Goal: Information Seeking & Learning: Learn about a topic

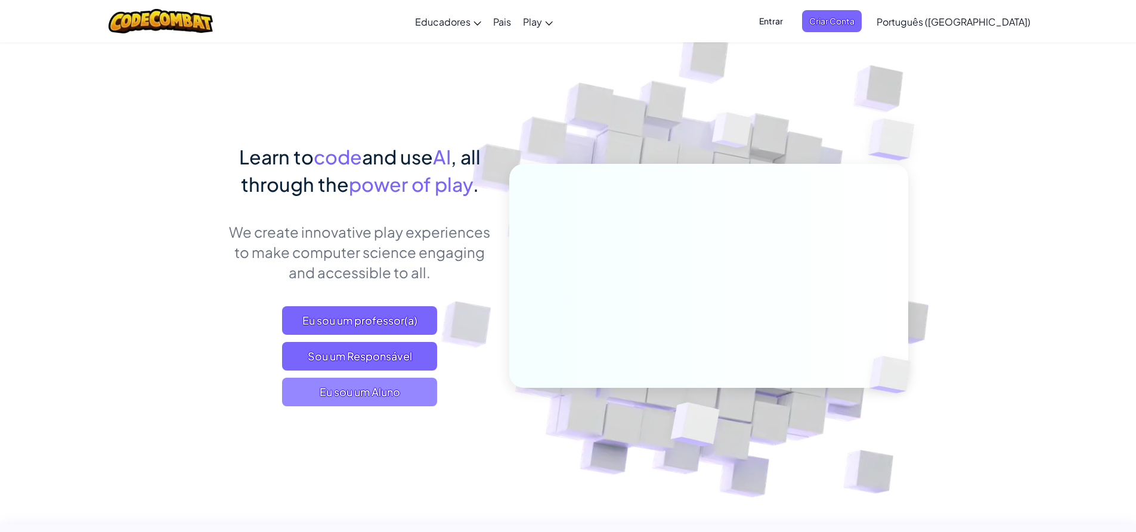
click at [390, 404] on span "Eu sou um Aluno" at bounding box center [359, 392] width 155 height 29
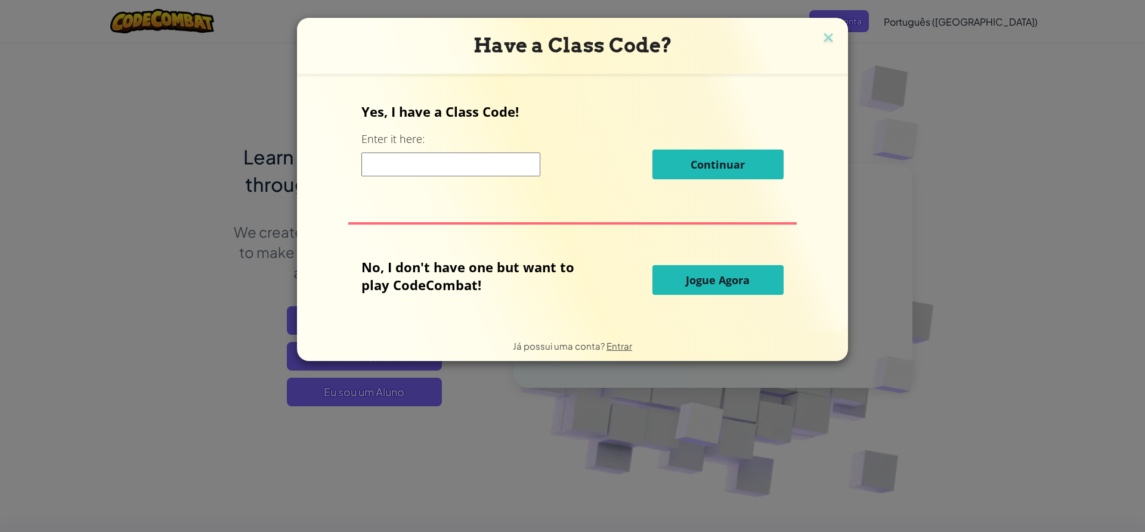
click at [412, 165] on input at bounding box center [450, 165] width 179 height 24
click at [708, 284] on span "Jogue Agora" at bounding box center [718, 280] width 64 height 14
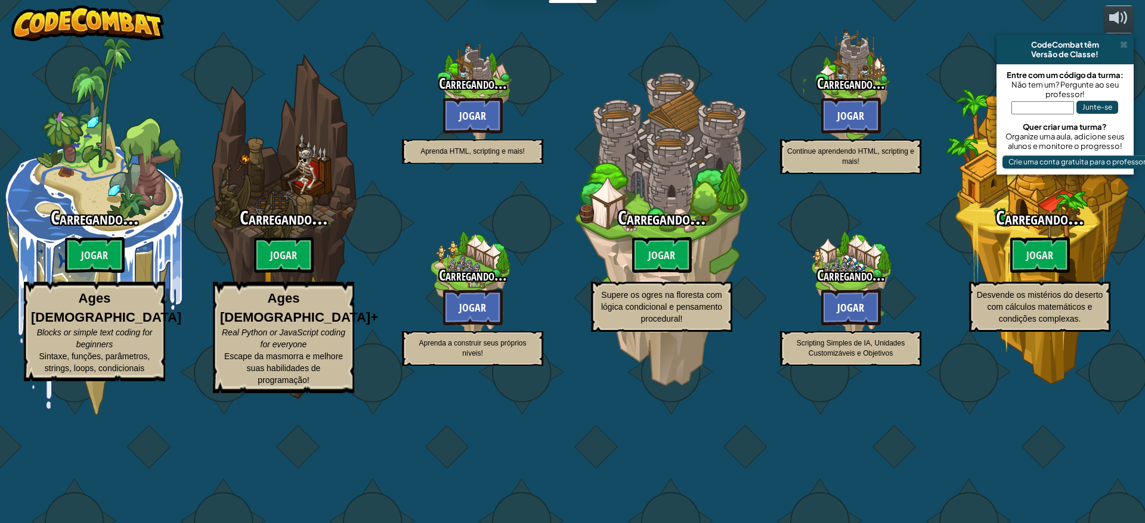
select select "pt-BR"
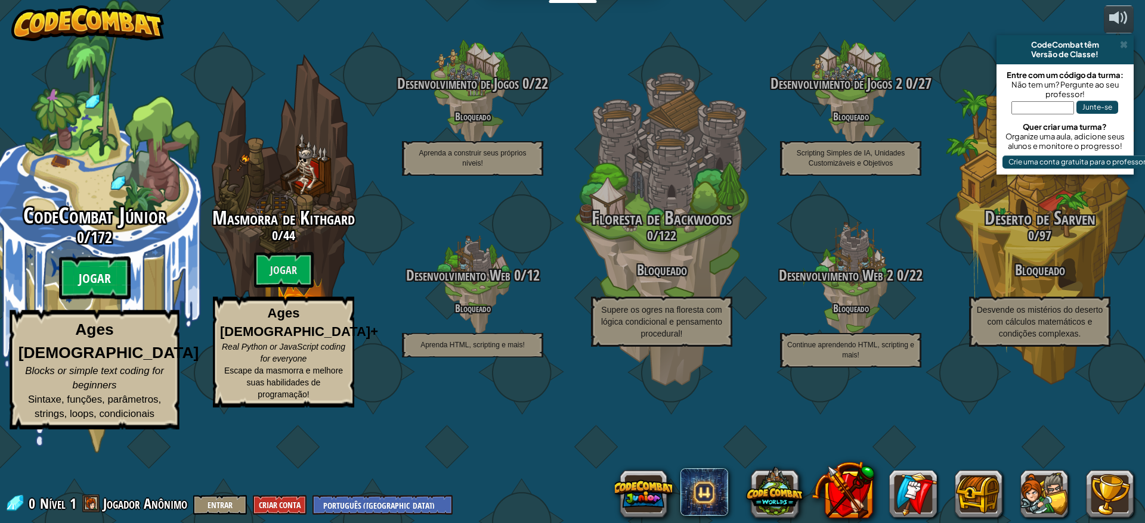
click at [73, 300] on btn "Jogar" at bounding box center [95, 278] width 72 height 43
select select "pt-BR"
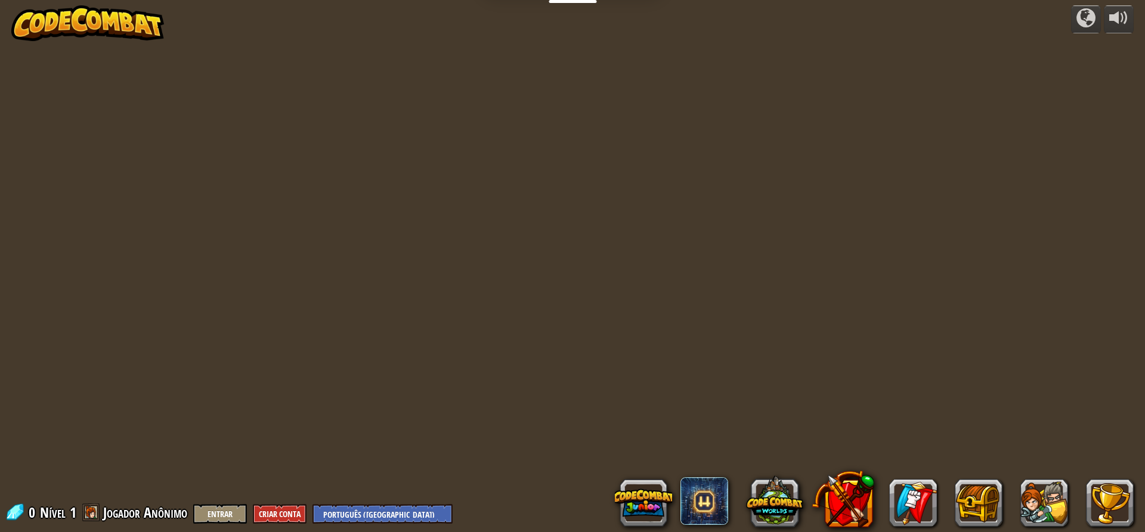
select select "pt-BR"
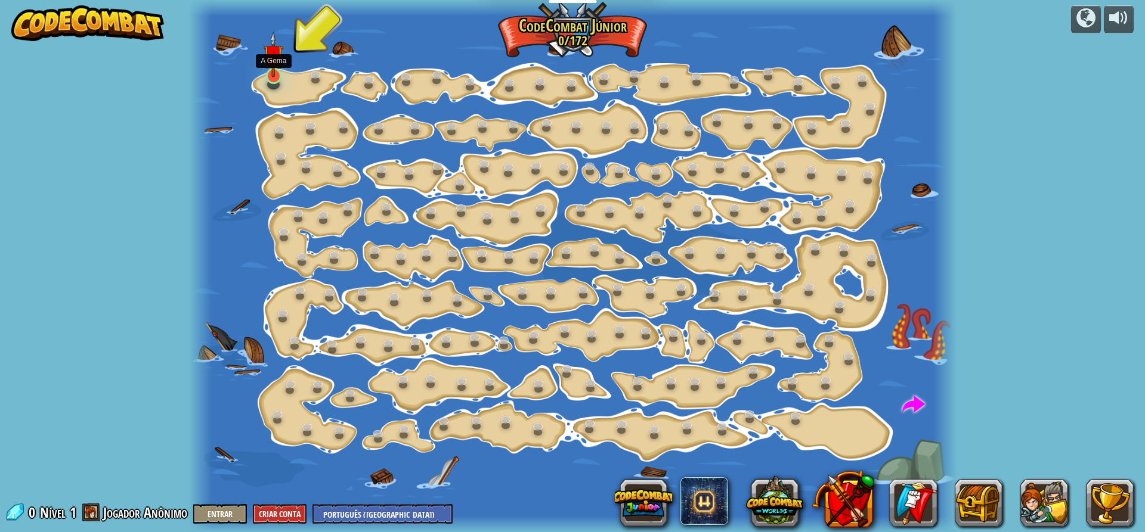
click at [269, 73] on img at bounding box center [274, 55] width 20 height 46
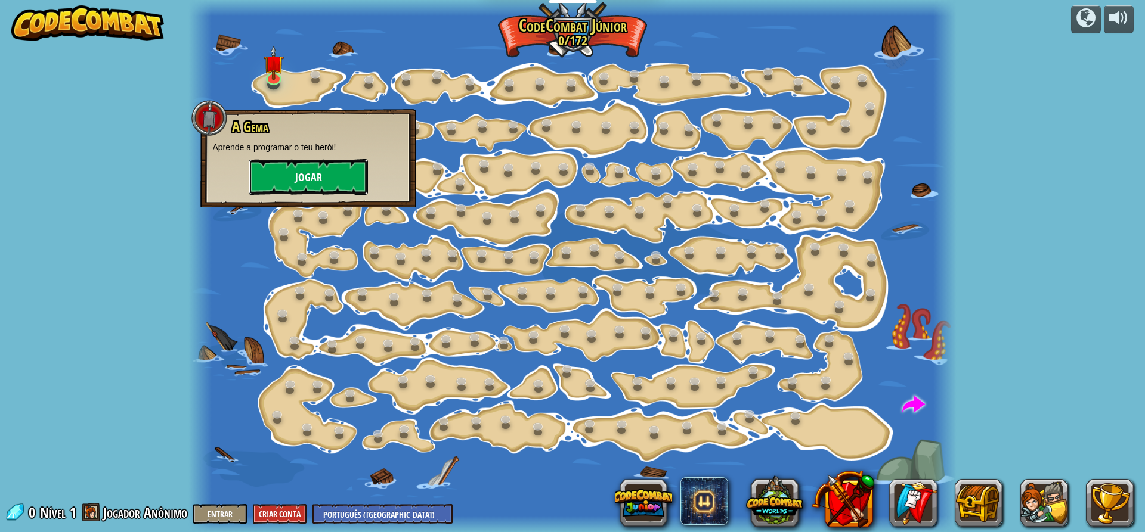
click at [283, 175] on button "Jogar" at bounding box center [308, 177] width 119 height 36
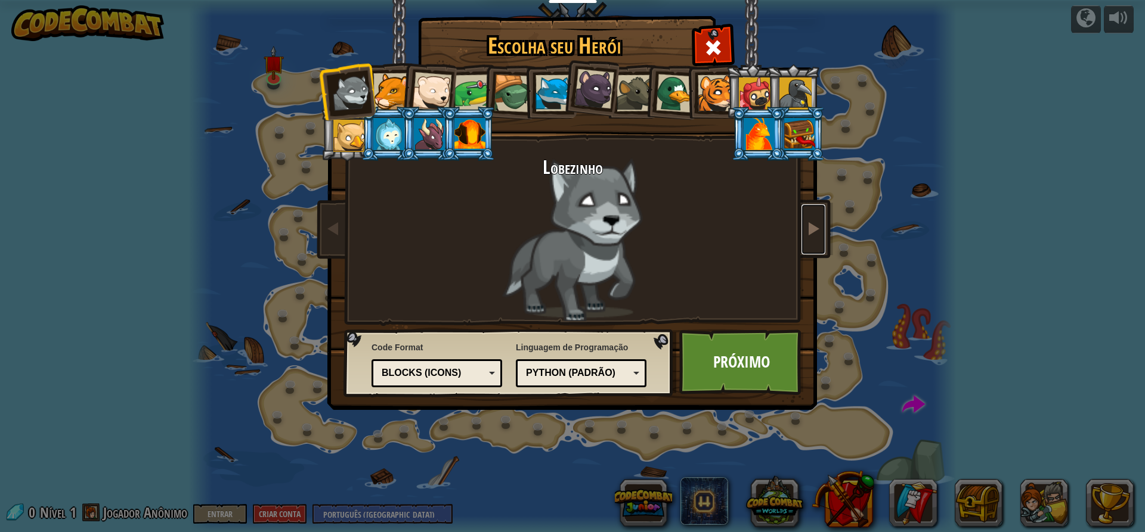
click at [816, 221] on span at bounding box center [813, 228] width 14 height 14
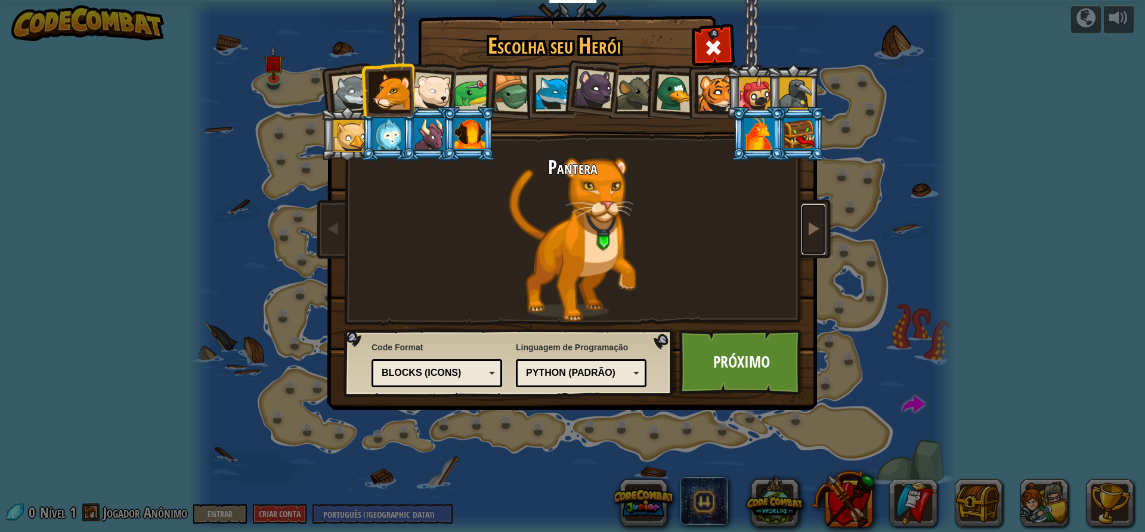
click at [816, 221] on span at bounding box center [813, 228] width 14 height 14
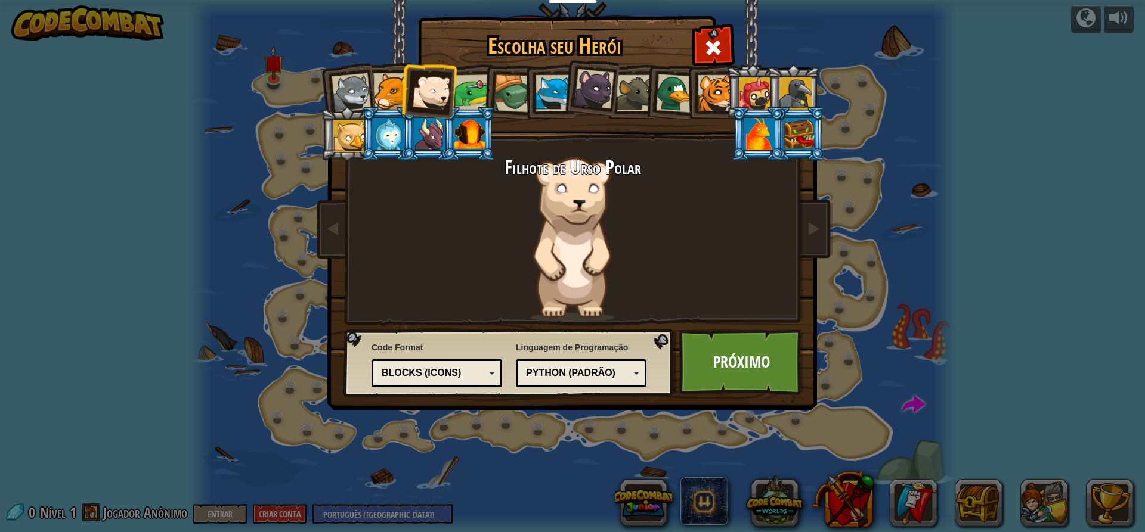
click at [593, 92] on div at bounding box center [594, 89] width 40 height 40
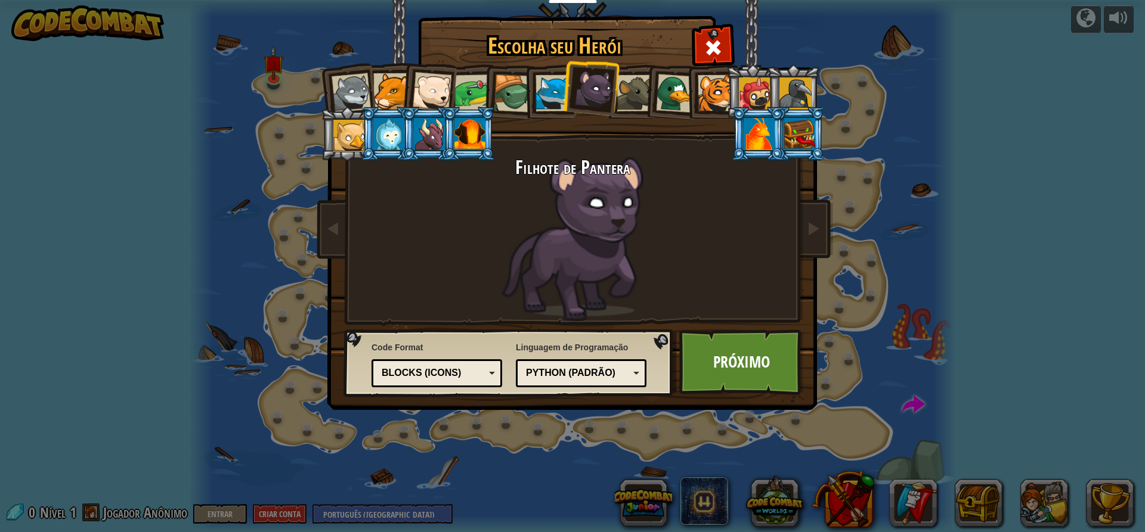
click at [711, 94] on div at bounding box center [716, 93] width 36 height 36
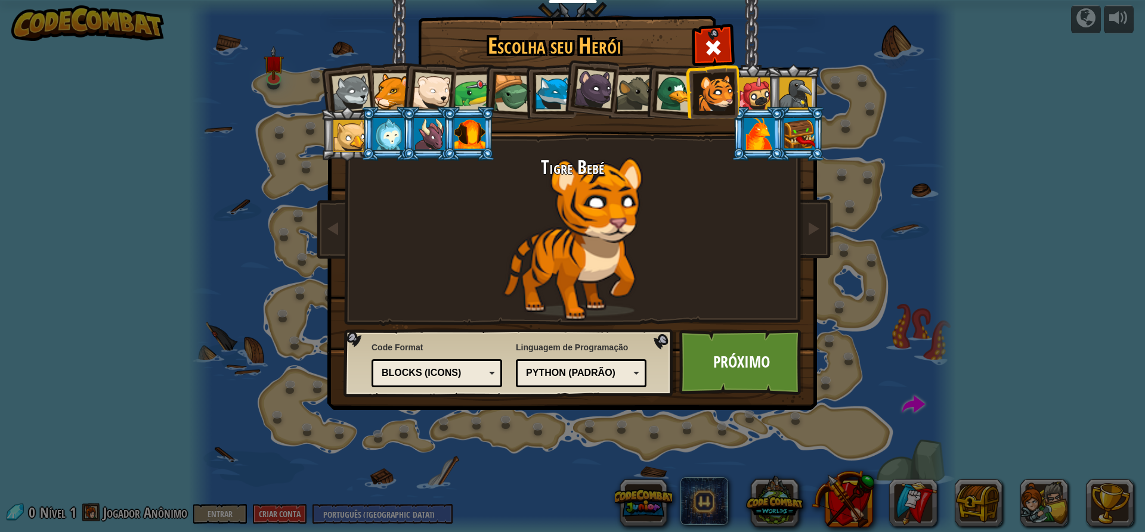
click at [752, 88] on div at bounding box center [755, 94] width 32 height 32
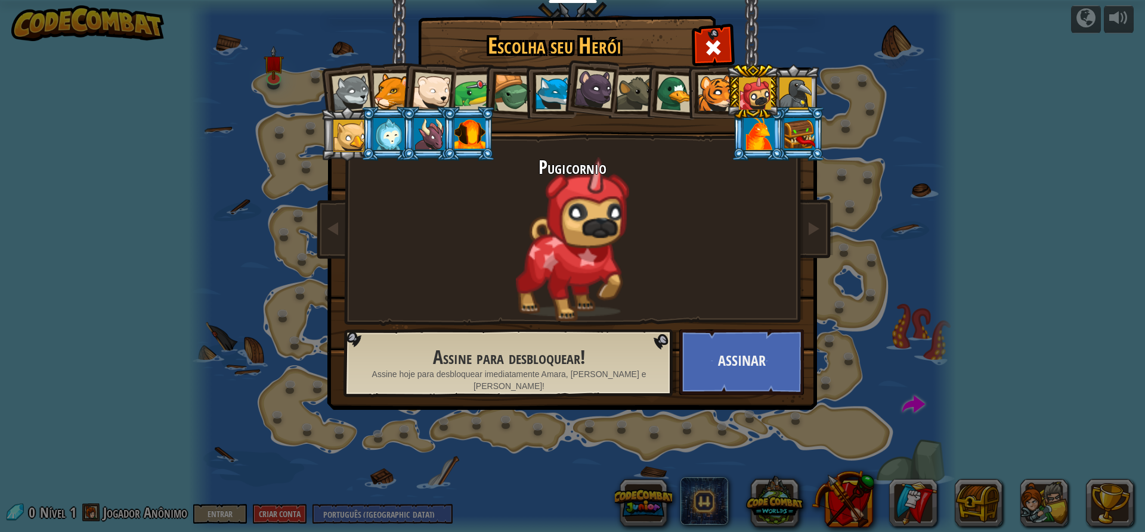
click at [361, 97] on div at bounding box center [350, 92] width 39 height 39
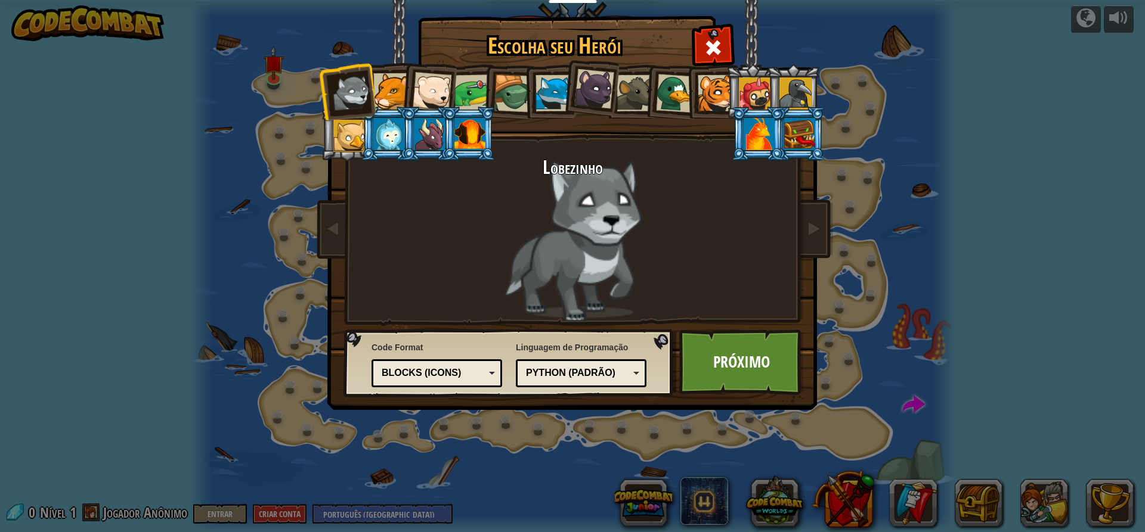
click at [389, 89] on div at bounding box center [391, 91] width 36 height 36
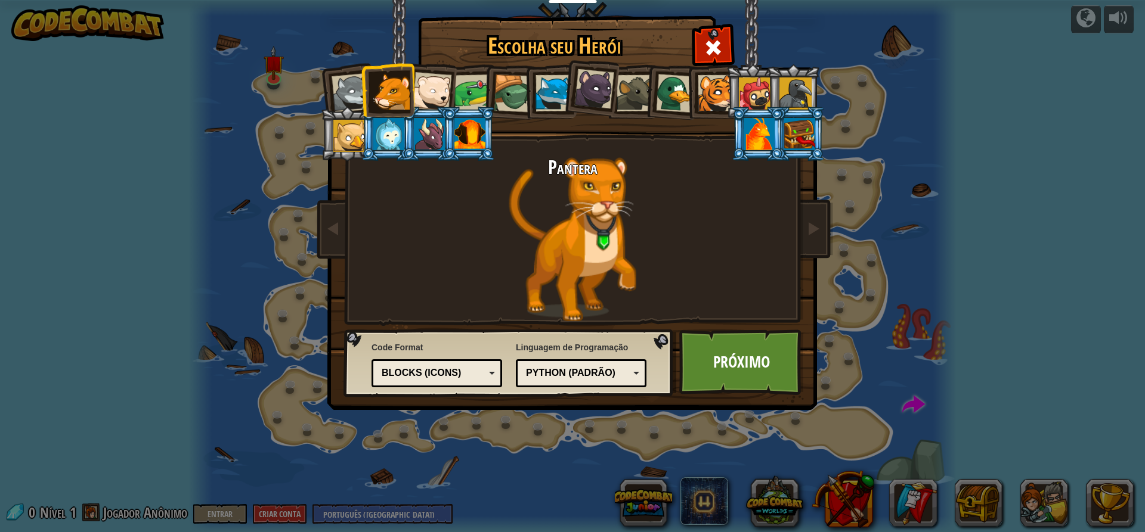
click at [426, 89] on div at bounding box center [431, 91] width 39 height 39
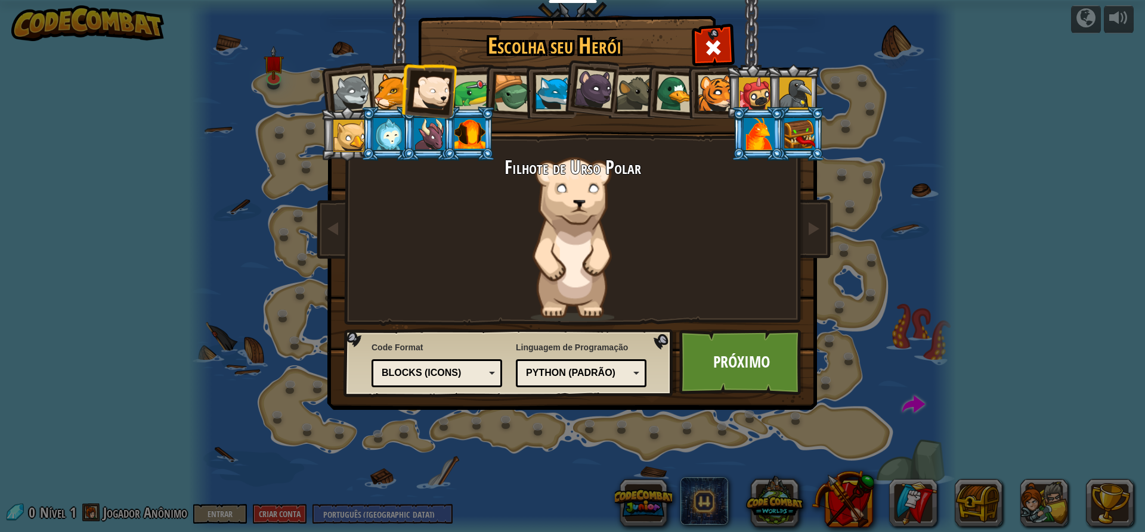
click at [560, 92] on div at bounding box center [553, 93] width 36 height 36
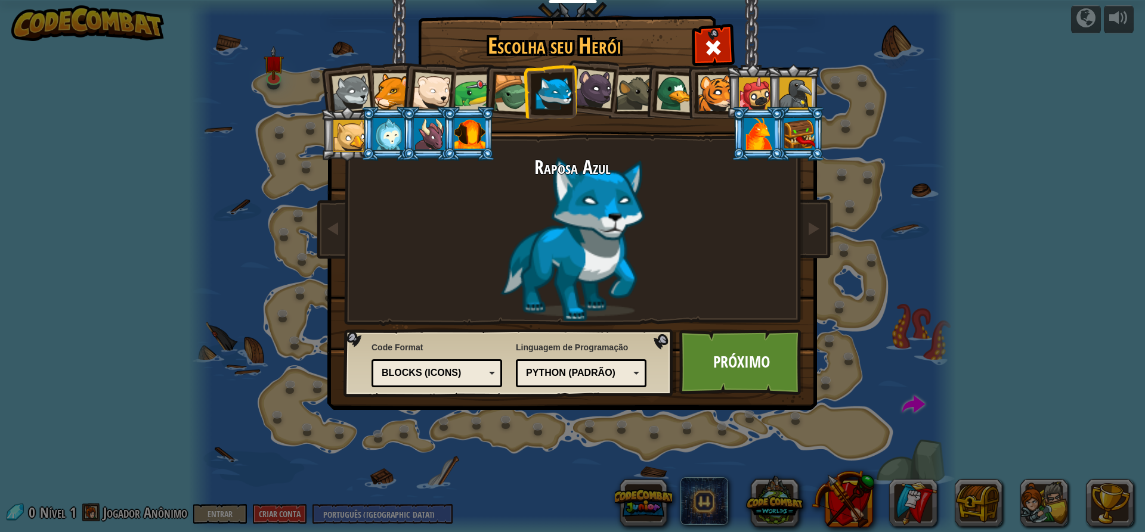
click at [473, 98] on div at bounding box center [472, 93] width 37 height 37
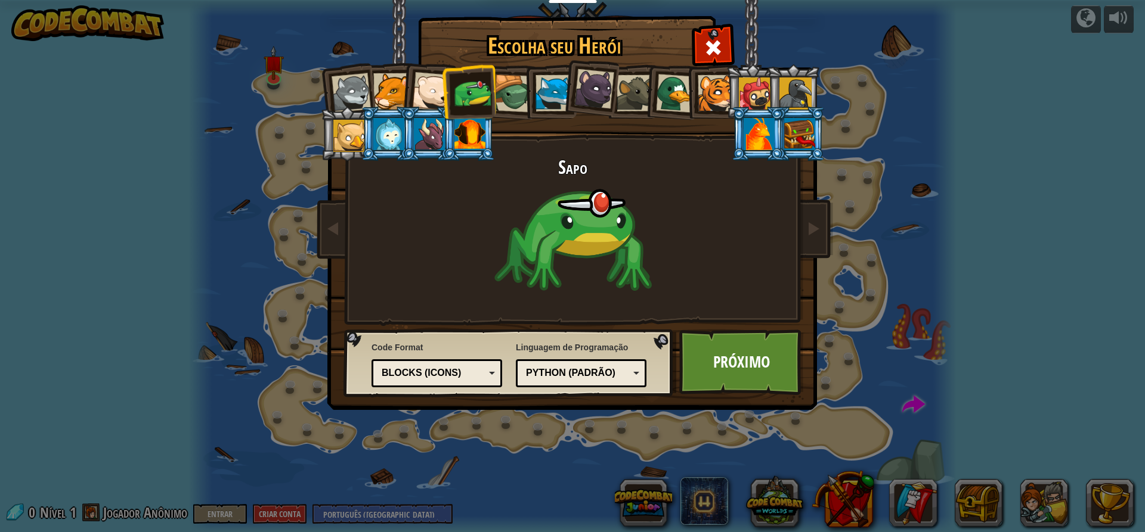
click at [390, 96] on div at bounding box center [391, 91] width 36 height 36
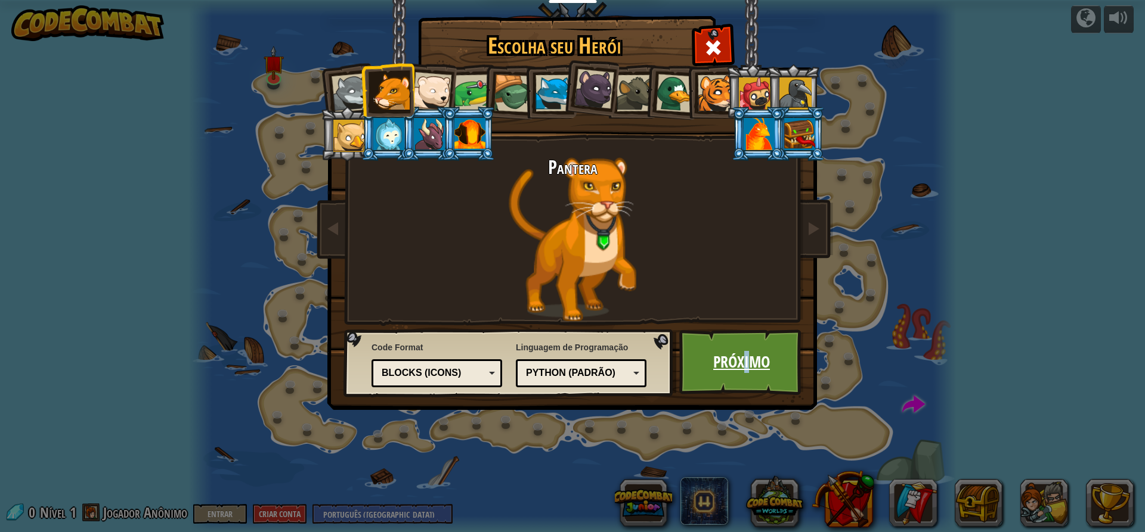
click at [747, 348] on link "Próximo" at bounding box center [741, 363] width 125 height 66
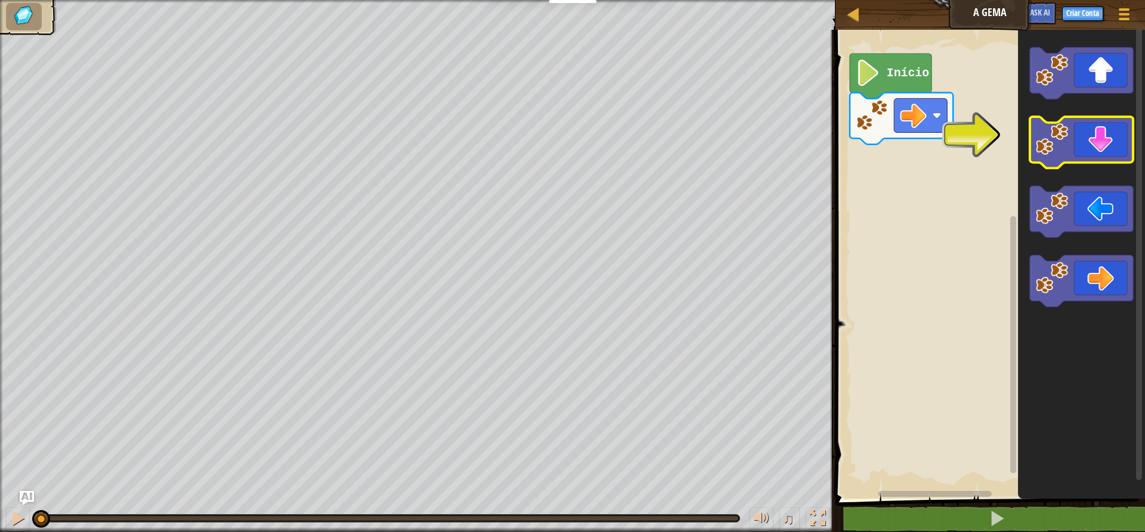
click at [1090, 135] on icon "Espaço de trabalho do Blockly" at bounding box center [1081, 143] width 103 height 52
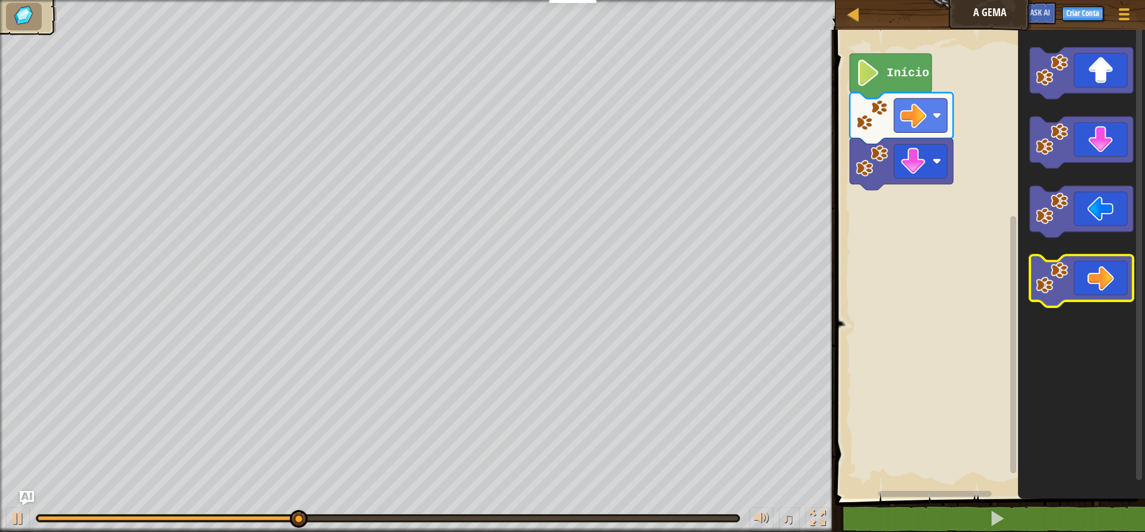
click at [1108, 284] on icon "Espaço de trabalho do Blockly" at bounding box center [1081, 281] width 103 height 52
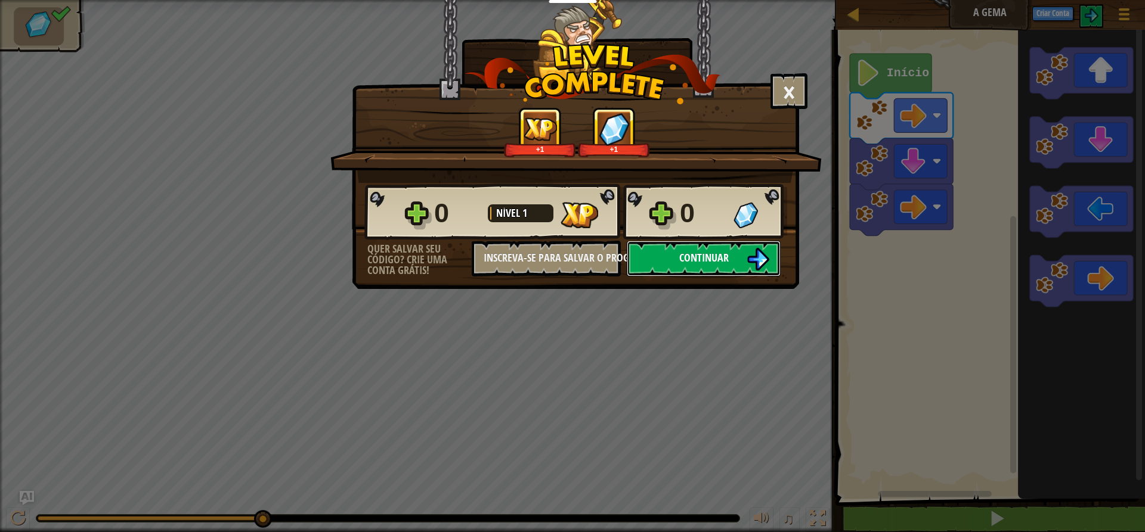
click at [653, 256] on button "Continuar" at bounding box center [704, 259] width 154 height 36
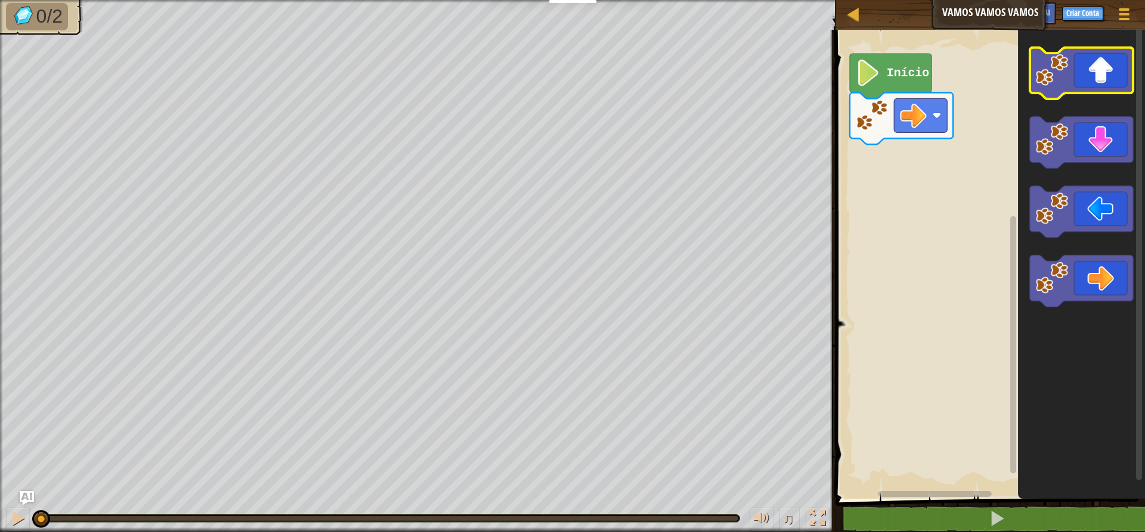
click at [1106, 78] on icon "Espaço de trabalho do Blockly" at bounding box center [1081, 74] width 103 height 52
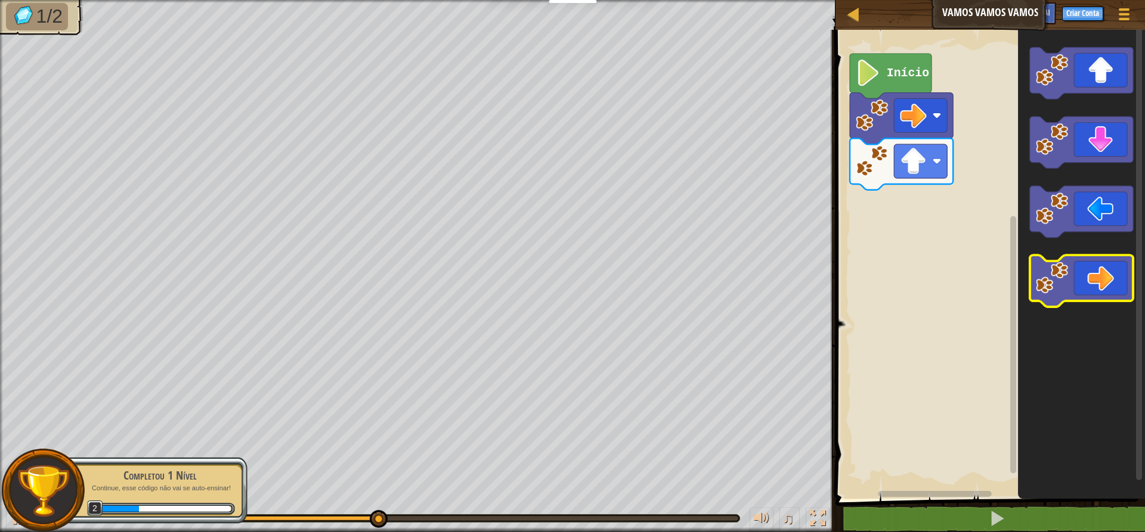
click at [1110, 275] on icon "Espaço de trabalho do Blockly" at bounding box center [1081, 281] width 103 height 52
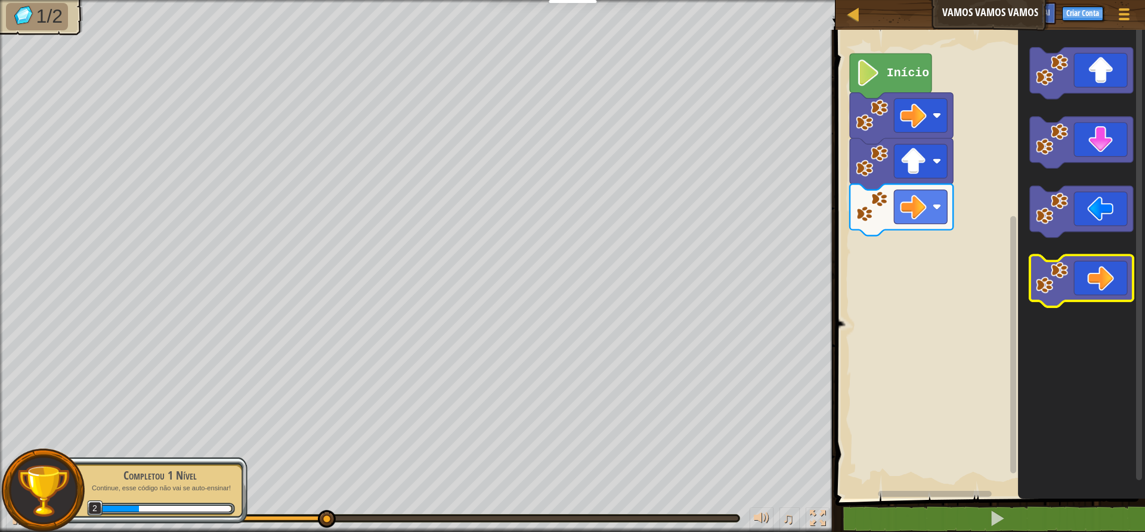
click at [1113, 280] on icon "Espaço de trabalho do Blockly" at bounding box center [1081, 281] width 103 height 52
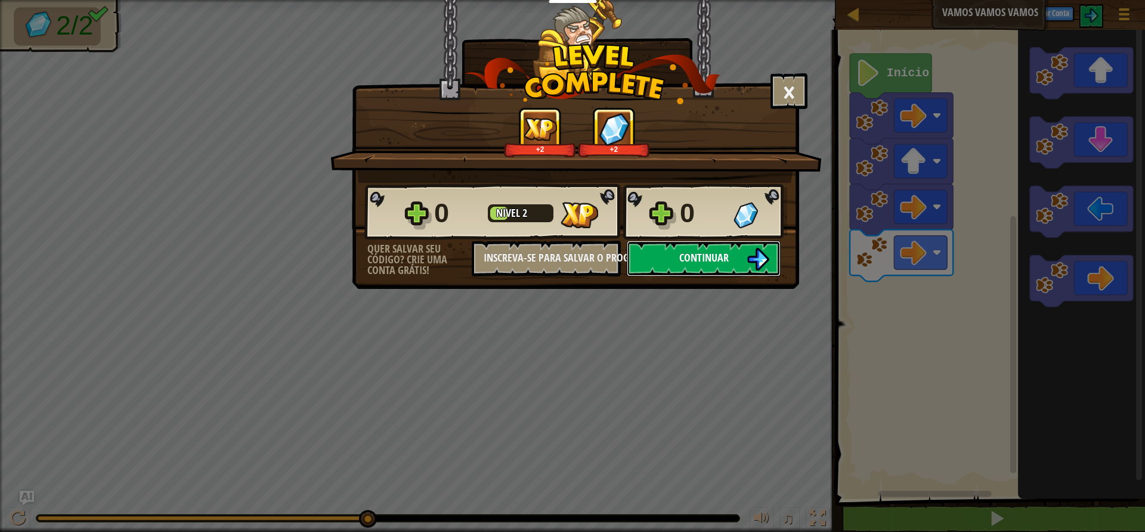
click at [757, 256] on img at bounding box center [757, 259] width 23 height 23
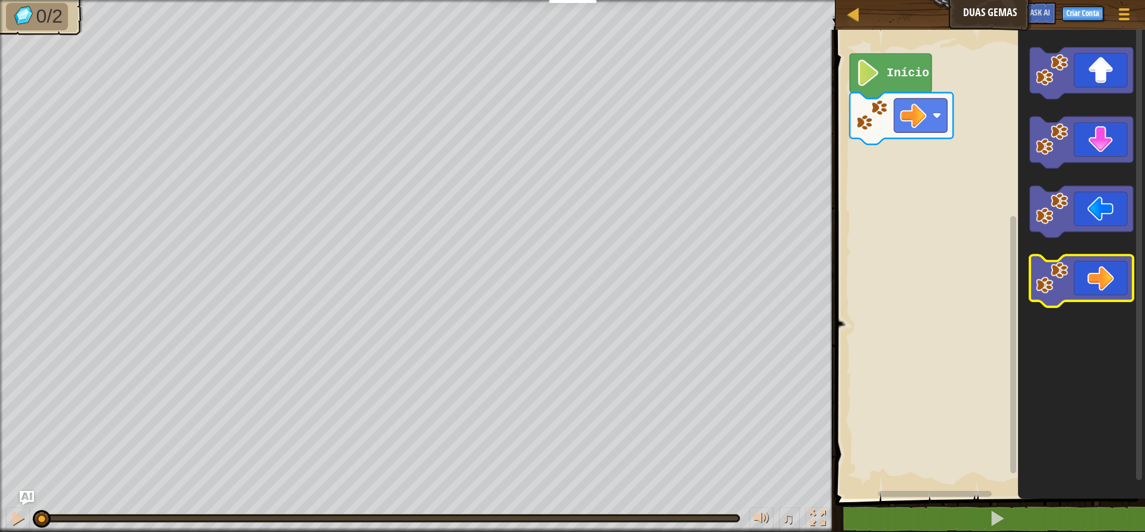
click at [1111, 270] on icon "Espaço de trabalho do Blockly" at bounding box center [1081, 281] width 103 height 52
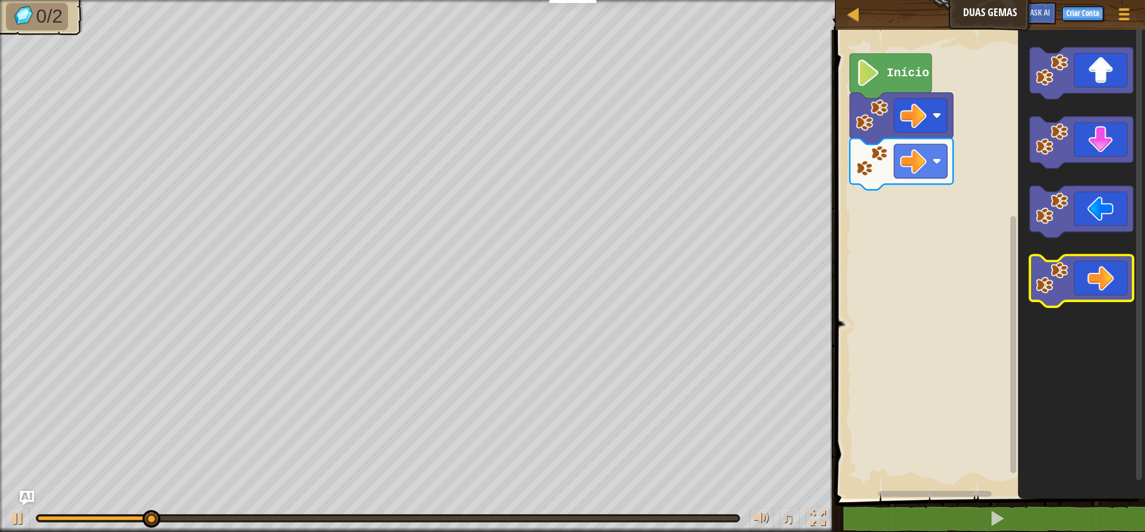
click at [1111, 270] on icon "Espaço de trabalho do Blockly" at bounding box center [1081, 281] width 103 height 52
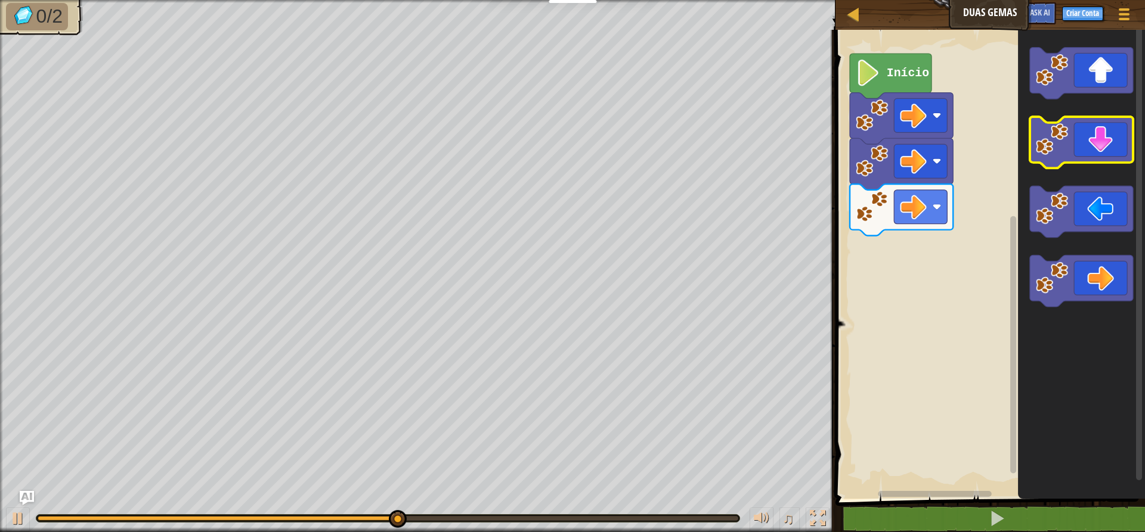
click at [1075, 151] on icon "Espaço de trabalho do Blockly" at bounding box center [1081, 143] width 103 height 52
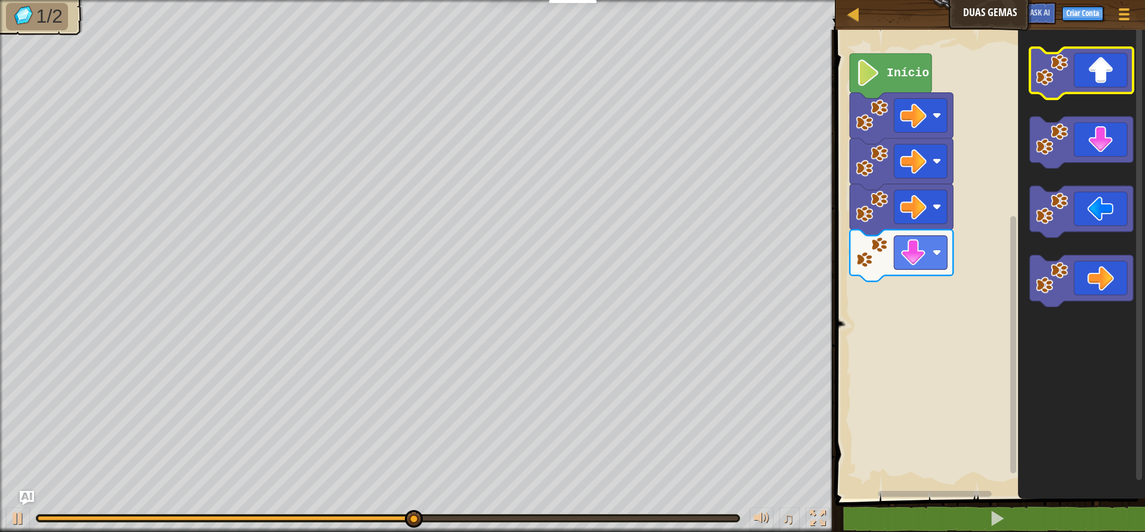
click at [1083, 78] on icon "Espaço de trabalho do Blockly" at bounding box center [1081, 74] width 103 height 52
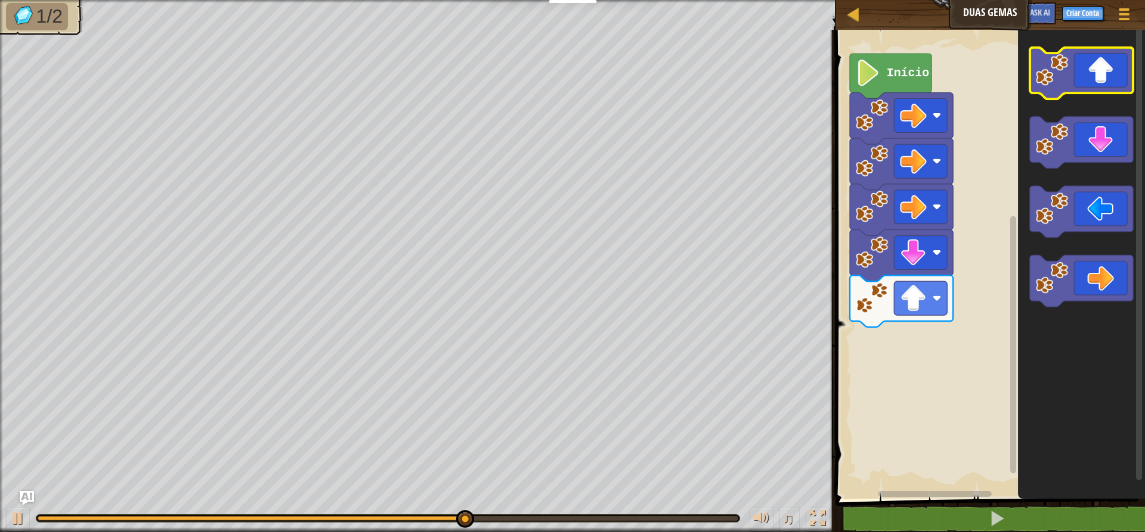
click at [1083, 78] on icon "Espaço de trabalho do Blockly" at bounding box center [1081, 74] width 103 height 52
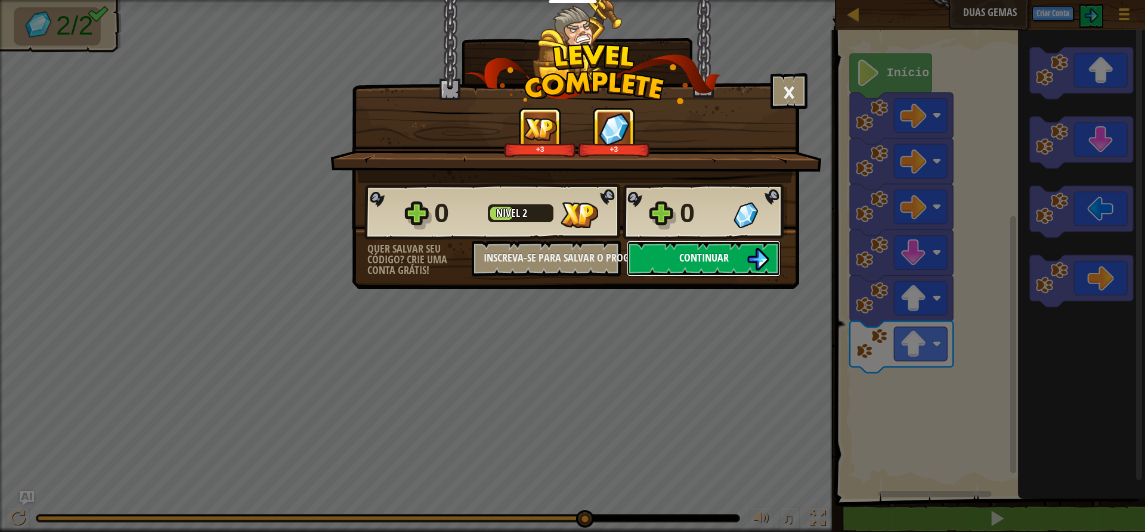
click at [718, 265] on span "Continuar" at bounding box center [703, 257] width 49 height 15
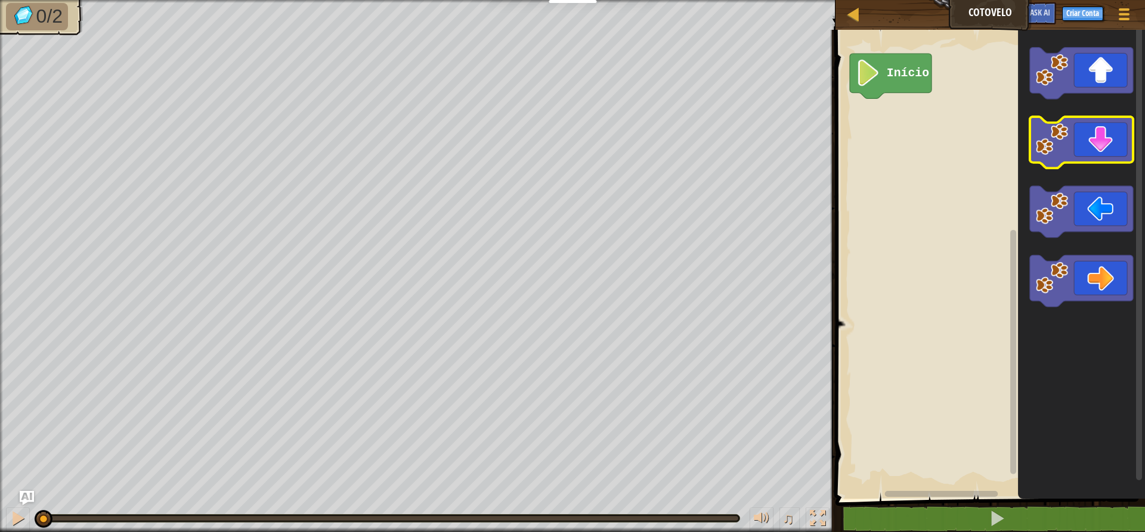
click at [1096, 145] on icon "Espaço de trabalho do Blockly" at bounding box center [1081, 143] width 103 height 52
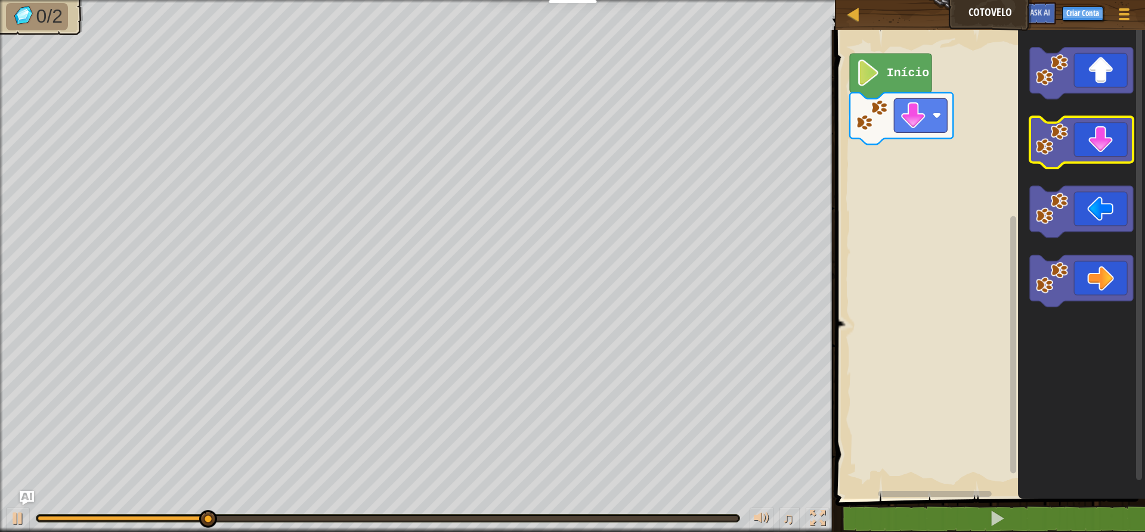
click at [1096, 145] on icon "Espaço de trabalho do Blockly" at bounding box center [1081, 143] width 103 height 52
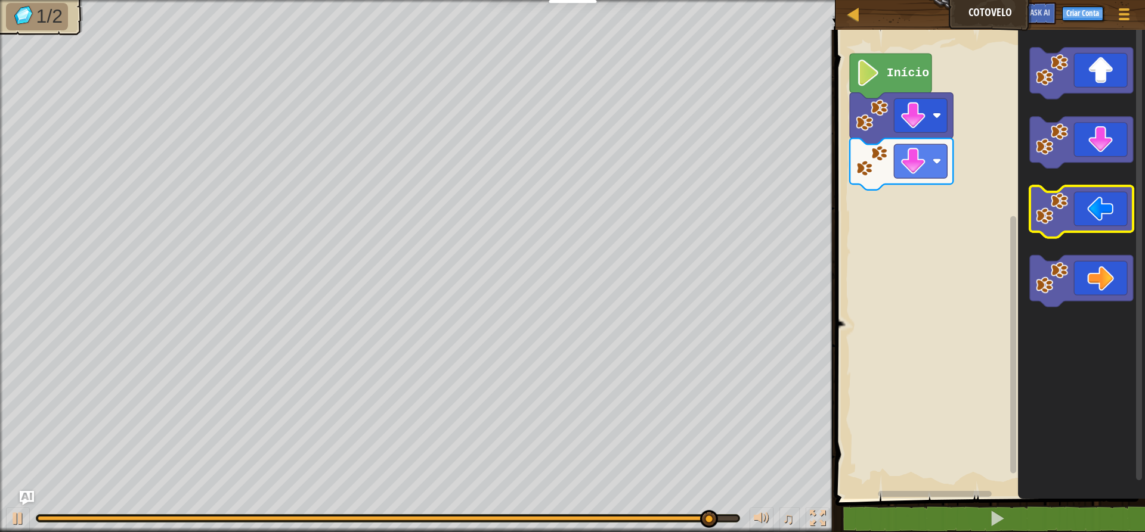
click at [1085, 204] on icon "Espaço de trabalho do Blockly" at bounding box center [1081, 212] width 103 height 52
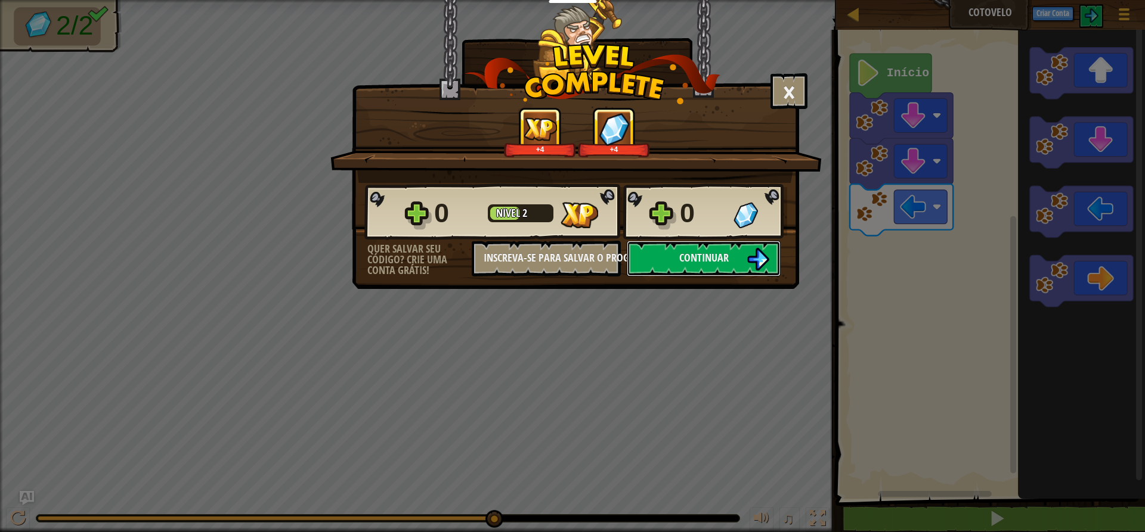
click button "Continuar" at bounding box center [704, 259] width 154 height 36
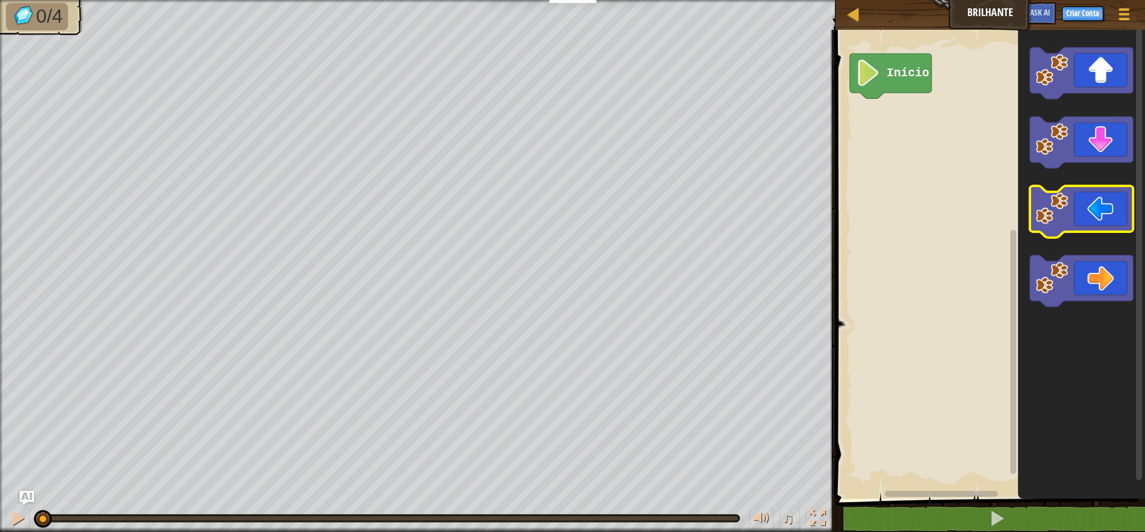
click at [1088, 199] on icon "Espaço de trabalho do Blockly" at bounding box center [1081, 212] width 103 height 52
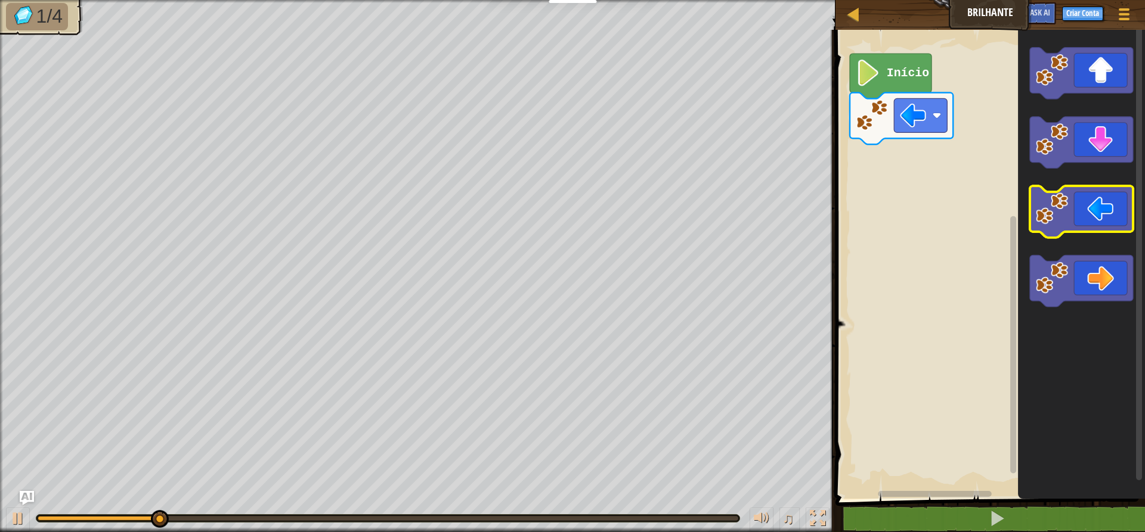
click at [1090, 207] on icon "Espaço de trabalho do Blockly" at bounding box center [1081, 212] width 103 height 52
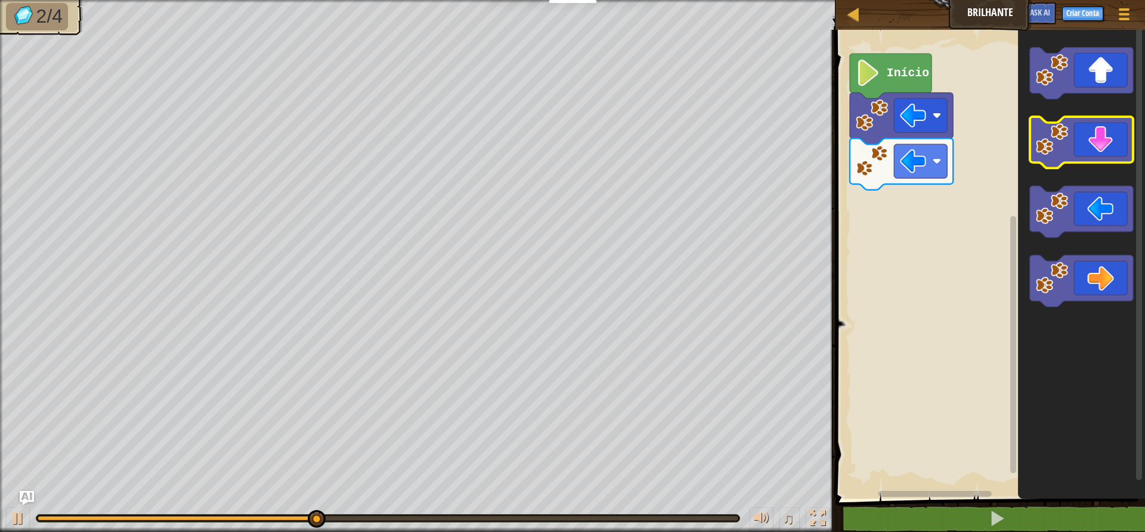
click at [1098, 145] on icon "Espaço de trabalho do Blockly" at bounding box center [1081, 143] width 103 height 52
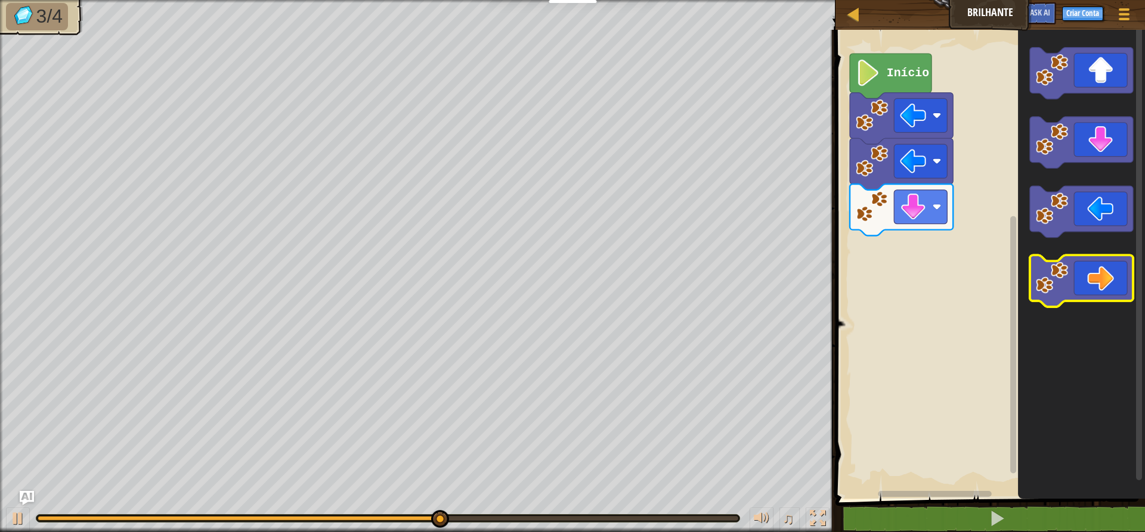
click at [1118, 287] on icon "Espaço de trabalho do Blockly" at bounding box center [1081, 281] width 103 height 52
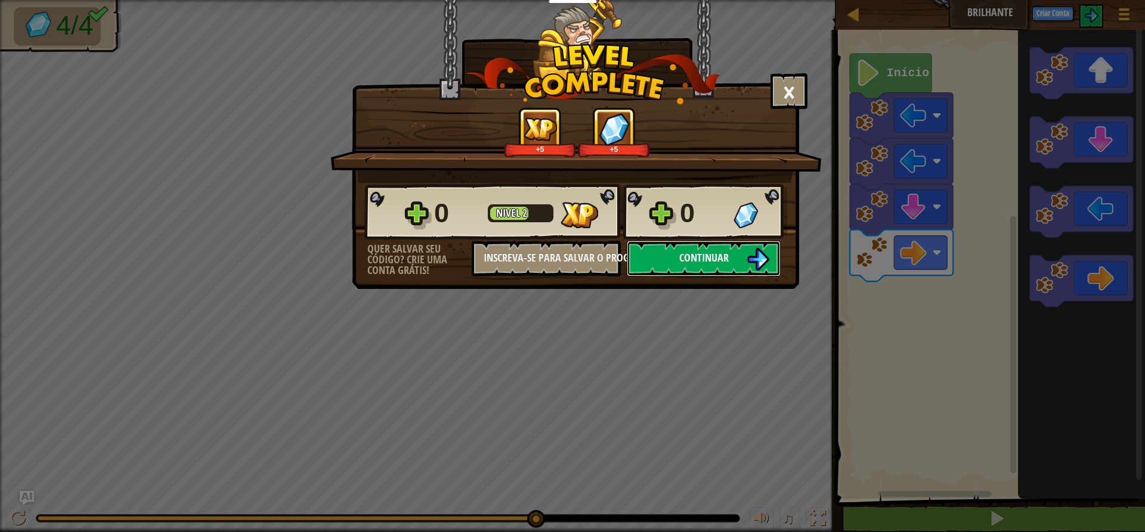
click at [681, 259] on span "Continuar" at bounding box center [703, 257] width 49 height 15
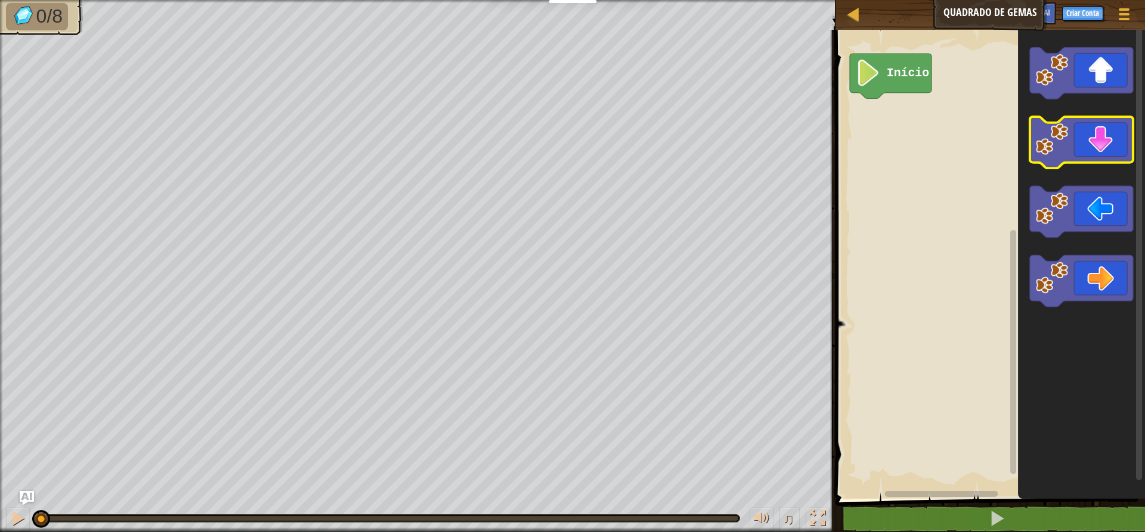
click at [1102, 140] on icon "Espaço de trabalho do Blockly" at bounding box center [1081, 143] width 103 height 52
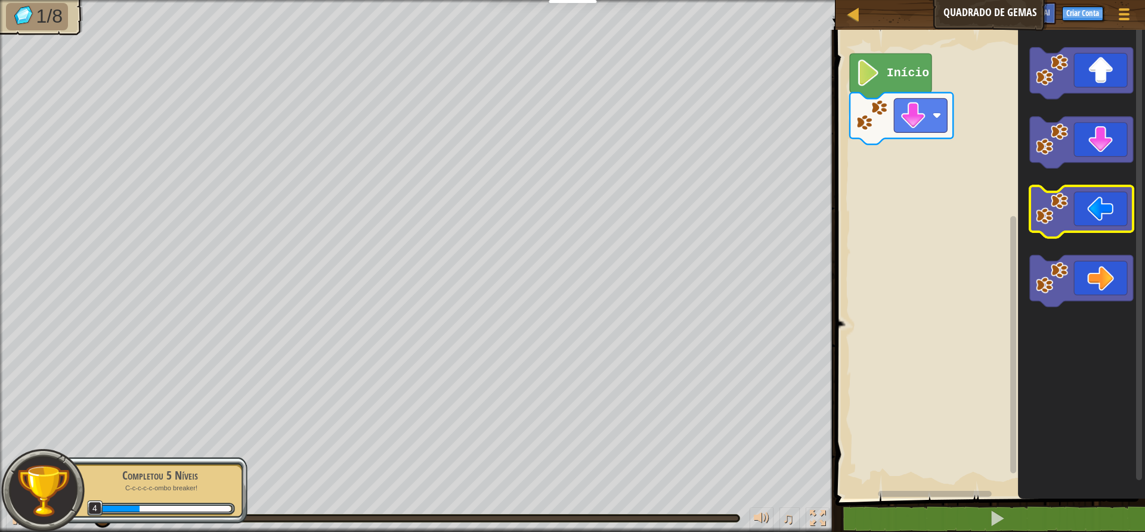
click at [1102, 219] on icon "Espaço de trabalho do Blockly" at bounding box center [1081, 212] width 103 height 52
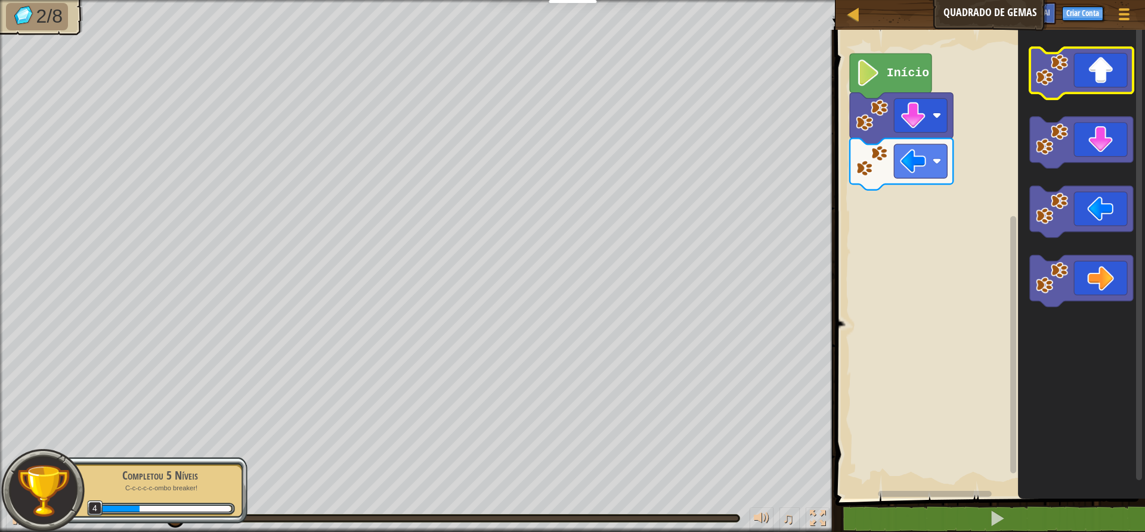
click at [1101, 61] on icon "Espaço de trabalho do Blockly" at bounding box center [1081, 74] width 103 height 52
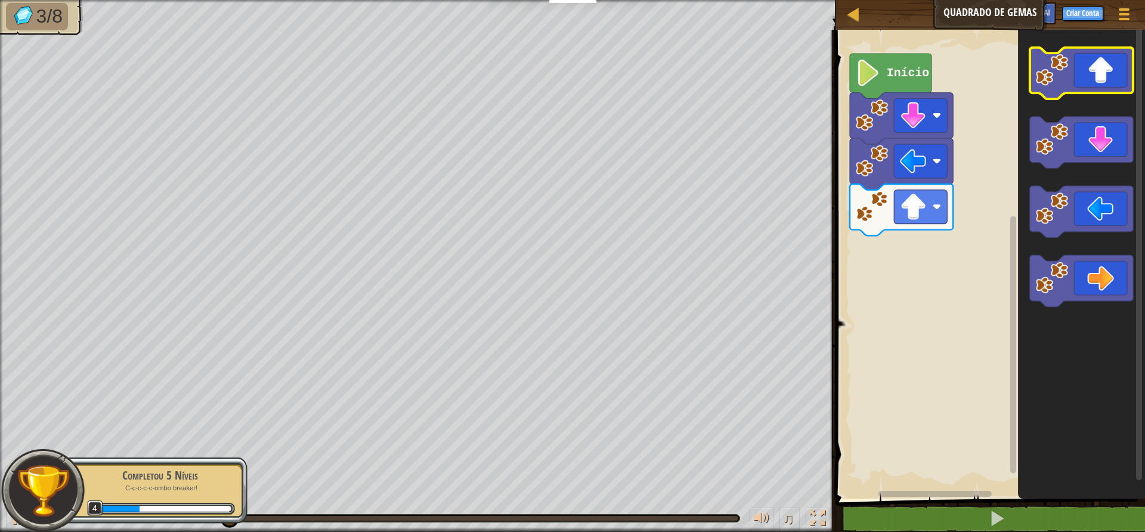
click at [1100, 63] on icon "Espaço de trabalho do Blockly" at bounding box center [1081, 74] width 103 height 52
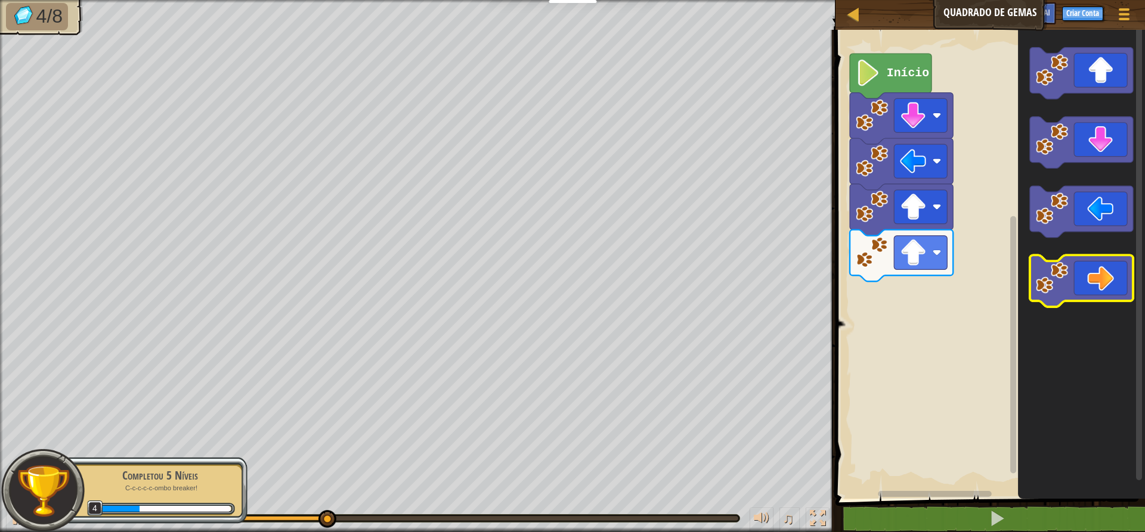
click at [1117, 268] on icon "Espaço de trabalho do Blockly" at bounding box center [1081, 281] width 103 height 52
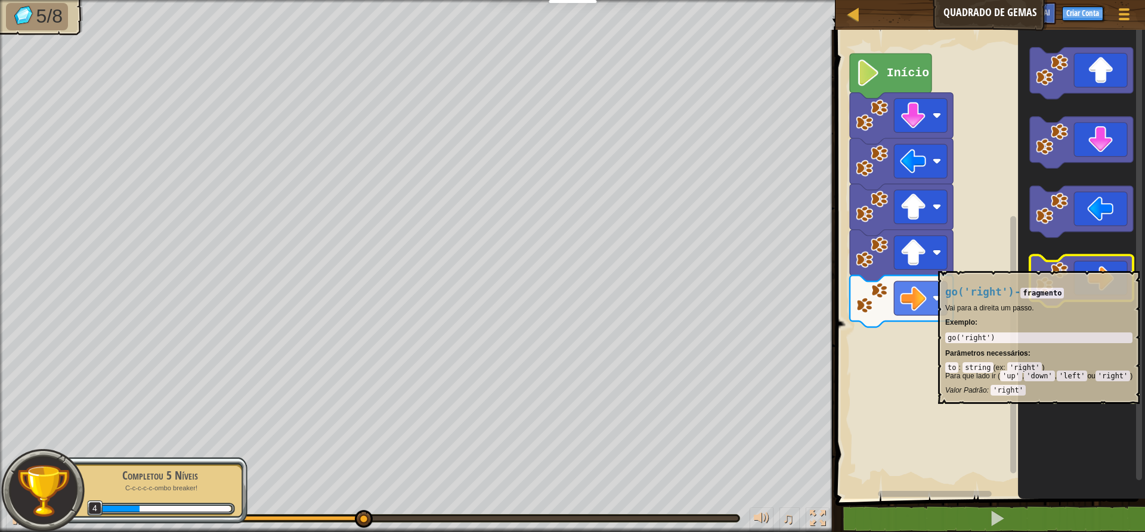
click at [1117, 265] on icon "Espaço de trabalho do Blockly" at bounding box center [1081, 281] width 103 height 52
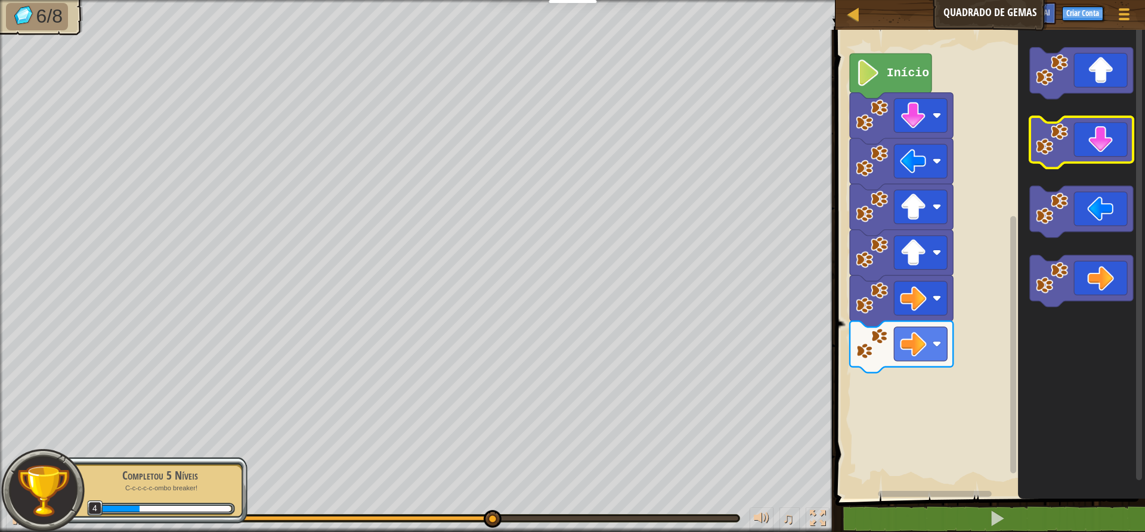
click at [1104, 141] on icon "Espaço de trabalho do Blockly" at bounding box center [1081, 143] width 103 height 52
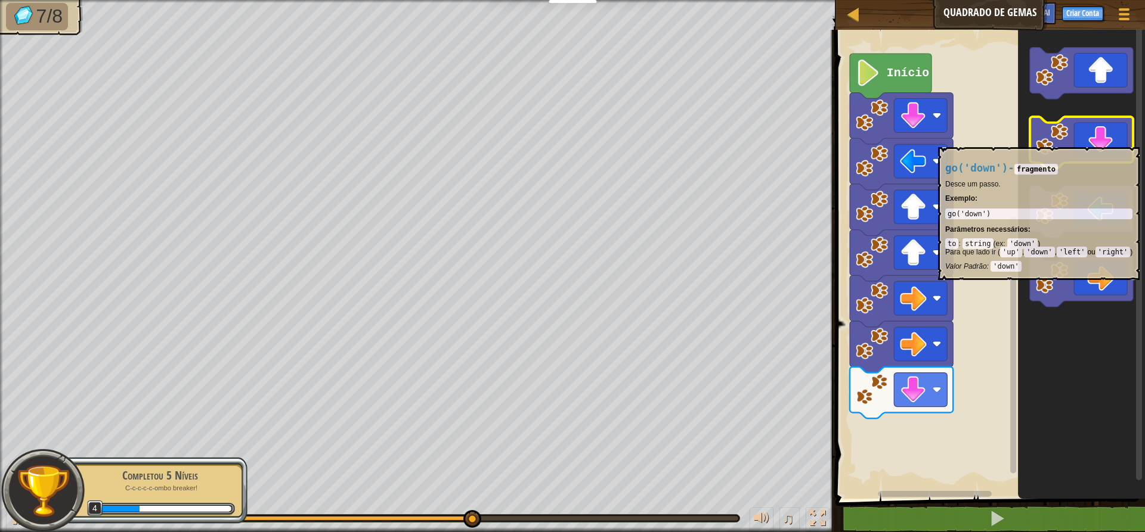
click at [1105, 141] on icon "Espaço de trabalho do Blockly" at bounding box center [1081, 143] width 103 height 52
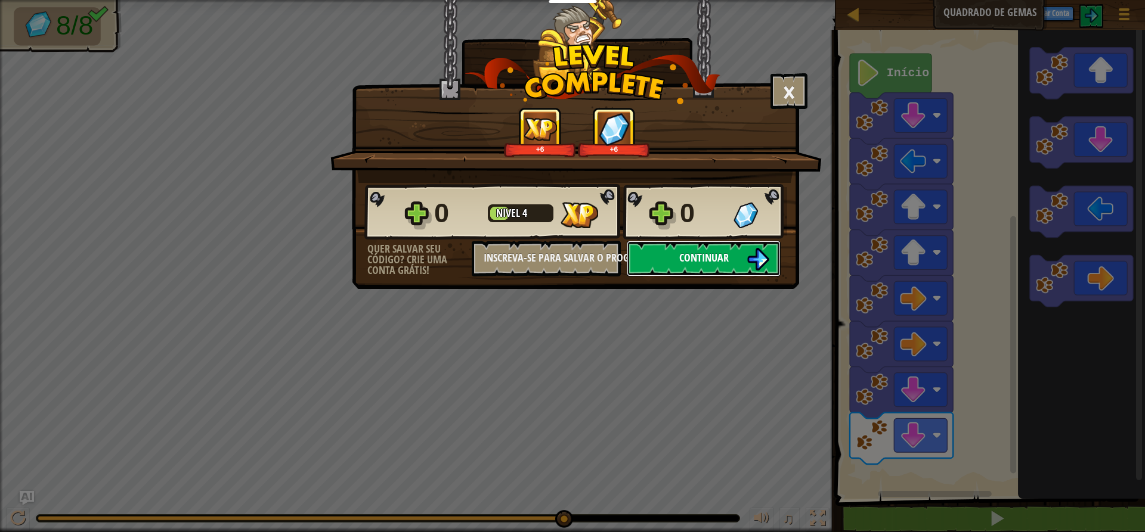
click at [709, 242] on button "Continuar" at bounding box center [704, 259] width 154 height 36
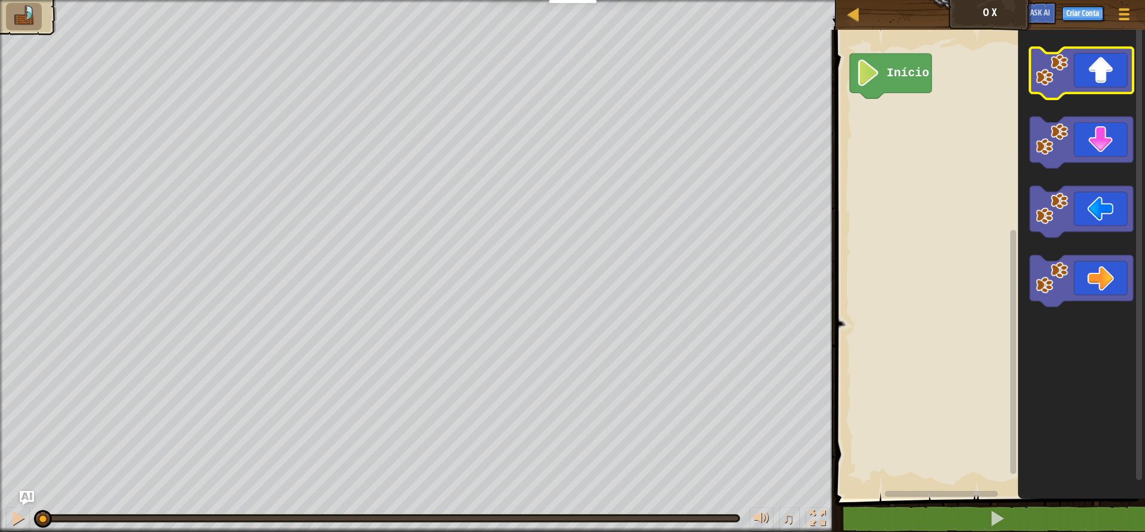
click at [1115, 75] on icon "Espaço de trabalho do Blockly" at bounding box center [1081, 74] width 103 height 52
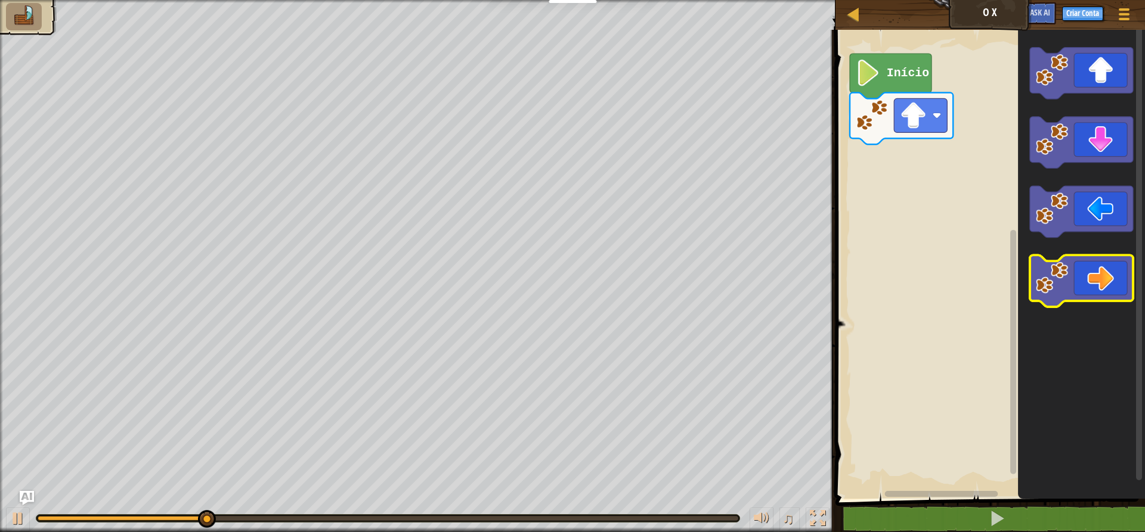
click at [1086, 284] on icon "Espaço de trabalho do Blockly" at bounding box center [1081, 281] width 103 height 52
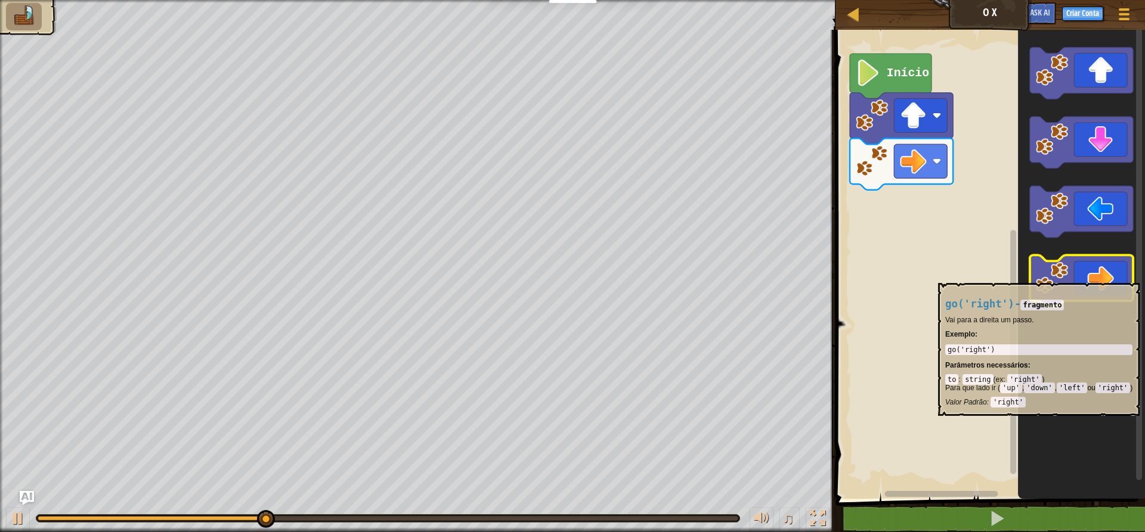
click at [1087, 277] on icon "Espaço de trabalho do Blockly" at bounding box center [1081, 281] width 103 height 52
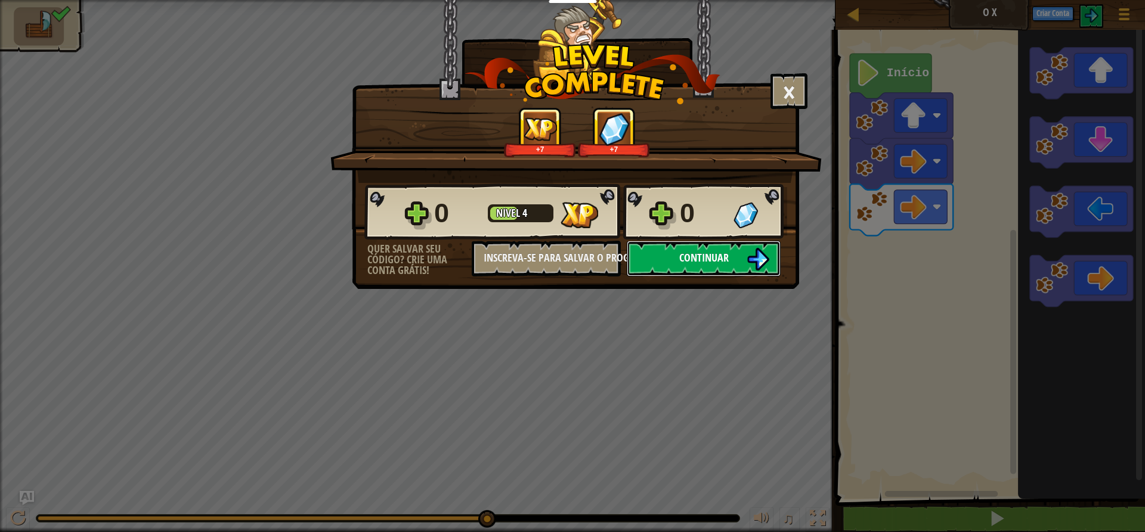
click at [760, 256] on img at bounding box center [757, 259] width 23 height 23
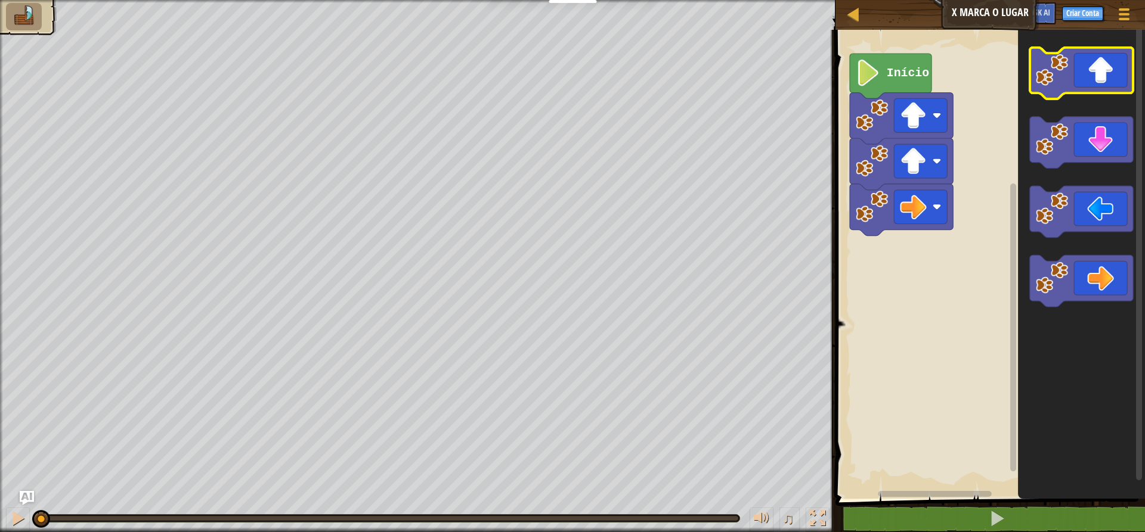
click at [1098, 74] on icon "Espaço de trabalho do Blockly" at bounding box center [1081, 74] width 103 height 52
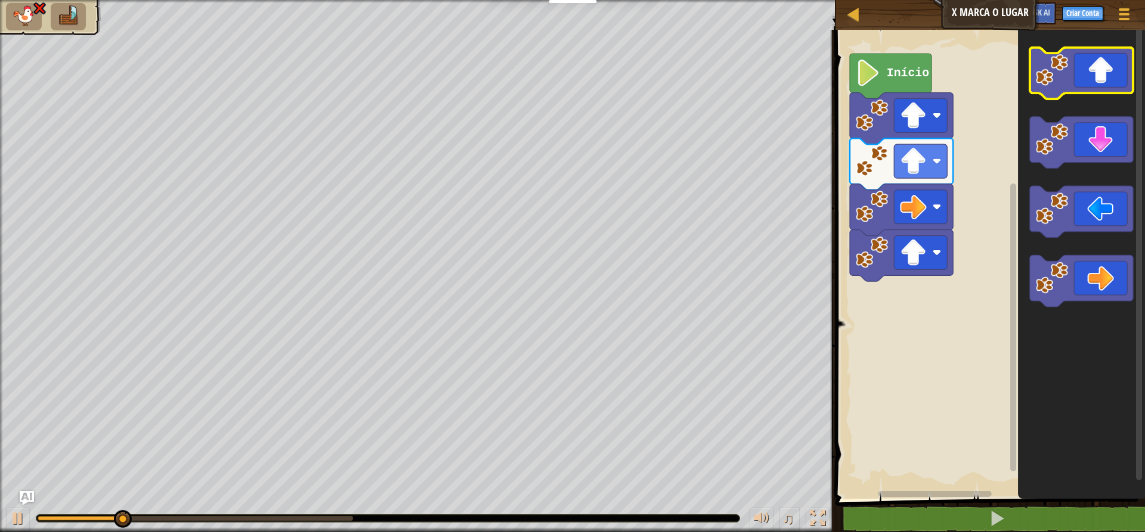
click at [1098, 75] on icon "Espaço de trabalho do Blockly" at bounding box center [1081, 74] width 103 height 52
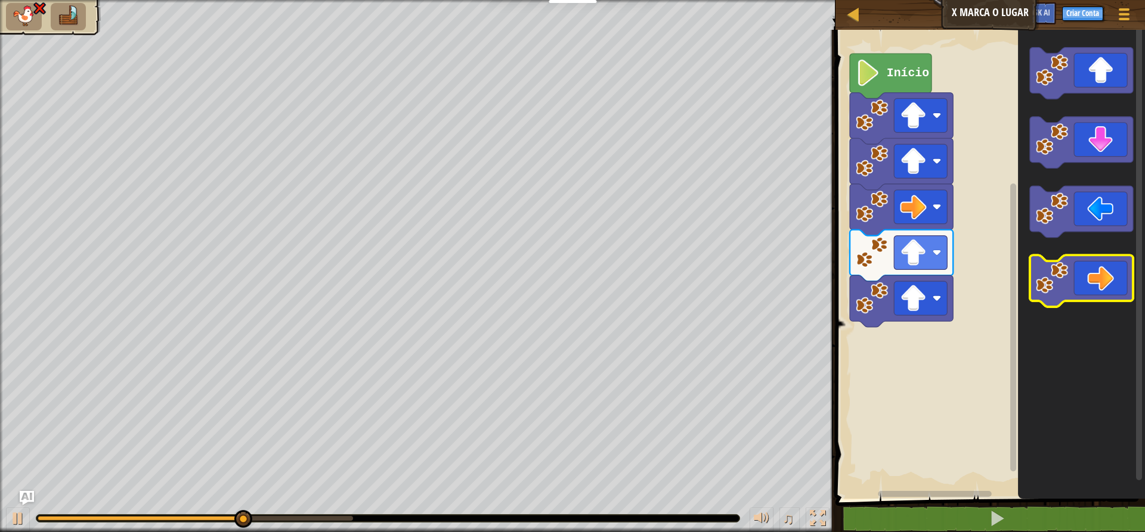
click at [1120, 278] on icon "Espaço de trabalho do Blockly" at bounding box center [1081, 281] width 103 height 52
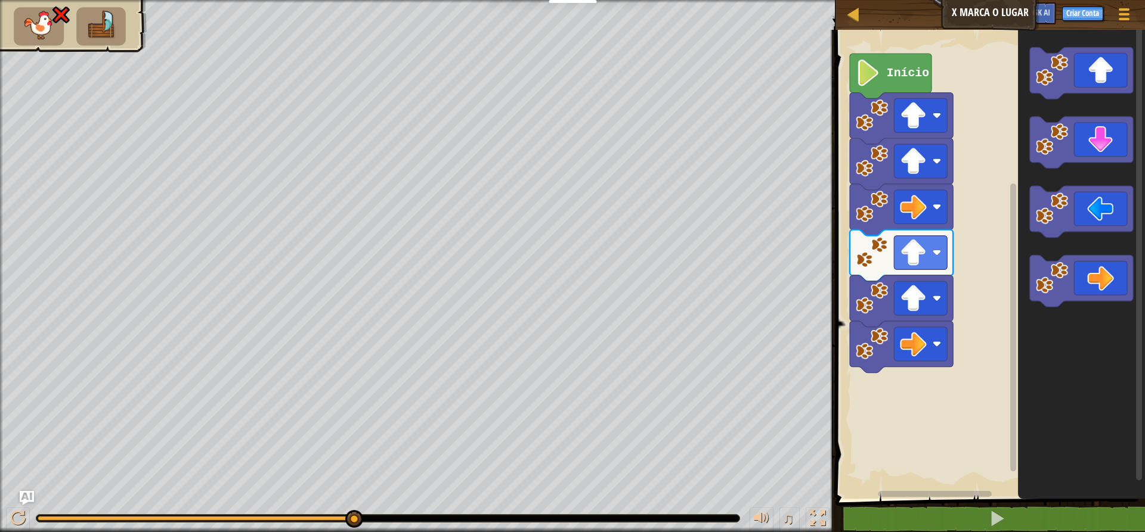
click at [914, 83] on icon "Espaço de trabalho do Blockly" at bounding box center [891, 76] width 82 height 45
click at [1065, 67] on image "Espaço de trabalho do Blockly" at bounding box center [1052, 70] width 32 height 32
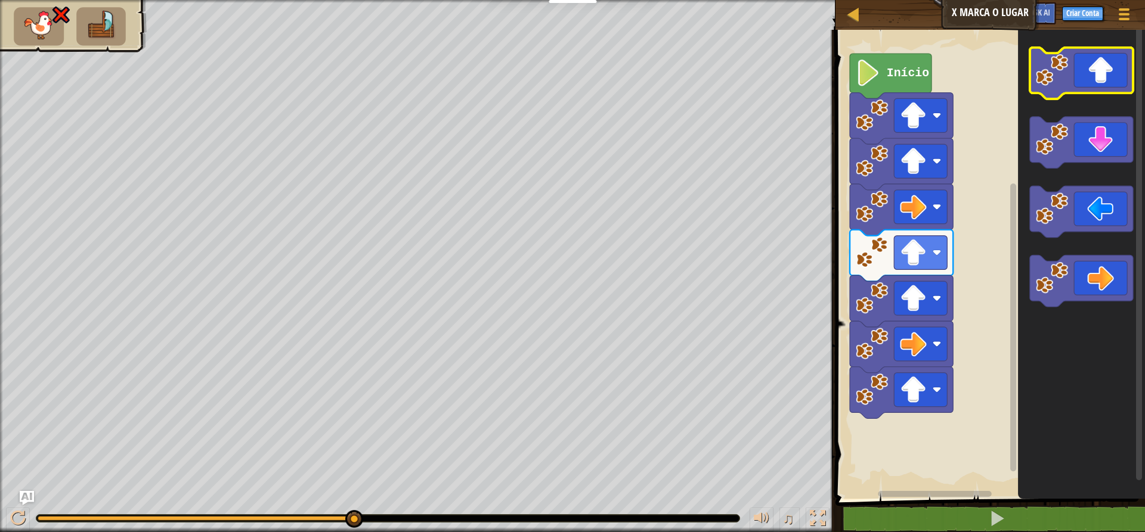
click at [1065, 68] on image "Espaço de trabalho do Blockly" at bounding box center [1052, 70] width 32 height 32
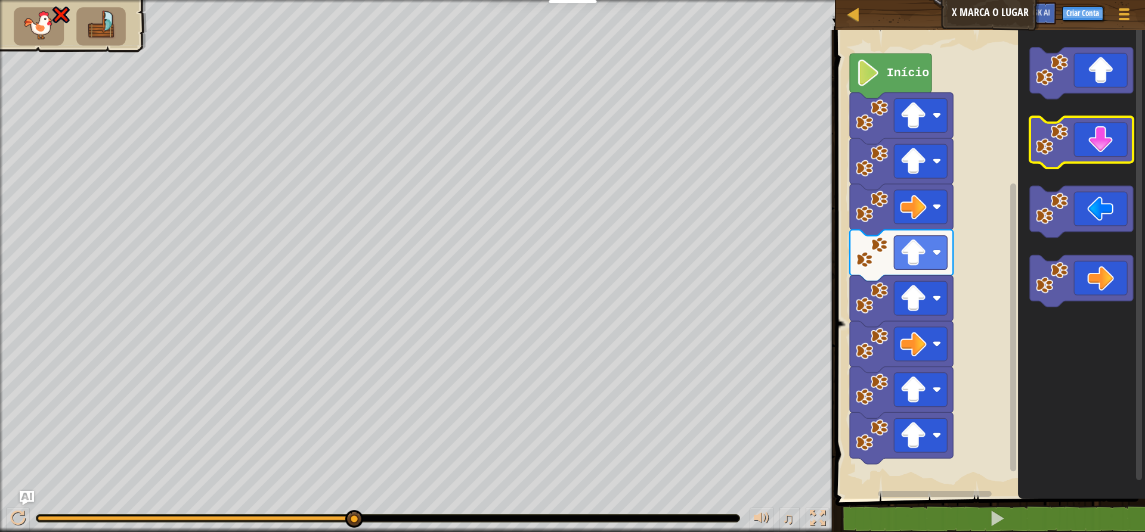
click at [1091, 149] on icon "Espaço de trabalho do Blockly" at bounding box center [1081, 143] width 103 height 52
click at [1101, 141] on icon "Espaço de trabalho do Blockly" at bounding box center [1081, 143] width 103 height 52
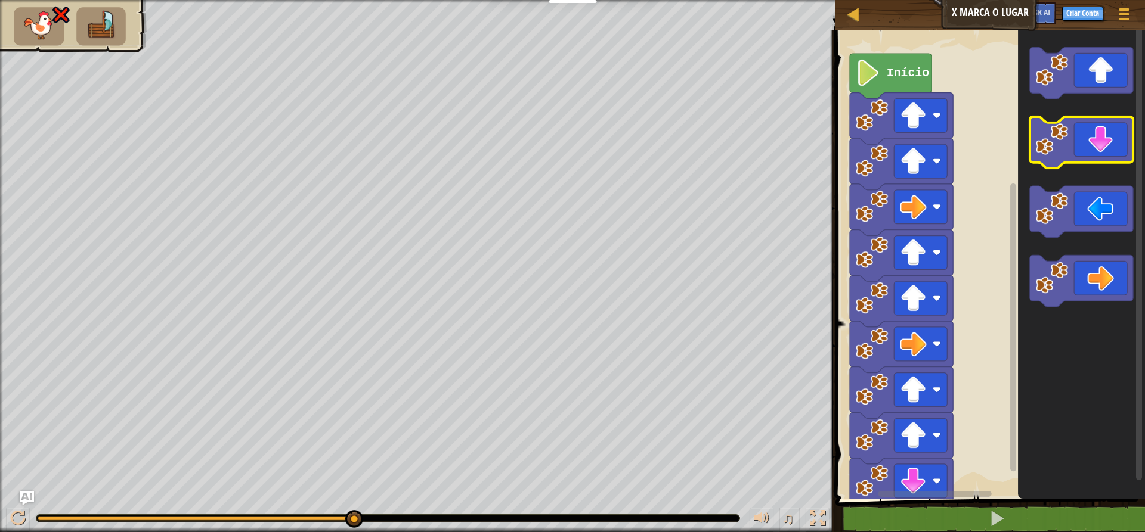
click at [1101, 141] on icon "Espaço de trabalho do Blockly" at bounding box center [1081, 143] width 103 height 52
click at [1101, 142] on icon "Espaço de trabalho do Blockly" at bounding box center [1081, 143] width 103 height 52
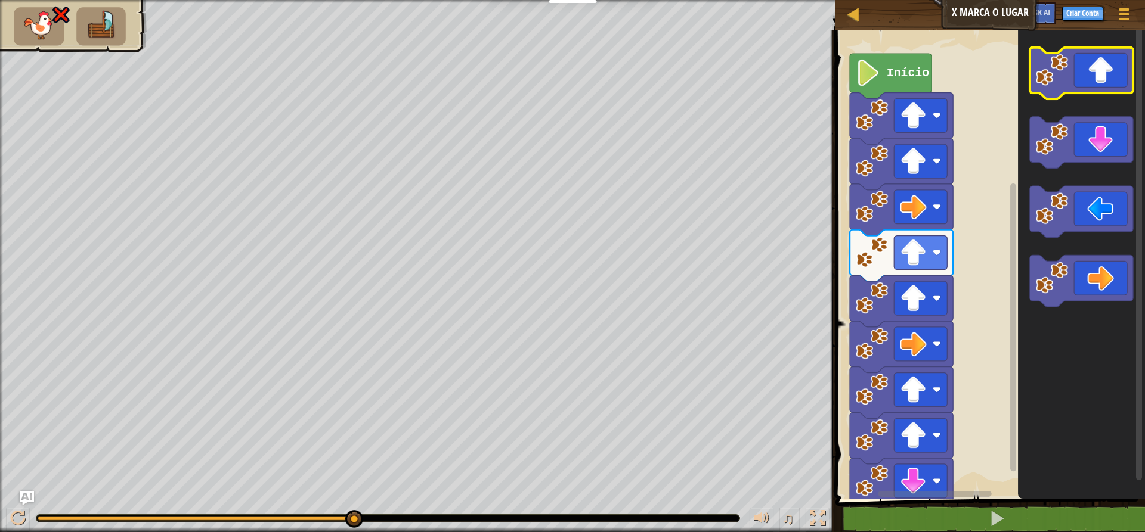
click at [1114, 83] on icon "Espaço de trabalho do Blockly" at bounding box center [1081, 74] width 103 height 52
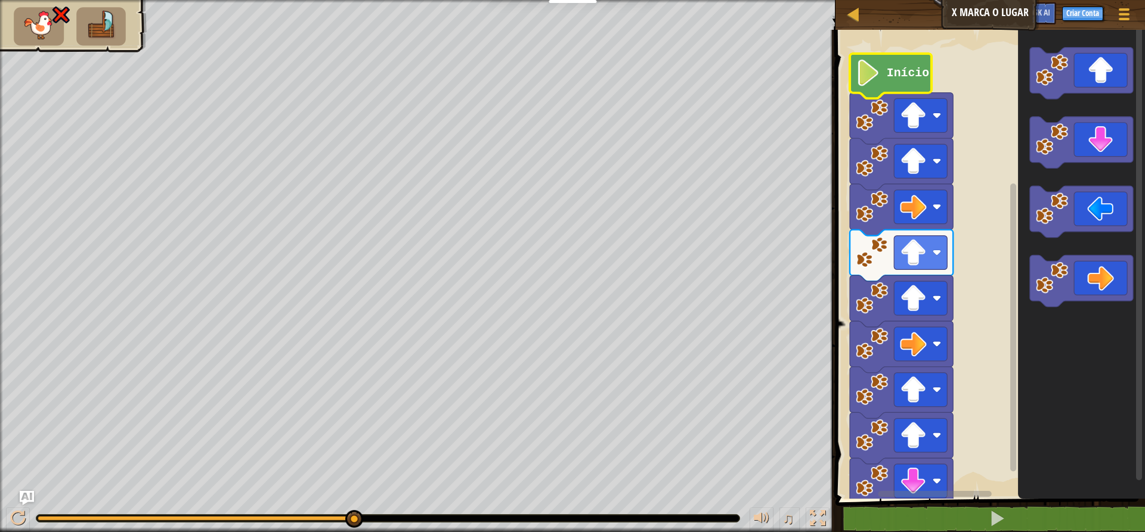
click at [901, 85] on icon "Espaço de trabalho do Blockly" at bounding box center [891, 76] width 82 height 45
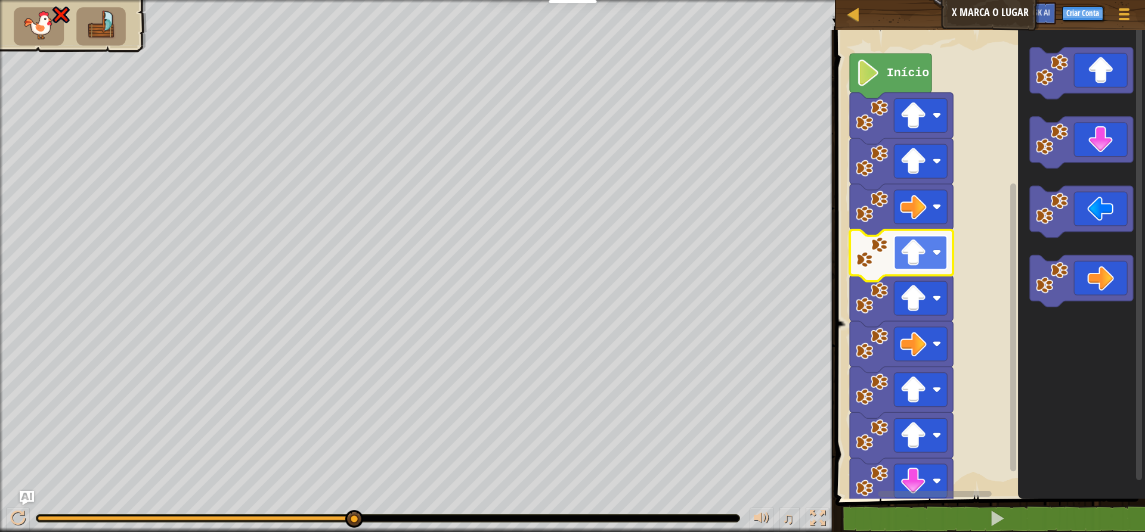
click at [928, 261] on rect "Espaço de trabalho do Blockly" at bounding box center [920, 253] width 53 height 34
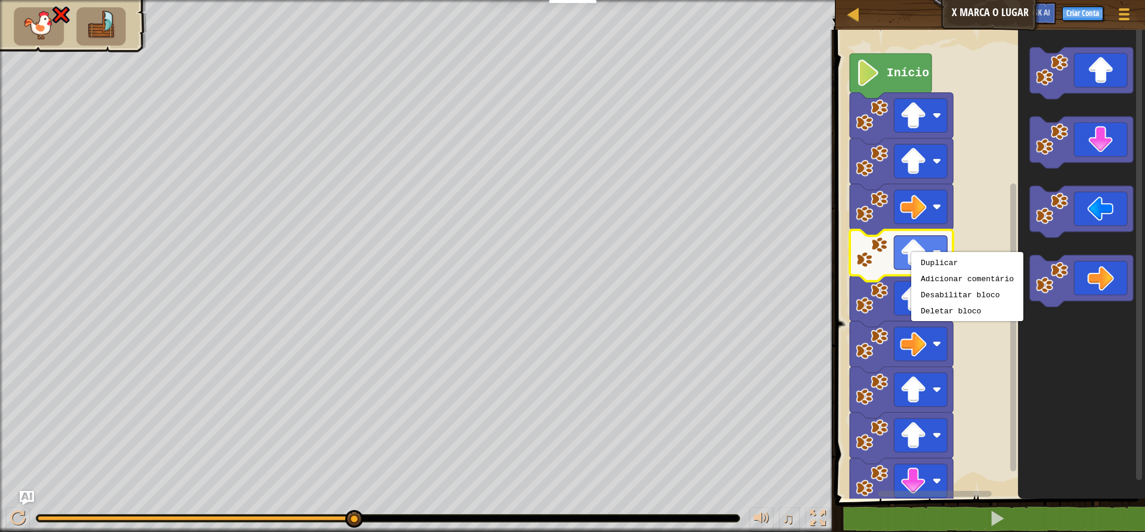
drag, startPoint x: 911, startPoint y: 253, endPoint x: 1024, endPoint y: 234, distance: 114.8
click at [1024, 0] on body "Educadores Create Free Account School & District Solutions Teacher Toolkit Prev…" at bounding box center [572, 0] width 1145 height 0
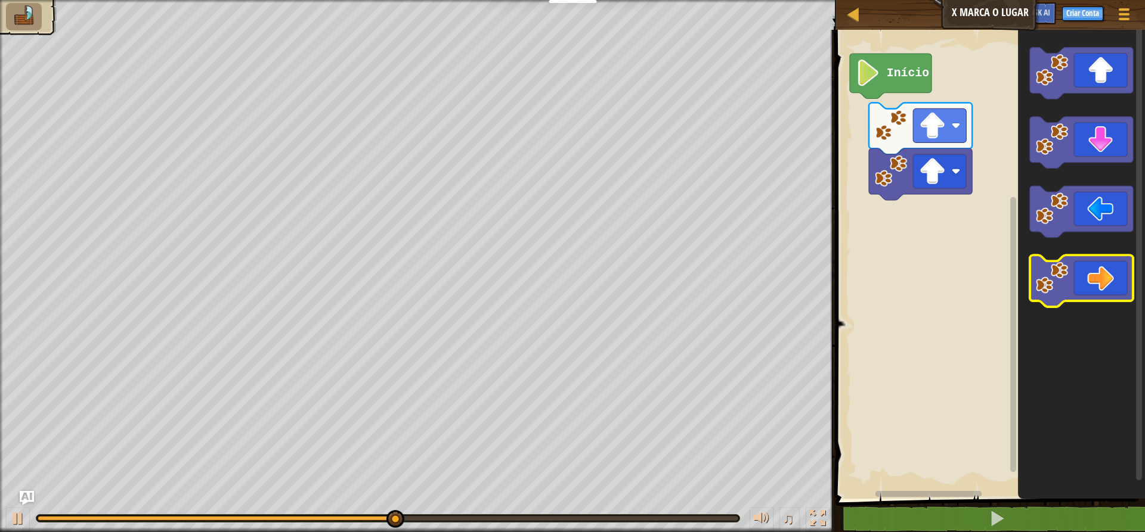
click at [1090, 275] on icon "Espaço de trabalho do Blockly" at bounding box center [1081, 281] width 103 height 52
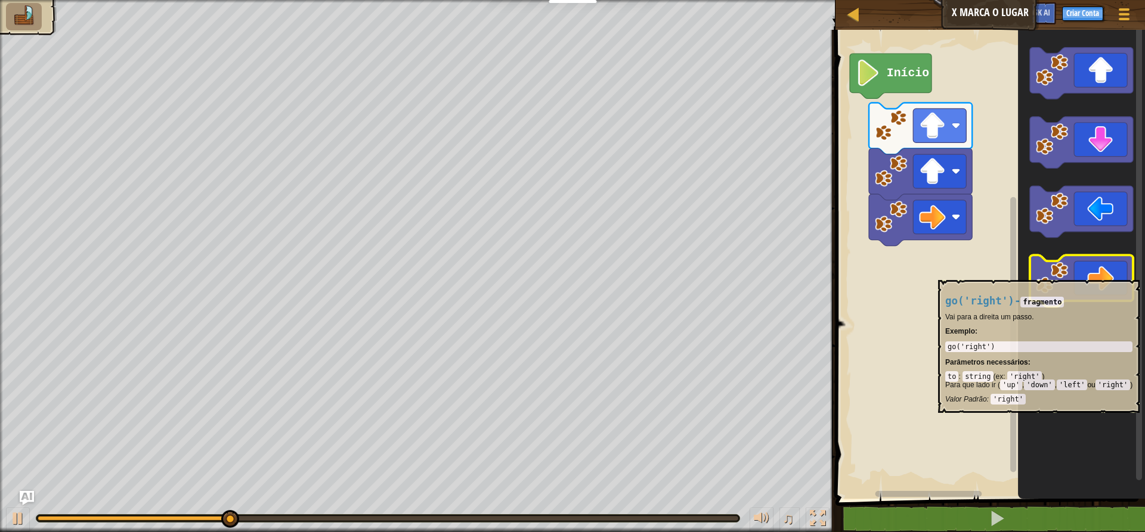
click at [1089, 274] on icon "Espaço de trabalho do Blockly" at bounding box center [1081, 281] width 103 height 52
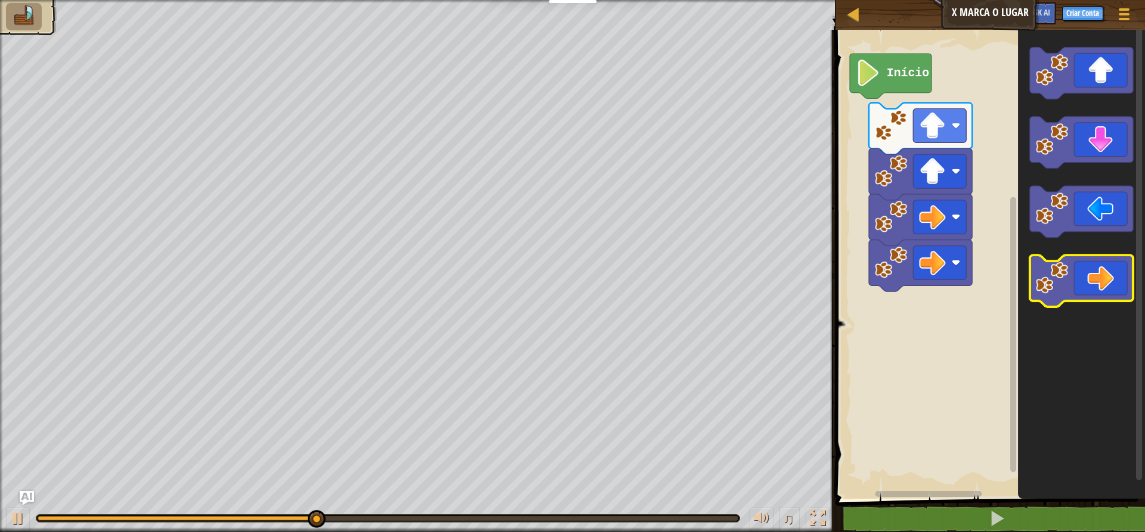
click at [1089, 274] on icon "Espaço de trabalho do Blockly" at bounding box center [1081, 281] width 103 height 52
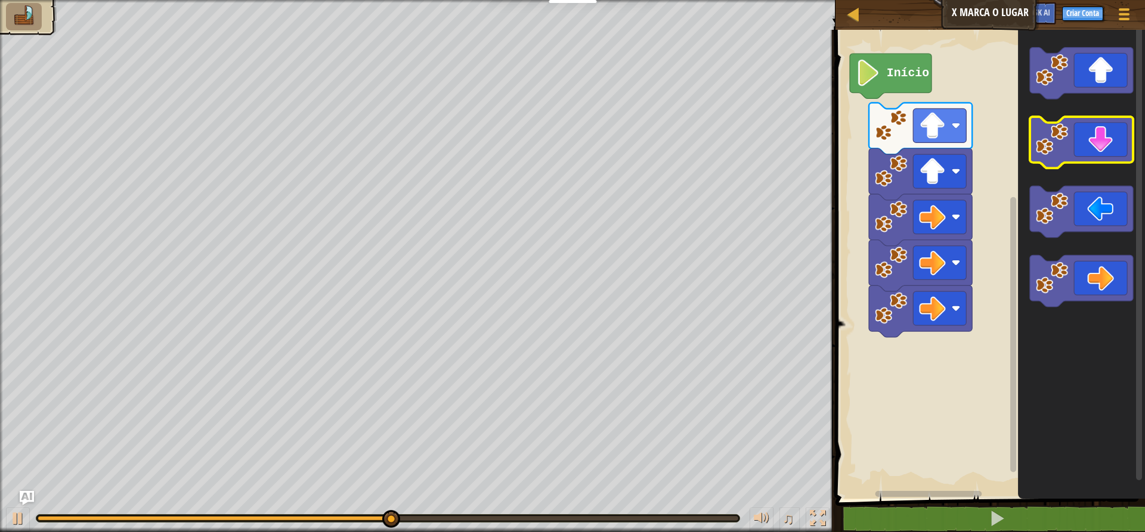
click at [1115, 122] on icon "Espaço de trabalho do Blockly" at bounding box center [1081, 143] width 103 height 52
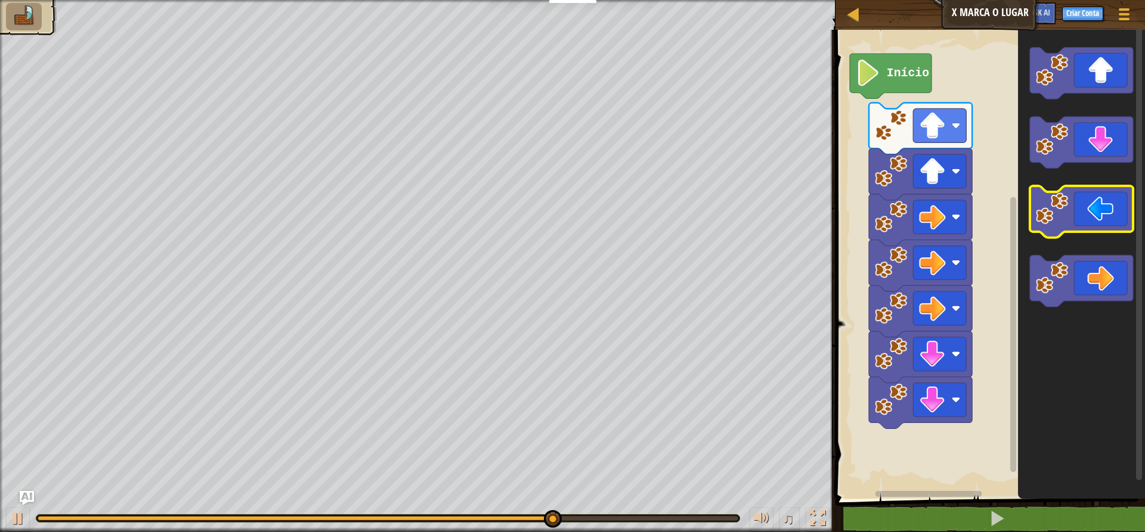
click at [1083, 216] on icon "Espaço de trabalho do Blockly" at bounding box center [1081, 212] width 103 height 52
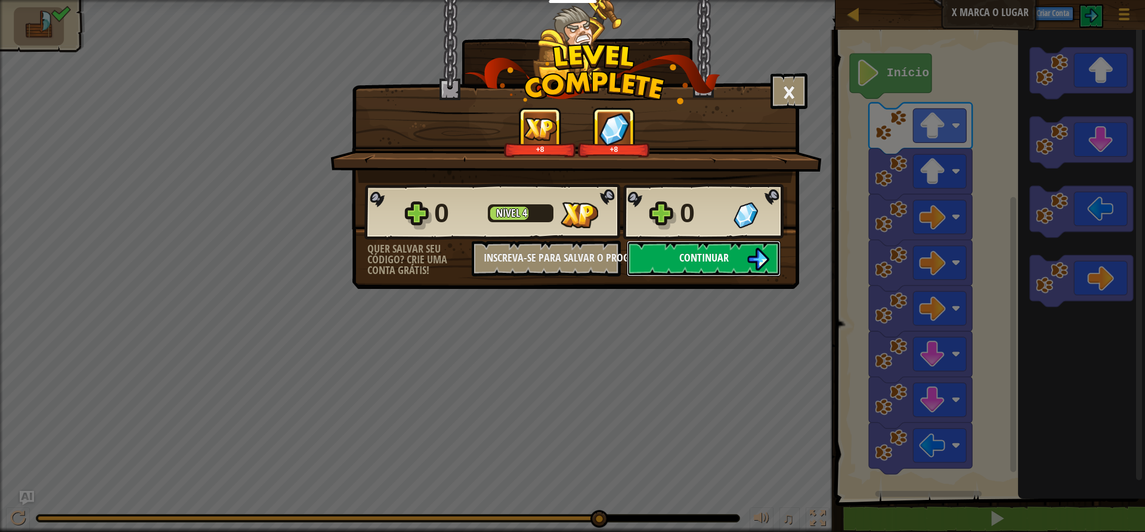
click at [678, 259] on button "Continuar" at bounding box center [704, 259] width 154 height 36
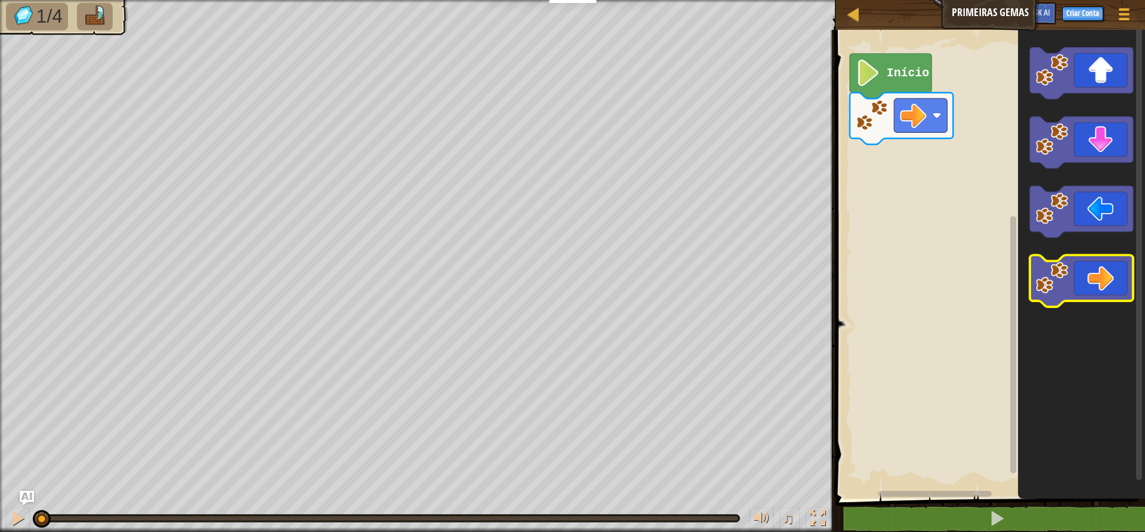
click at [1120, 284] on icon "Espaço de trabalho do Blockly" at bounding box center [1081, 281] width 103 height 52
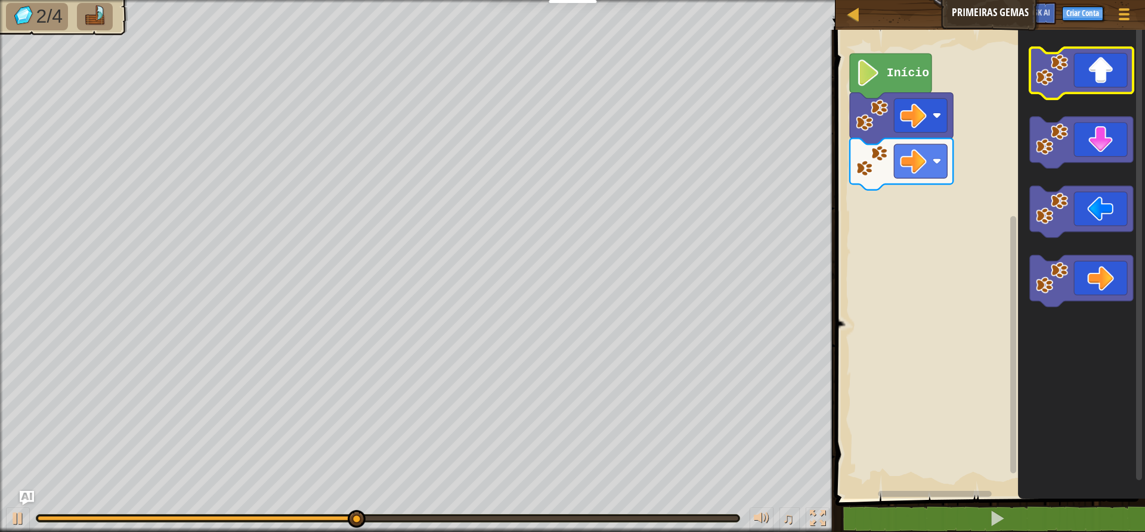
click at [1090, 74] on icon "Espaço de trabalho do Blockly" at bounding box center [1081, 74] width 103 height 52
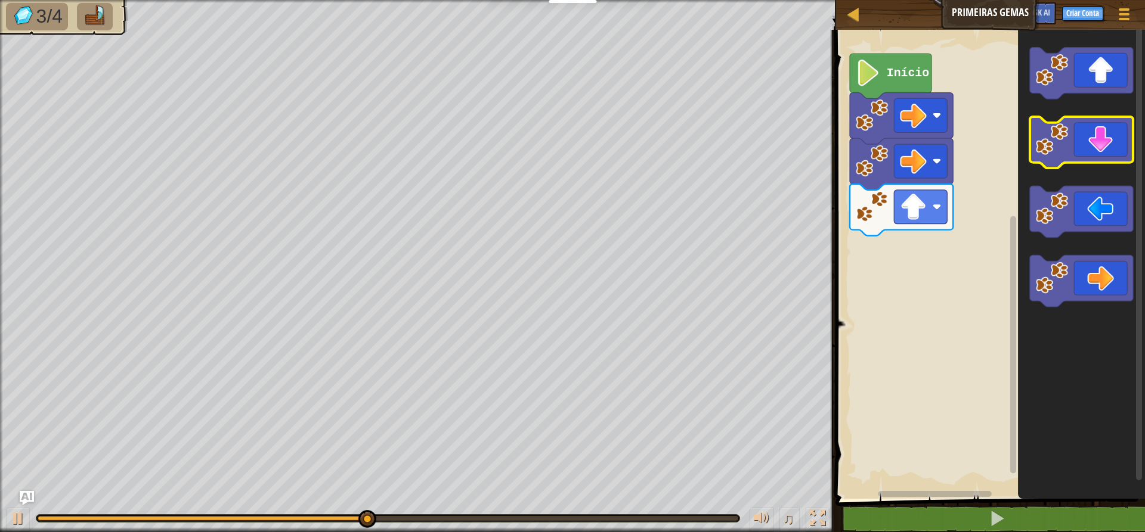
click at [1098, 135] on icon "Espaço de trabalho do Blockly" at bounding box center [1081, 143] width 103 height 52
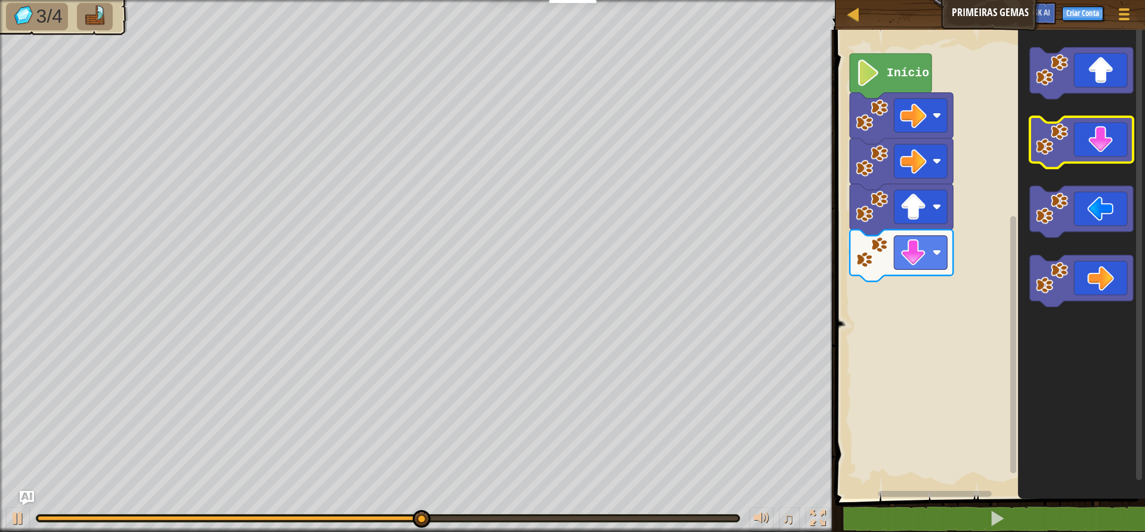
click at [1101, 134] on icon "Espaço de trabalho do Blockly" at bounding box center [1081, 143] width 103 height 52
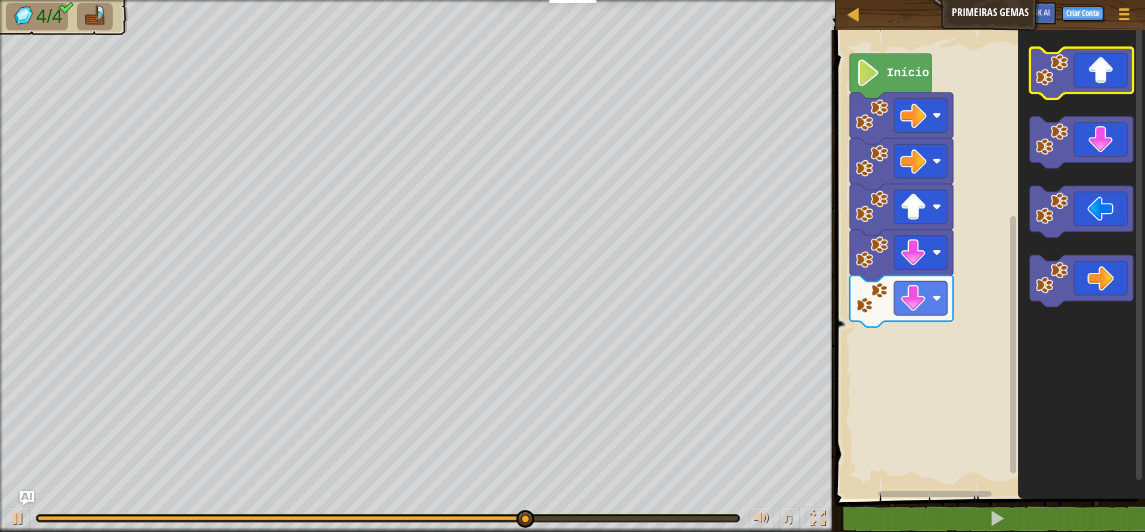
click at [1098, 80] on icon "Espaço de trabalho do Blockly" at bounding box center [1081, 74] width 103 height 52
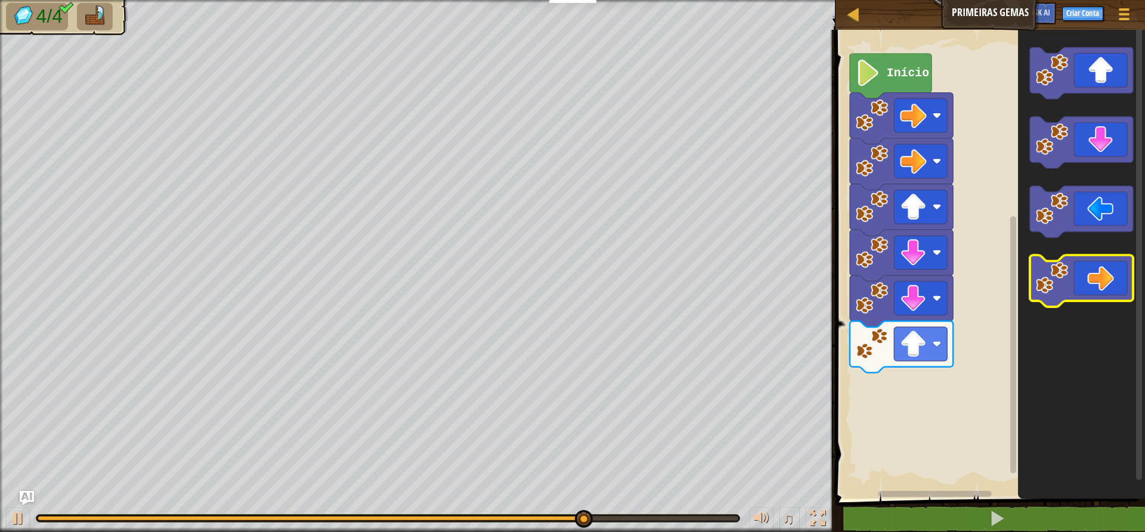
click at [1106, 277] on icon "Espaço de trabalho do Blockly" at bounding box center [1081, 281] width 103 height 52
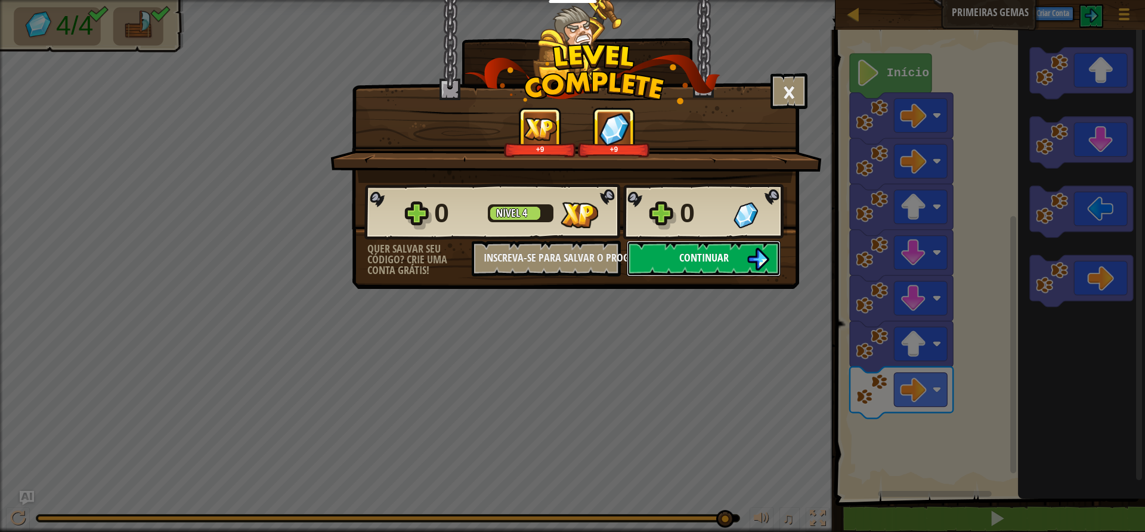
click at [672, 262] on button "Continuar" at bounding box center [704, 259] width 154 height 36
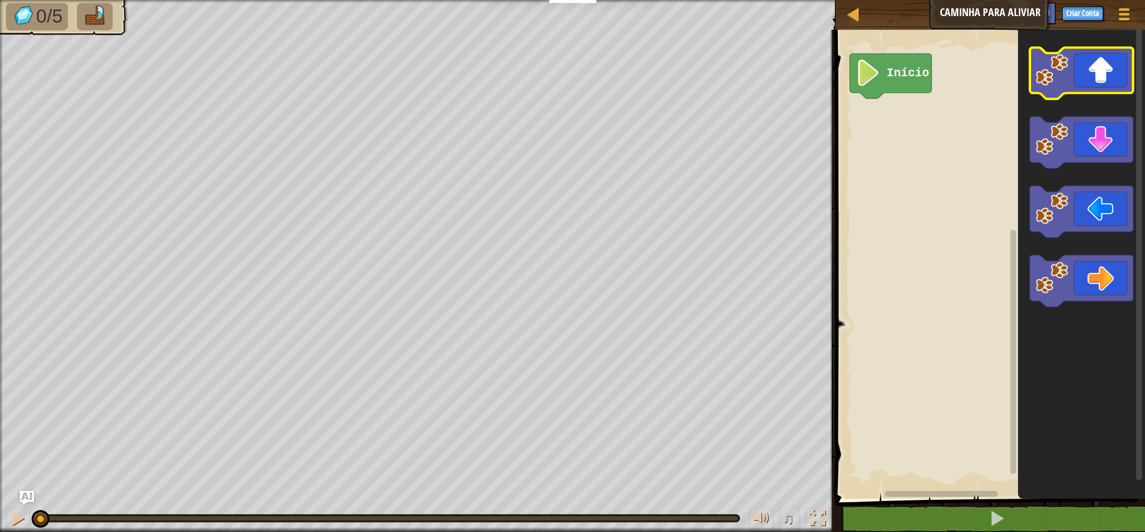
click at [1102, 78] on icon "Espaço de trabalho do Blockly" at bounding box center [1081, 74] width 103 height 52
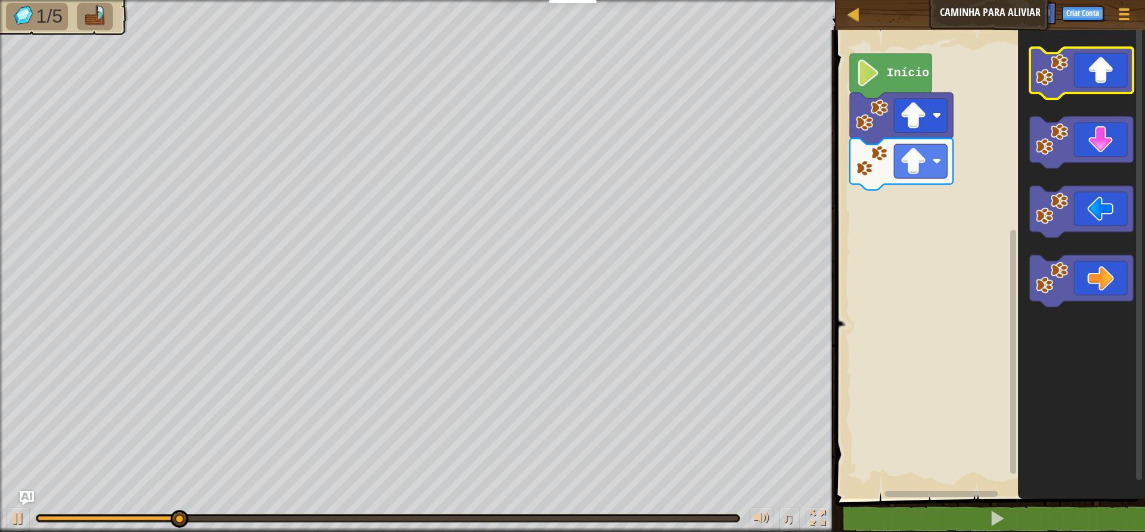
click at [1102, 78] on icon "Espaço de trabalho do Blockly" at bounding box center [1081, 74] width 103 height 52
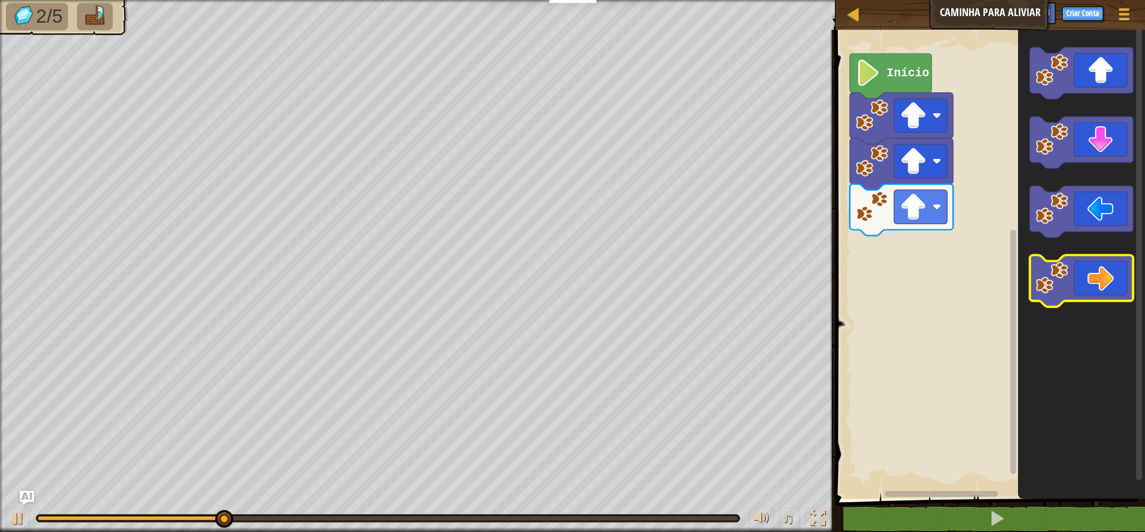
click at [1120, 283] on icon "Espaço de trabalho do Blockly" at bounding box center [1081, 281] width 103 height 52
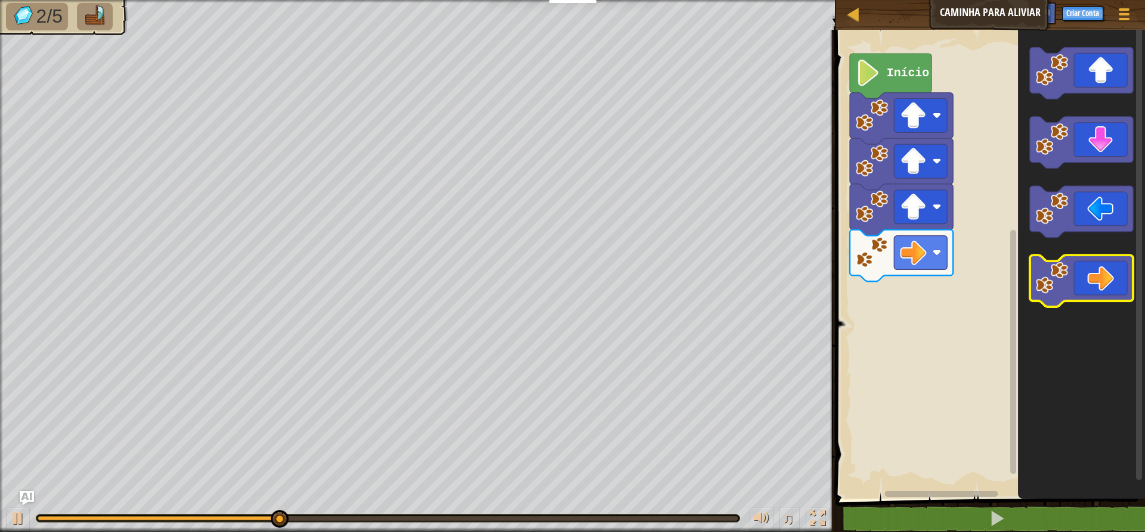
click at [1120, 283] on icon "Espaço de trabalho do Blockly" at bounding box center [1081, 281] width 103 height 52
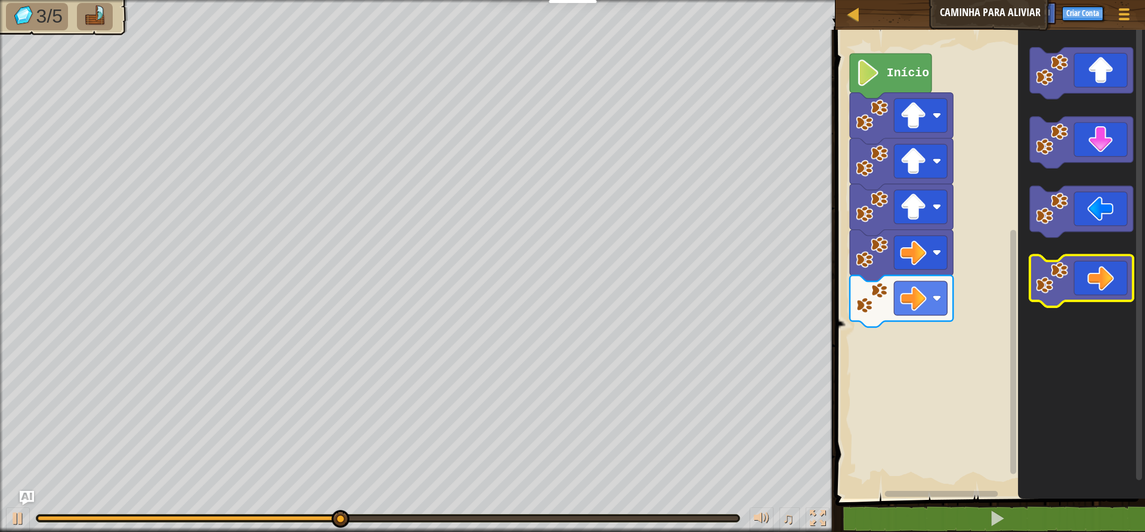
click at [1120, 283] on icon "Espaço de trabalho do Blockly" at bounding box center [1081, 281] width 103 height 52
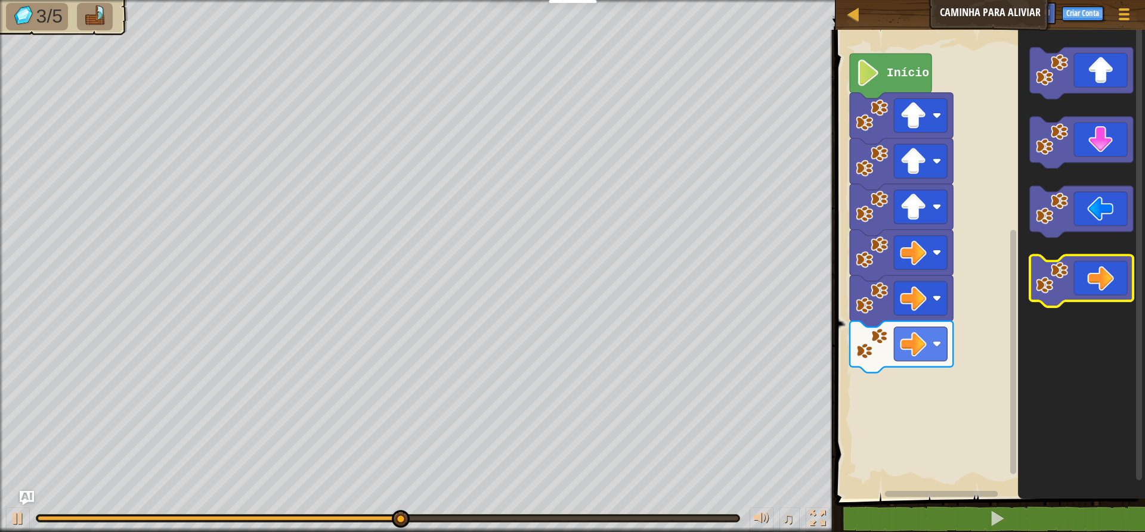
click at [1120, 283] on icon "Espaço de trabalho do Blockly" at bounding box center [1081, 281] width 103 height 52
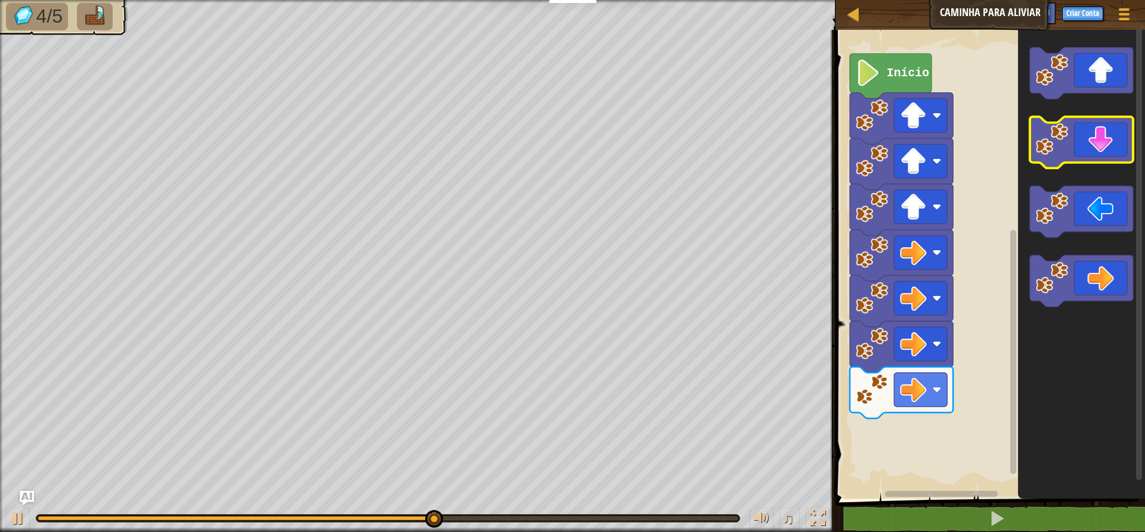
click at [1124, 144] on icon "Espaço de trabalho do Blockly" at bounding box center [1081, 143] width 103 height 52
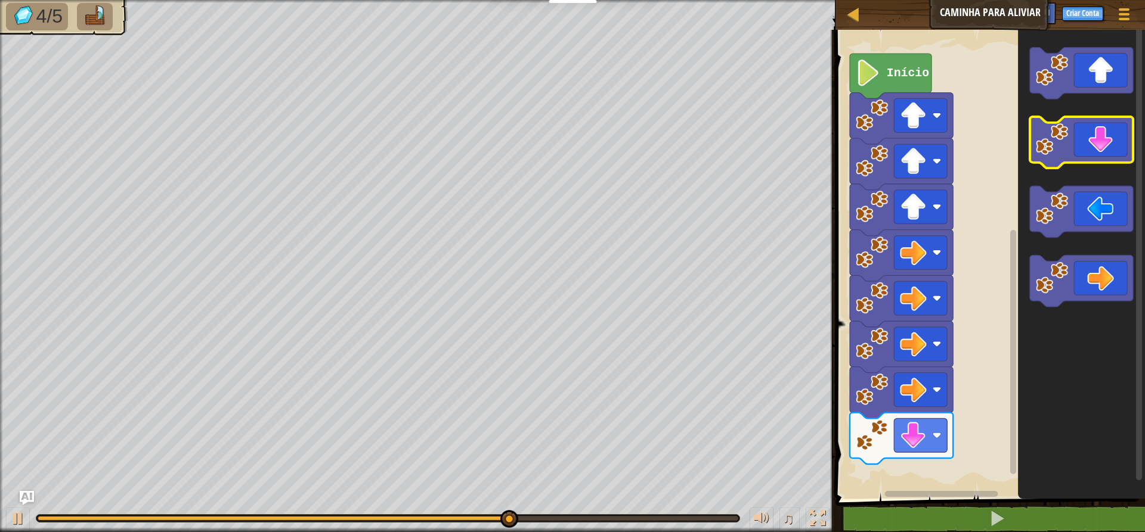
click at [1124, 144] on icon "Espaço de trabalho do Blockly" at bounding box center [1081, 143] width 103 height 52
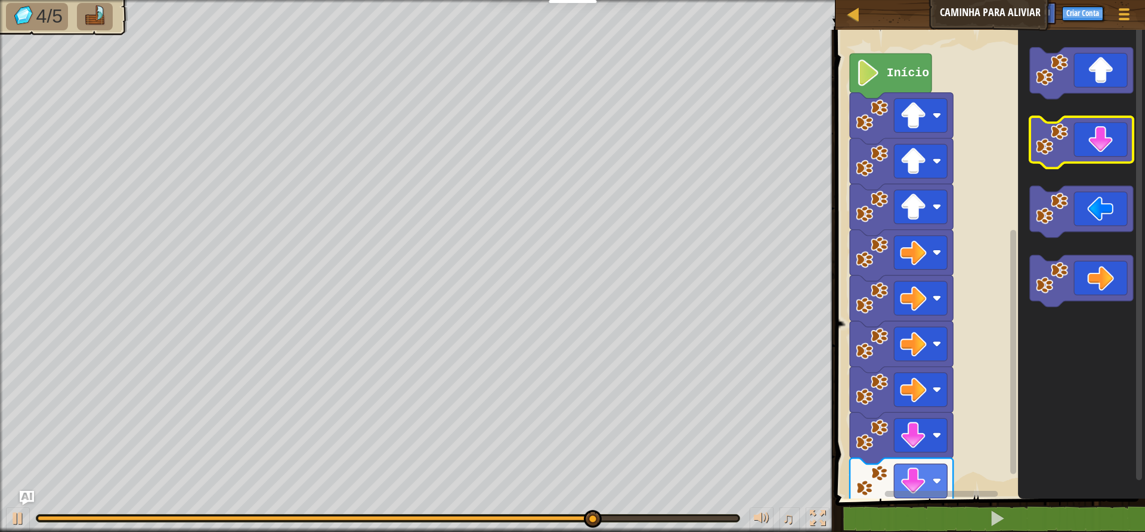
click at [1124, 144] on icon "Espaço de trabalho do Blockly" at bounding box center [1081, 143] width 103 height 52
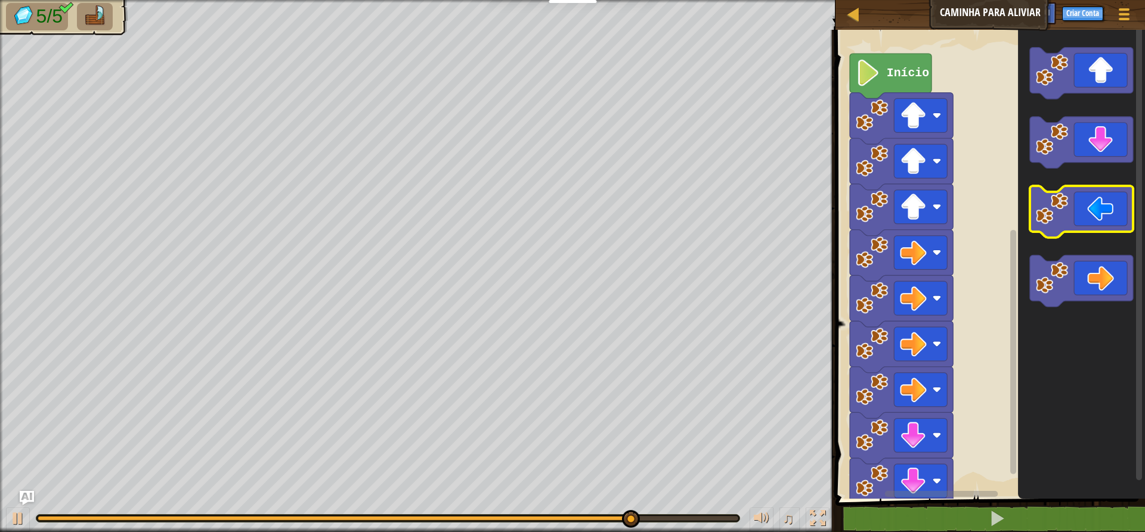
click at [1116, 216] on icon "Espaço de trabalho do Blockly" at bounding box center [1081, 212] width 103 height 52
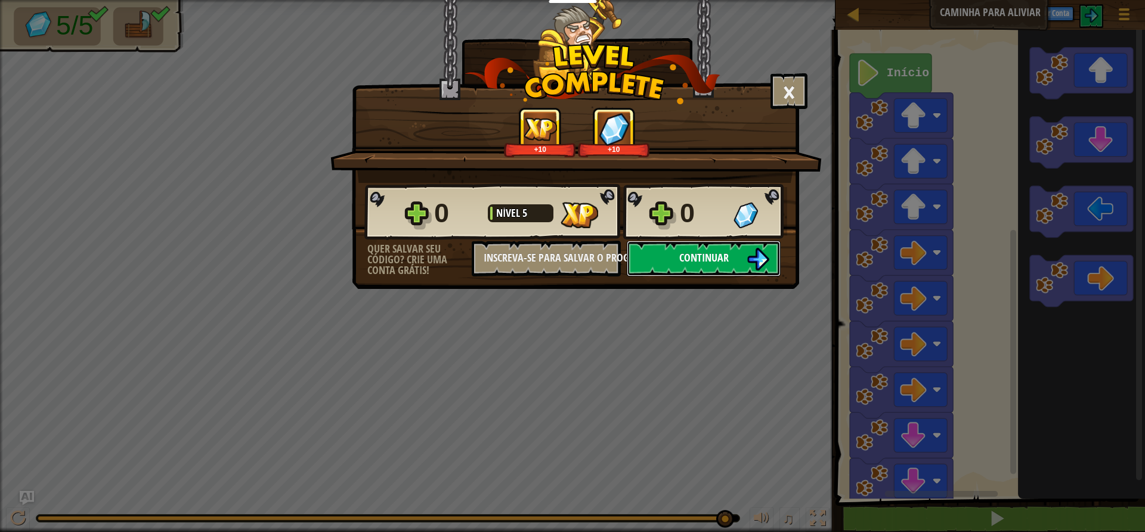
click at [692, 250] on button "Continuar" at bounding box center [704, 259] width 154 height 36
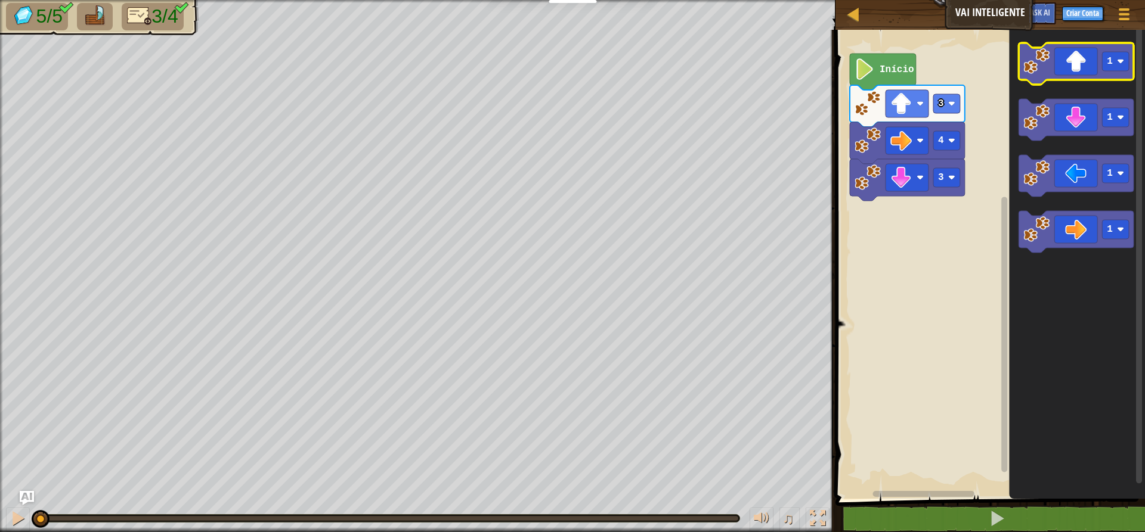
click at [1058, 71] on icon "Espaço de trabalho do Blockly" at bounding box center [1075, 64] width 115 height 42
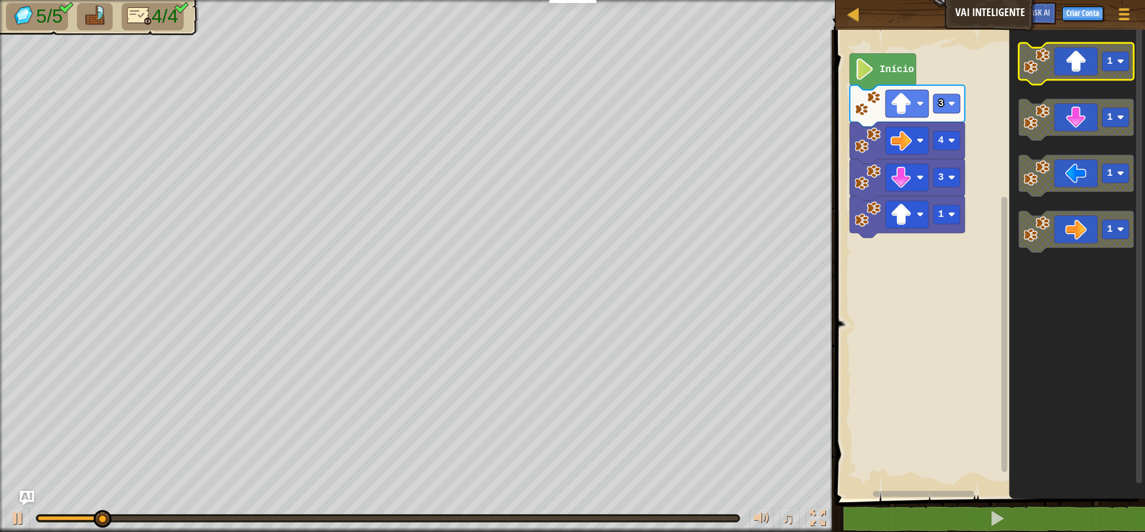
click at [1058, 71] on icon "Espaço de trabalho do Blockly" at bounding box center [1075, 64] width 115 height 42
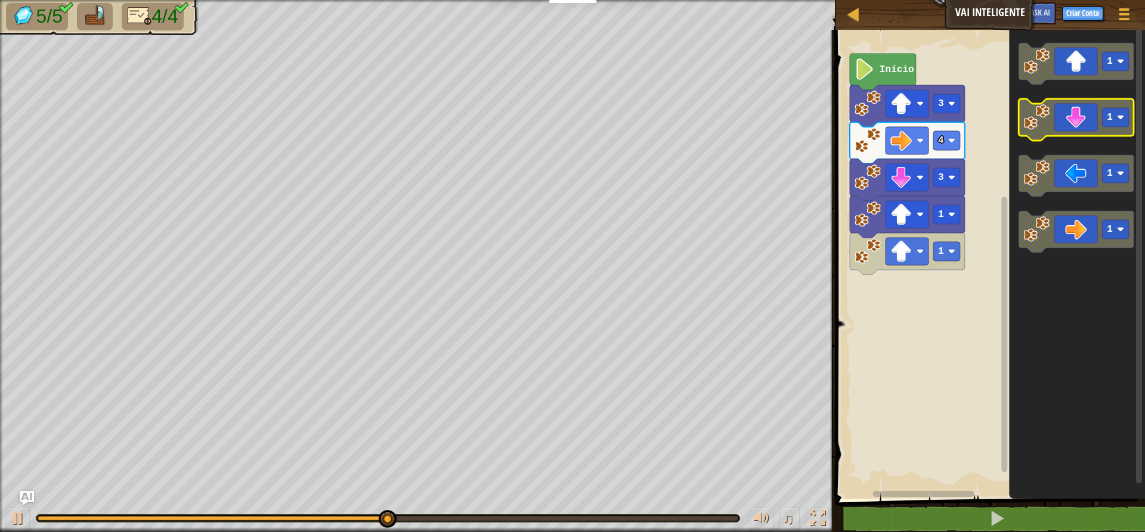
click at [1081, 126] on icon "Espaço de trabalho do Blockly" at bounding box center [1075, 120] width 115 height 42
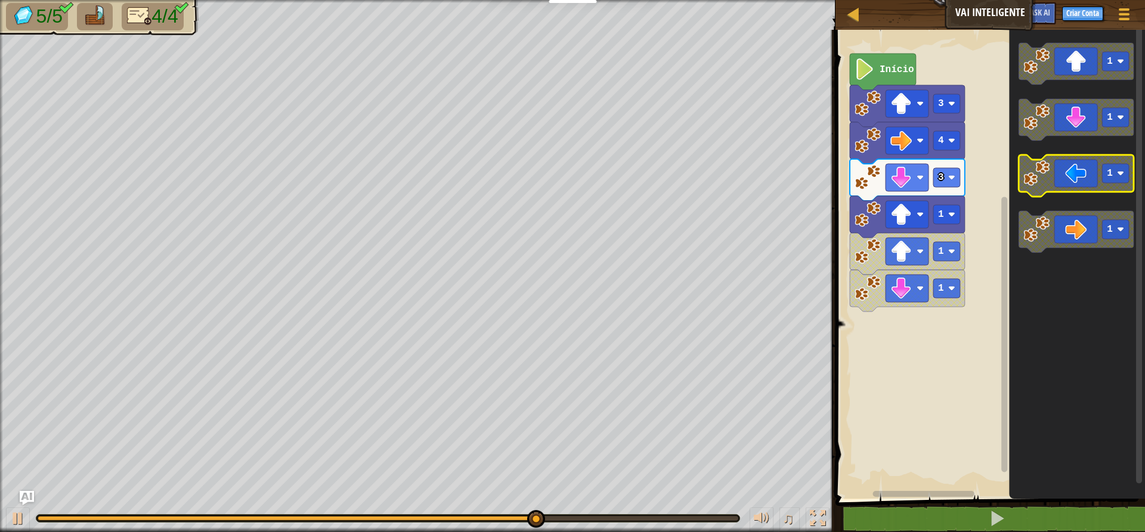
click at [1081, 189] on icon "Espaço de trabalho do Blockly" at bounding box center [1075, 176] width 115 height 42
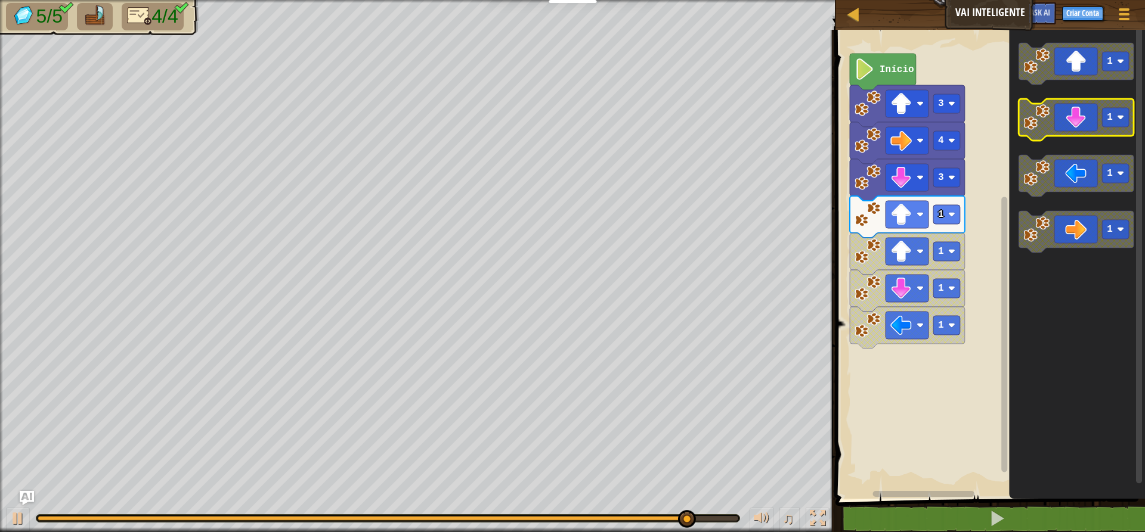
click at [1076, 118] on icon "Espaço de trabalho do Blockly" at bounding box center [1075, 120] width 115 height 42
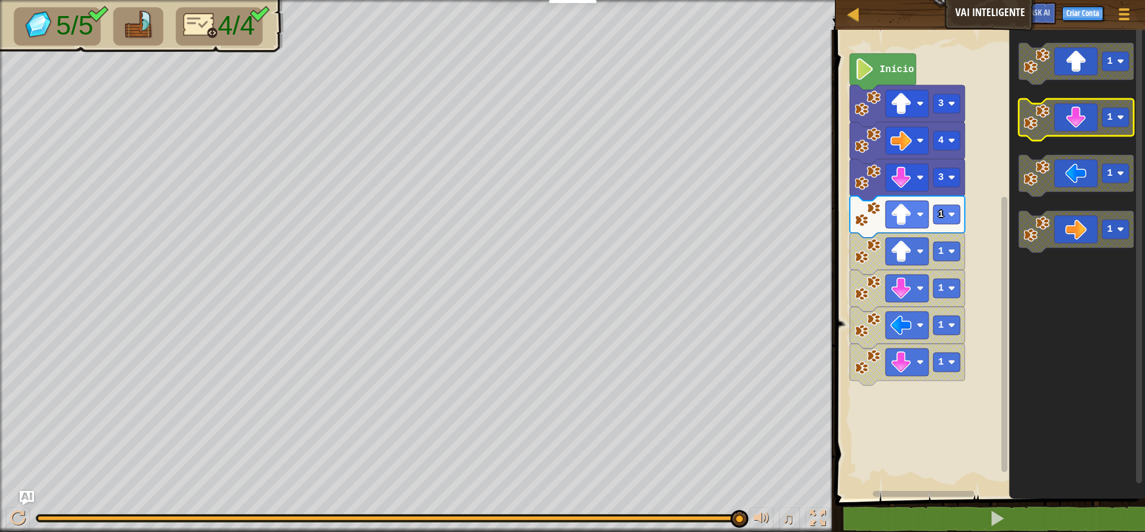
click at [1106, 123] on rect "Espaço de trabalho do Blockly" at bounding box center [1115, 117] width 27 height 19
click at [1075, 126] on icon "Espaço de trabalho do Blockly" at bounding box center [1075, 120] width 115 height 42
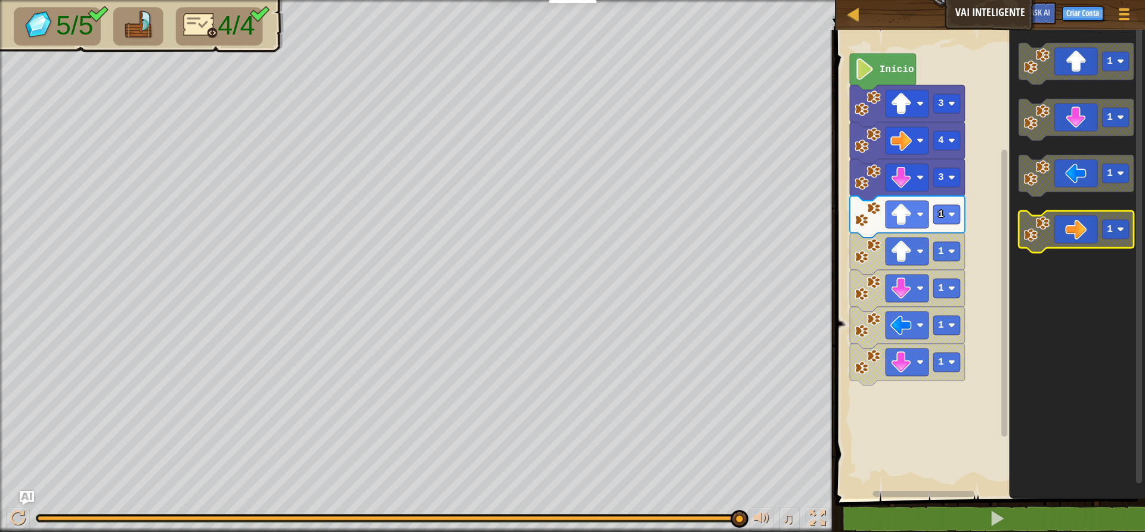
click at [1072, 230] on icon "Espaço de trabalho do Blockly" at bounding box center [1075, 232] width 115 height 42
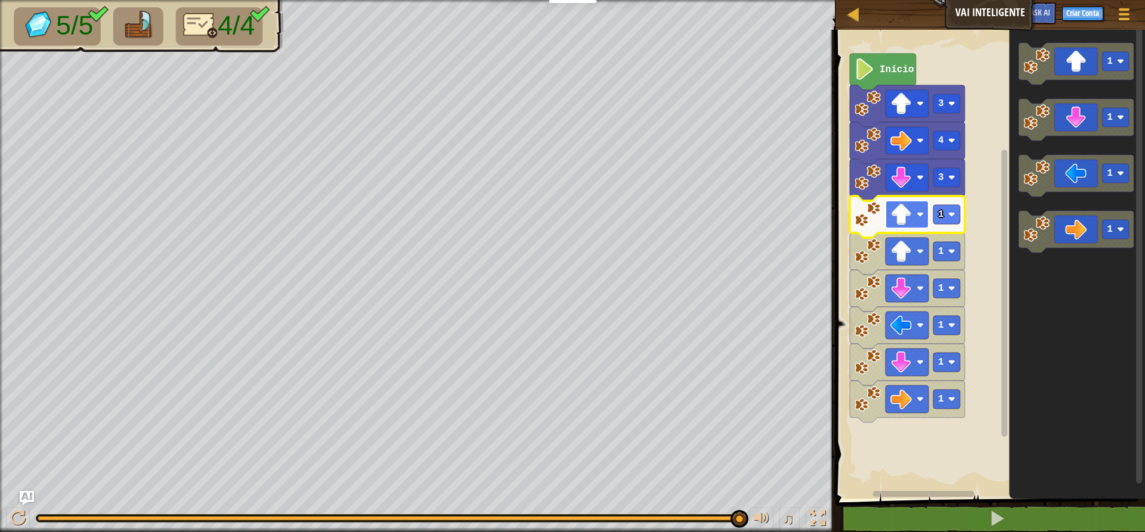
click at [917, 224] on rect "Espaço de trabalho do Blockly" at bounding box center [906, 214] width 43 height 27
click at [1009, 451] on icon "Espaço de trabalho do Blockly" at bounding box center [1077, 261] width 136 height 475
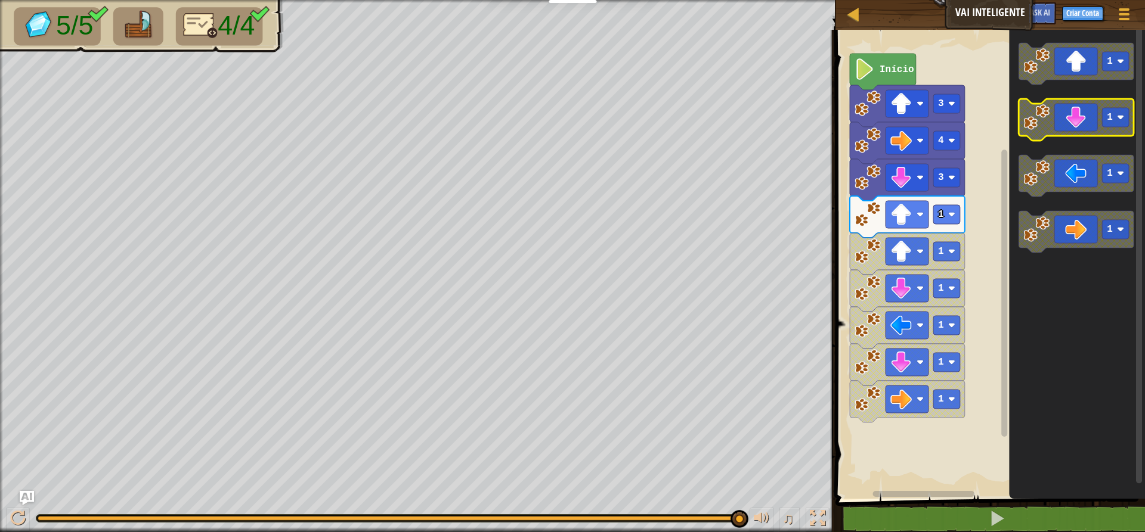
click at [1079, 125] on icon "Espaço de trabalho do Blockly" at bounding box center [1075, 120] width 115 height 42
click at [1081, 122] on icon "Espaço de trabalho do Blockly" at bounding box center [1075, 120] width 115 height 42
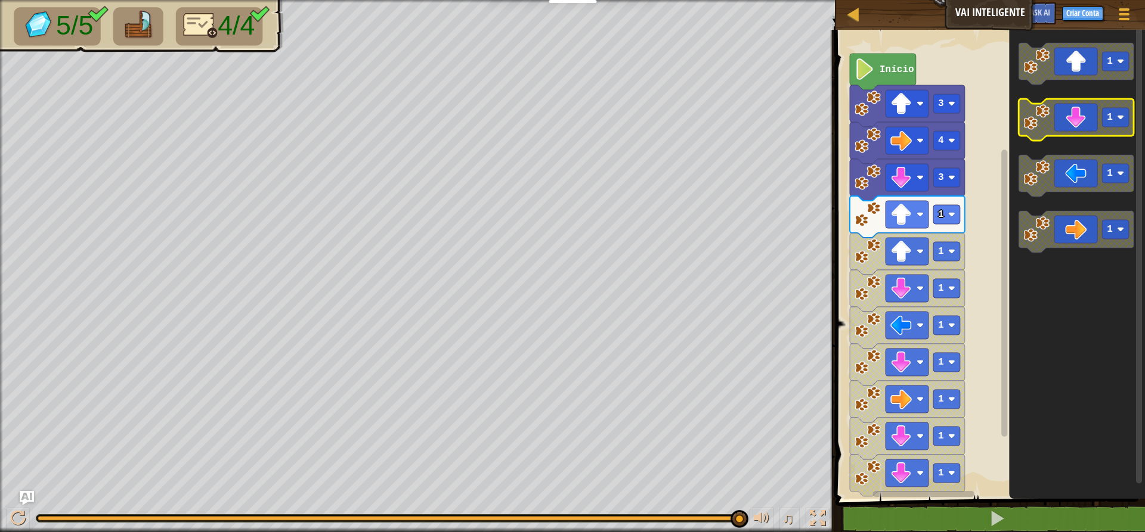
click at [1081, 122] on icon "Espaço de trabalho do Blockly" at bounding box center [1075, 120] width 115 height 42
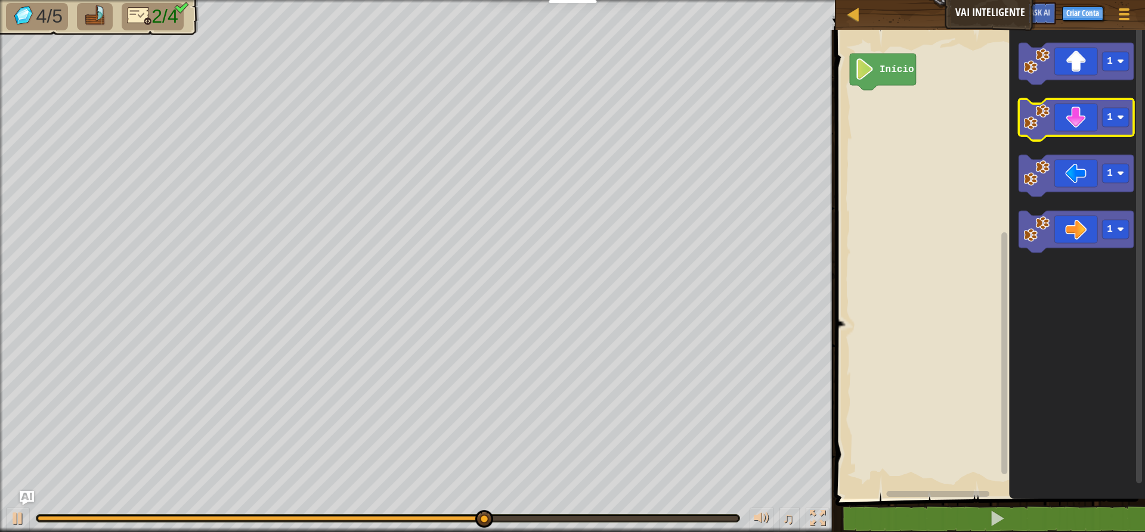
click at [1080, 109] on icon "Espaço de trabalho do Blockly" at bounding box center [1075, 120] width 115 height 42
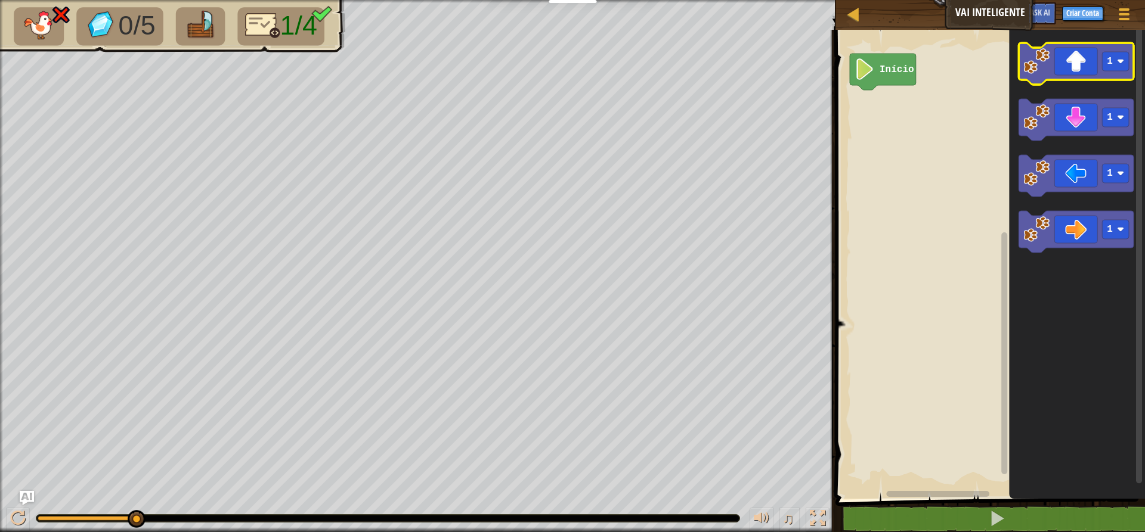
click at [1083, 64] on icon "Espaço de trabalho do Blockly" at bounding box center [1075, 64] width 115 height 42
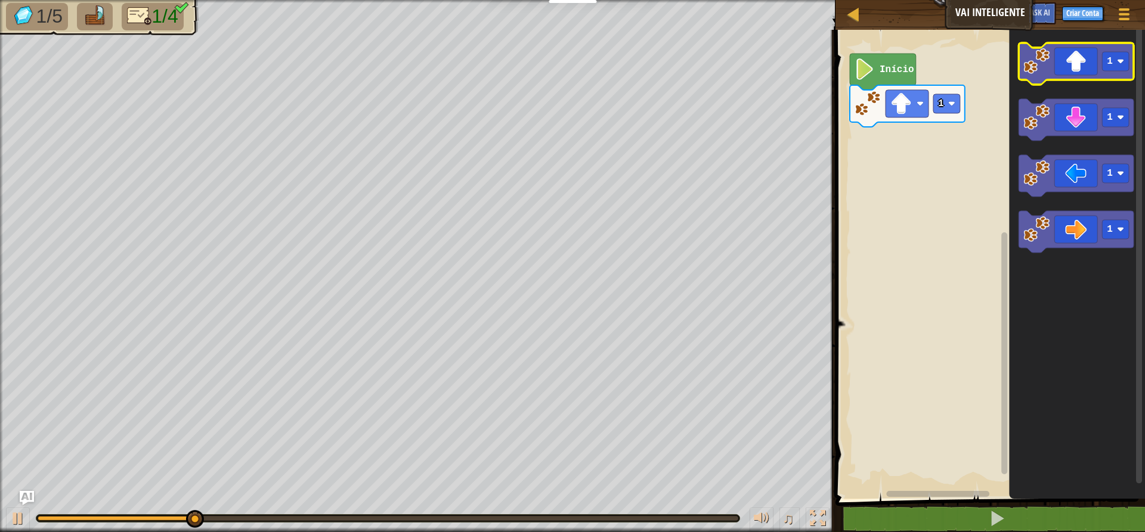
click at [1085, 69] on icon "Espaço de trabalho do Blockly" at bounding box center [1075, 64] width 115 height 42
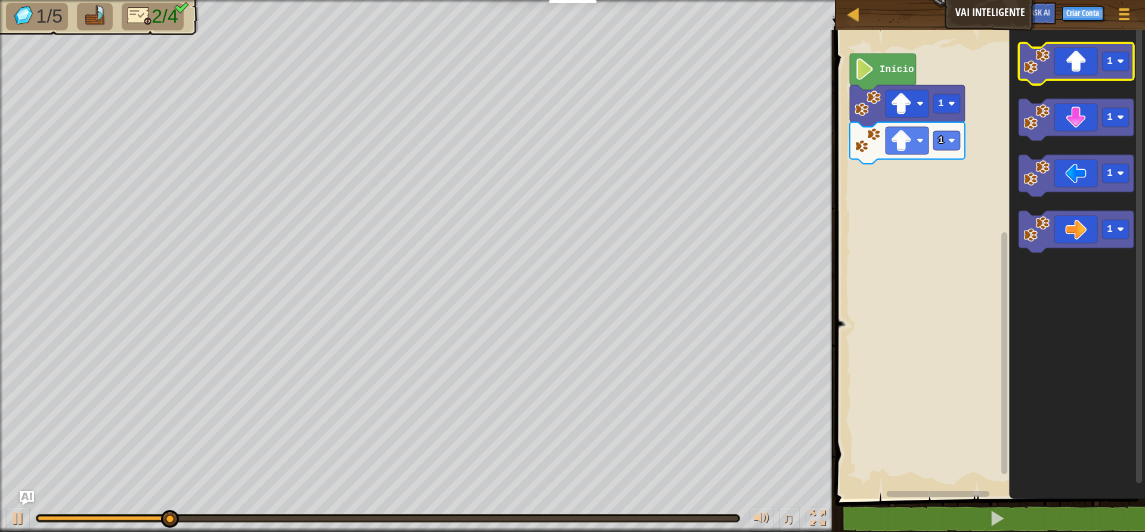
click at [1085, 69] on icon "Espaço de trabalho do Blockly" at bounding box center [1075, 64] width 115 height 42
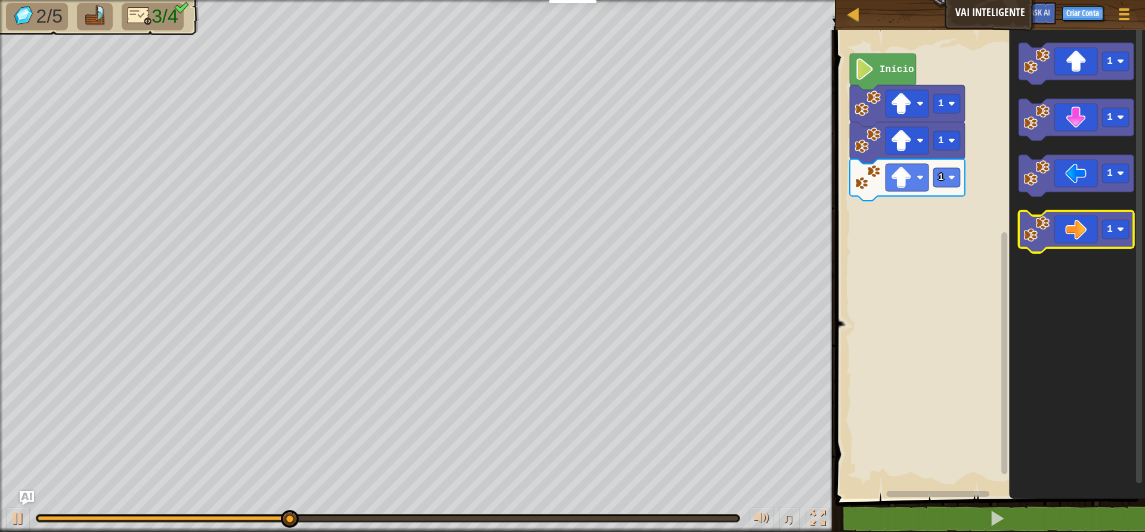
click at [1075, 241] on icon "Espaço de trabalho do Blockly" at bounding box center [1075, 232] width 115 height 42
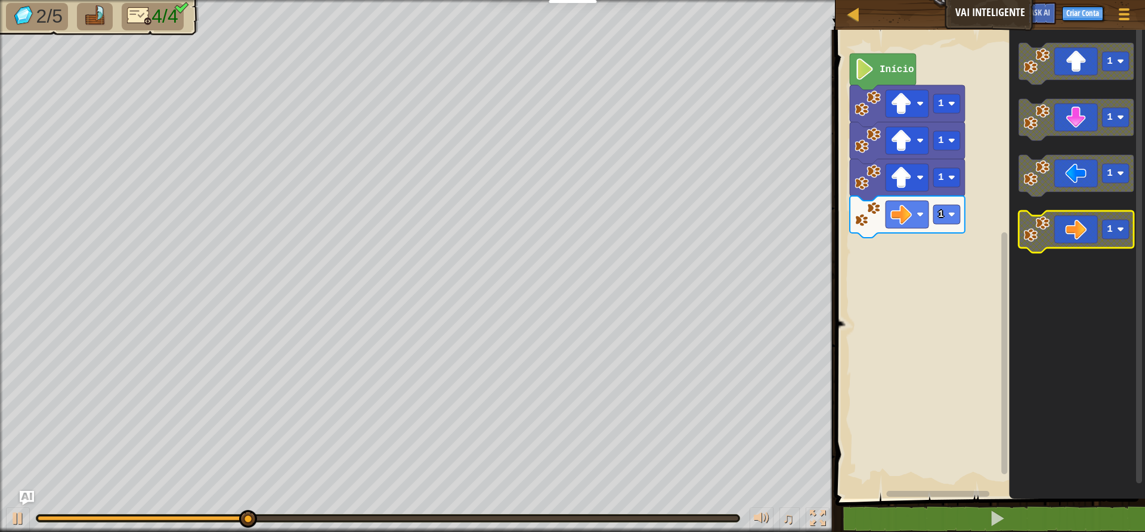
click at [1075, 241] on icon "Espaço de trabalho do Blockly" at bounding box center [1075, 232] width 115 height 42
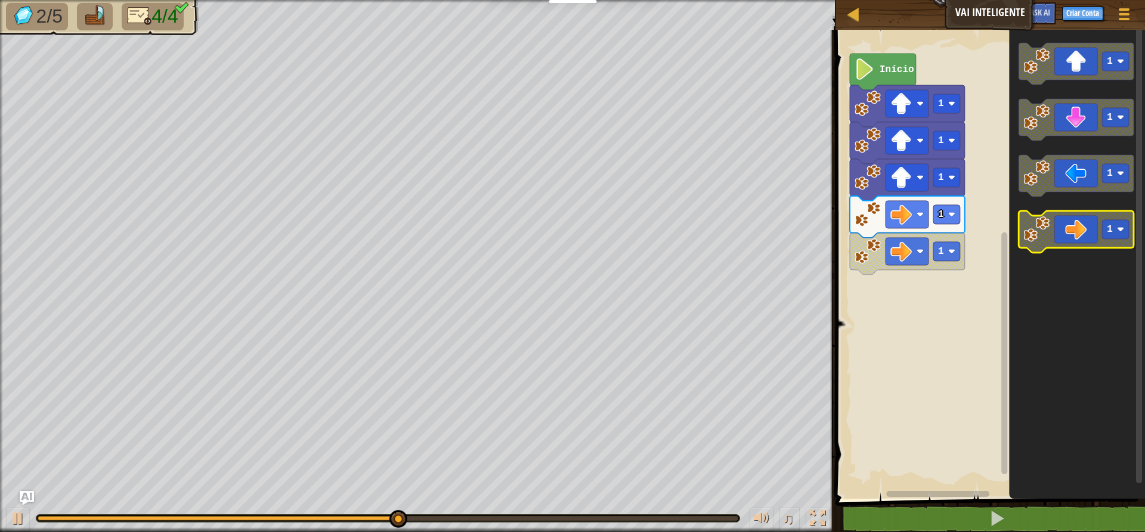
click at [1075, 241] on icon "Espaço de trabalho do Blockly" at bounding box center [1075, 232] width 115 height 42
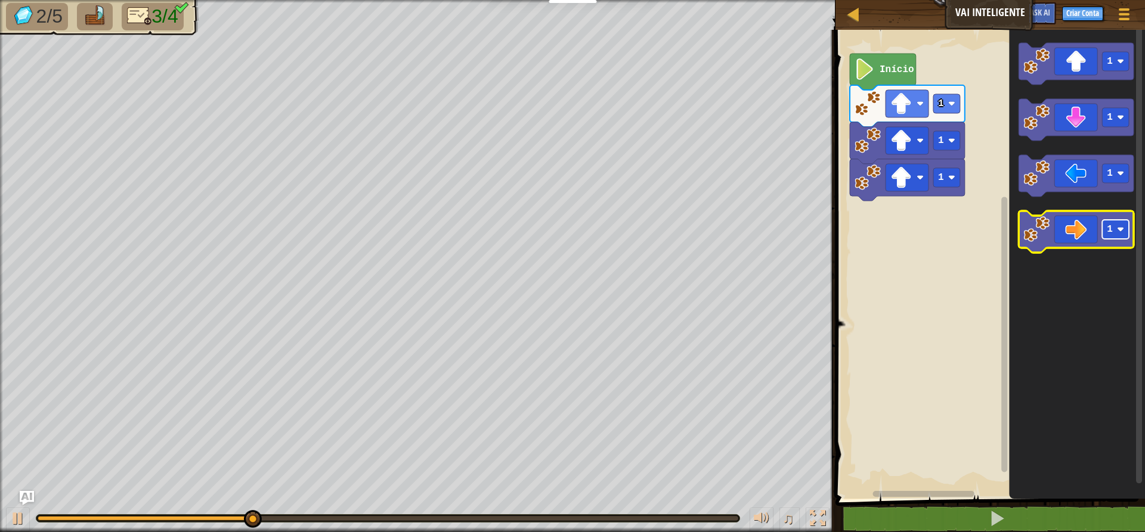
click at [1102, 231] on rect "Espaço de trabalho do Blockly" at bounding box center [1115, 229] width 27 height 19
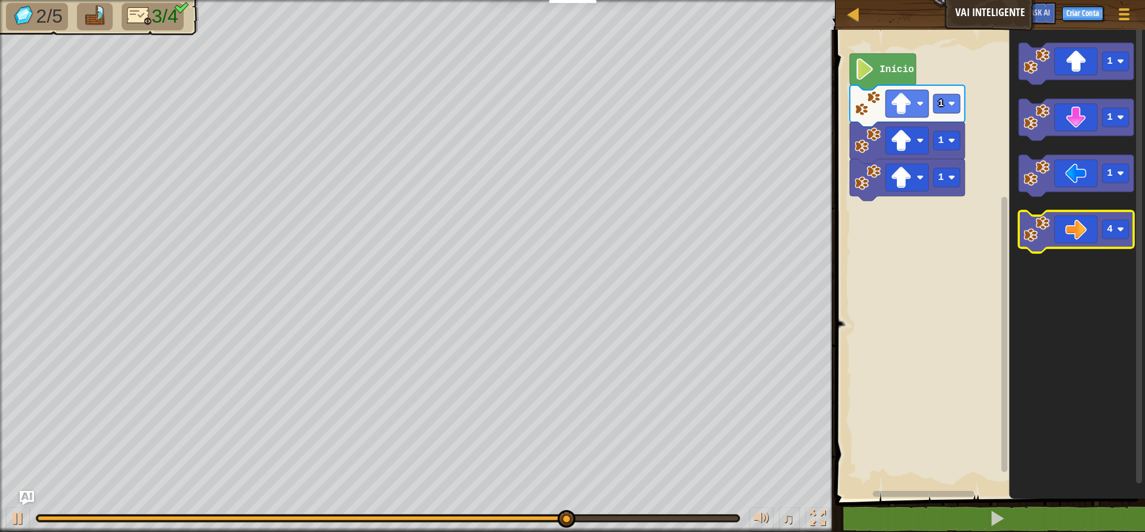
click at [1078, 235] on icon "Espaço de trabalho do Blockly" at bounding box center [1075, 232] width 115 height 42
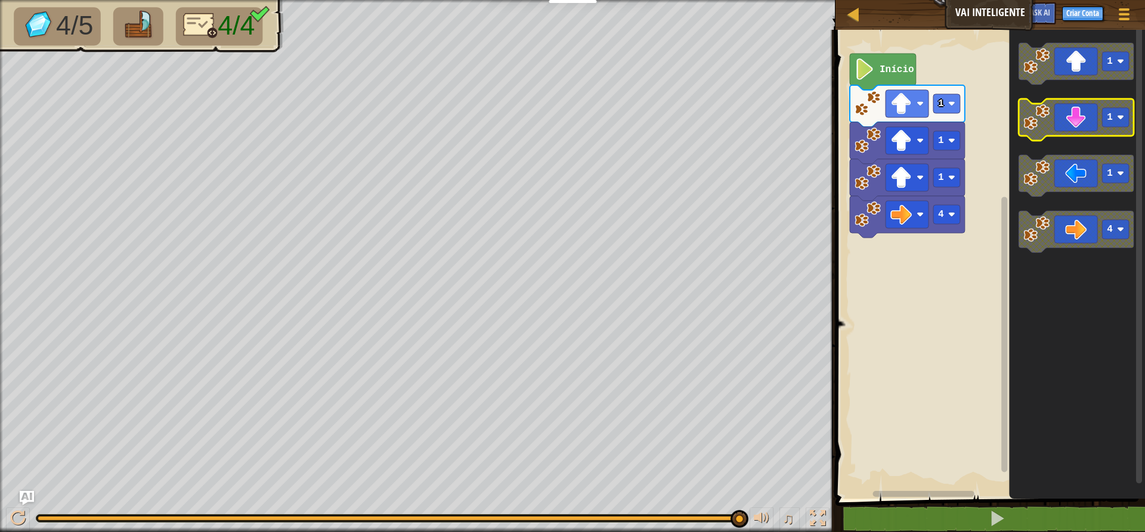
click at [1101, 113] on icon "Espaço de trabalho do Blockly" at bounding box center [1075, 120] width 115 height 42
click at [1112, 117] on rect "Espaço de trabalho do Blockly" at bounding box center [1115, 117] width 27 height 19
click at [1081, 128] on icon "Espaço de trabalho do Blockly" at bounding box center [1075, 120] width 115 height 42
click at [1071, 122] on icon "Espaço de trabalho do Blockly" at bounding box center [1075, 120] width 115 height 42
click at [1064, 125] on icon "Espaço de trabalho do Blockly" at bounding box center [1075, 120] width 115 height 42
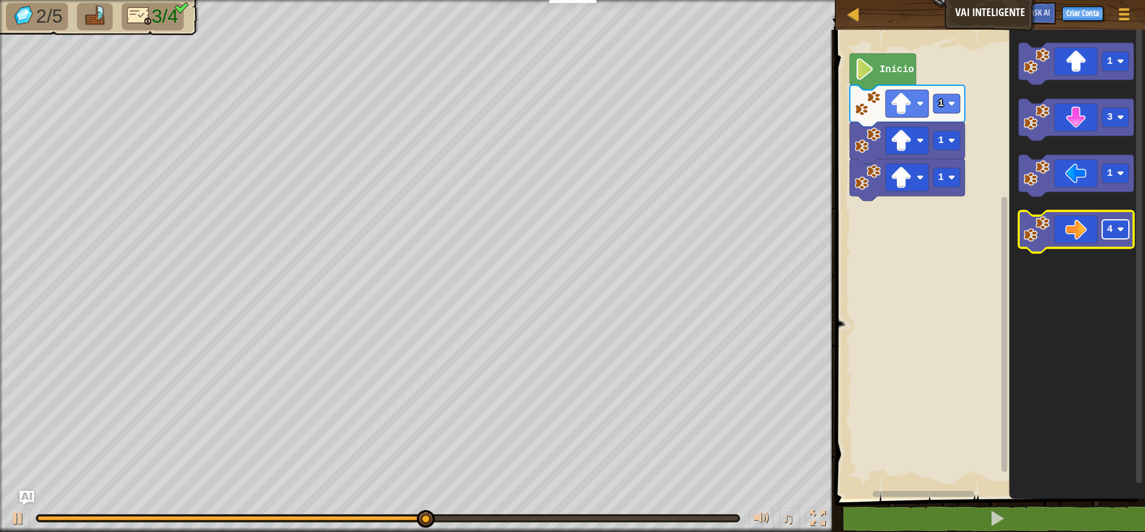
click at [1104, 224] on rect "Espaço de trabalho do Blockly" at bounding box center [1115, 229] width 27 height 19
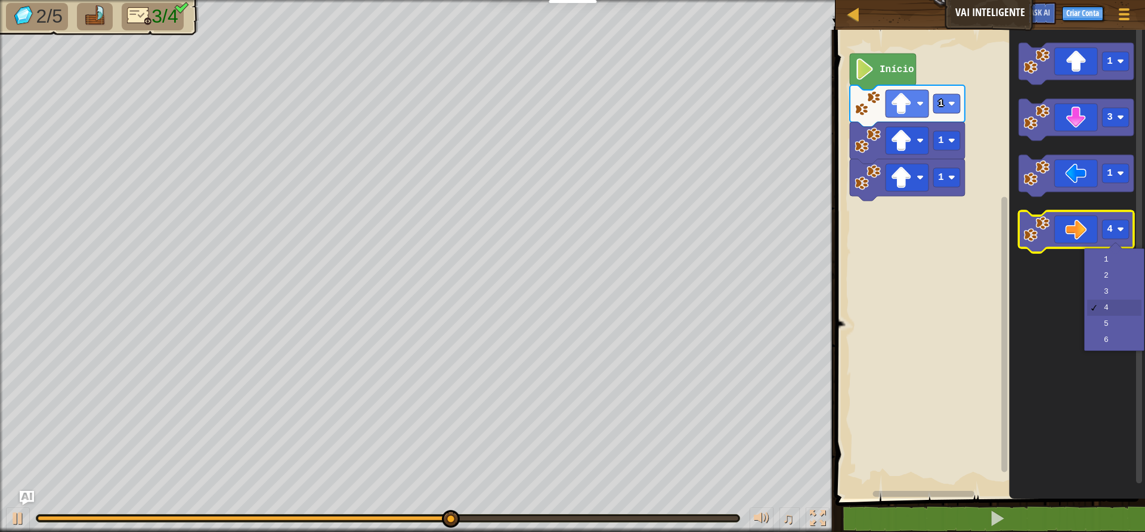
click at [1083, 227] on icon "Espaço de trabalho do Blockly" at bounding box center [1075, 232] width 115 height 42
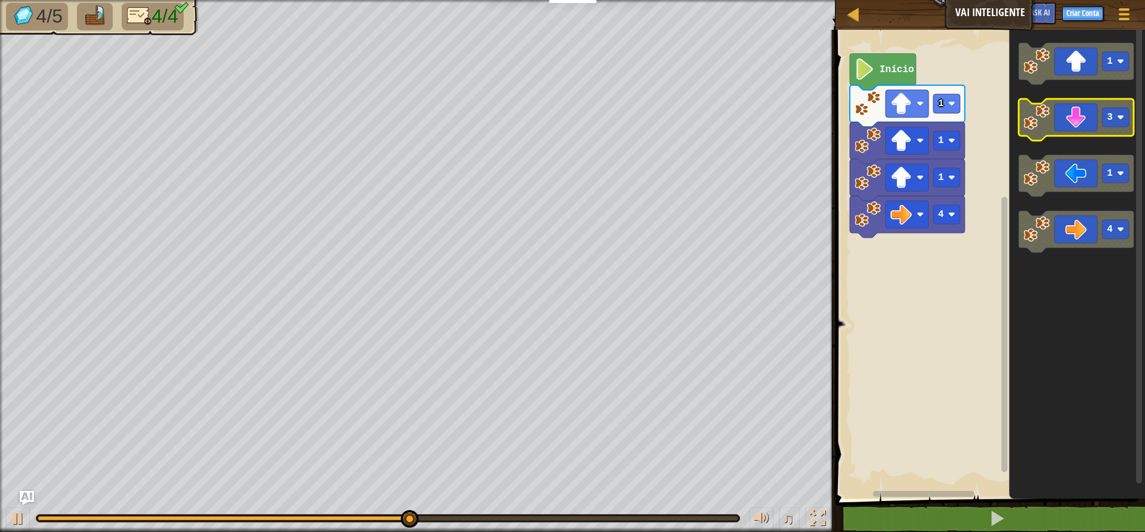
click at [1081, 125] on icon "Espaço de trabalho do Blockly" at bounding box center [1075, 120] width 115 height 42
click at [1078, 125] on icon "Espaço de trabalho do Blockly" at bounding box center [1075, 120] width 115 height 42
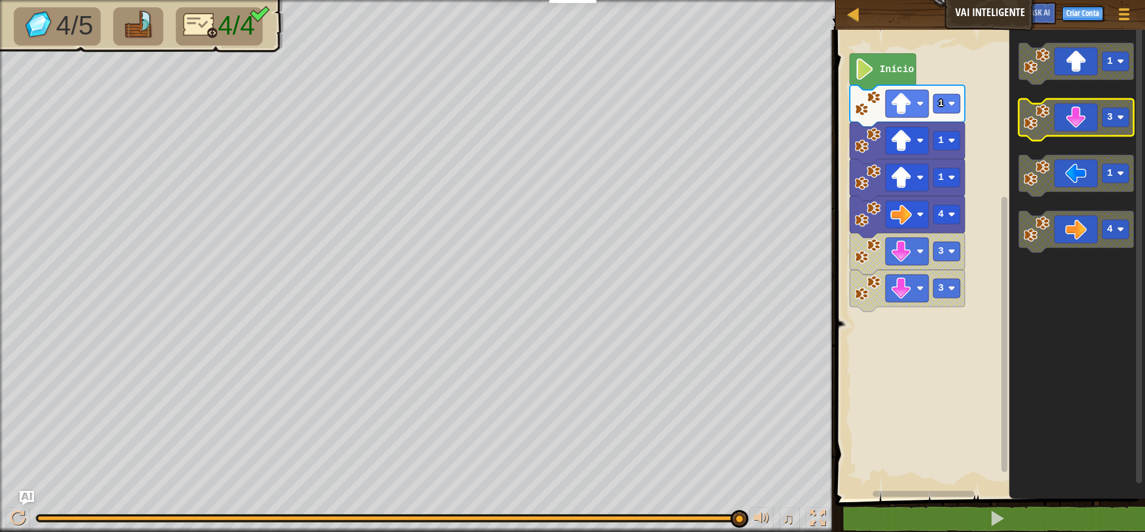
click at [1077, 127] on icon "Espaço de trabalho do Blockly" at bounding box center [1075, 120] width 115 height 42
click at [565, 514] on div "♫" at bounding box center [417, 516] width 835 height 36
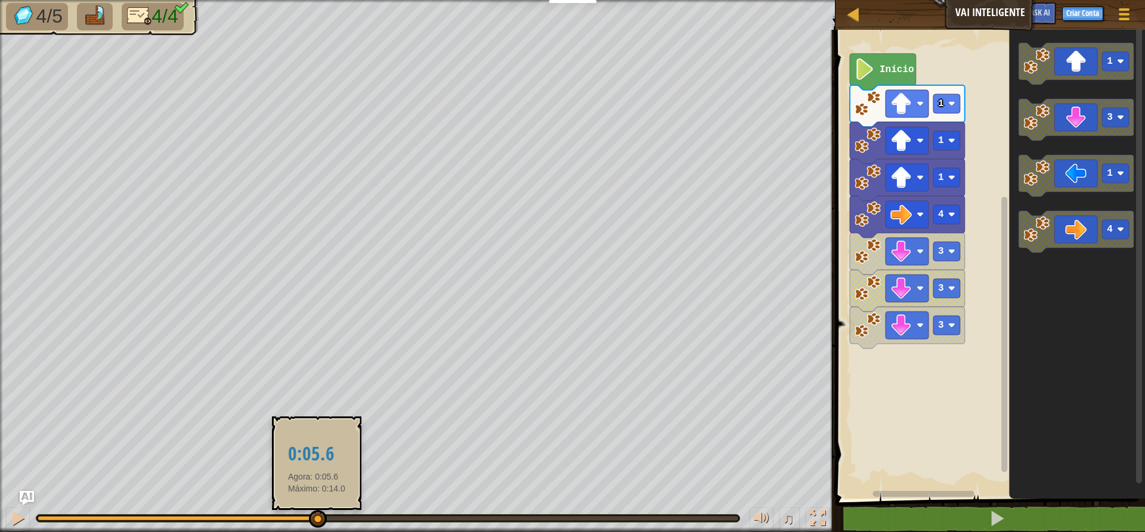
drag, startPoint x: 742, startPoint y: 522, endPoint x: 317, endPoint y: 516, distance: 425.1
click at [317, 516] on div at bounding box center [318, 519] width 18 height 18
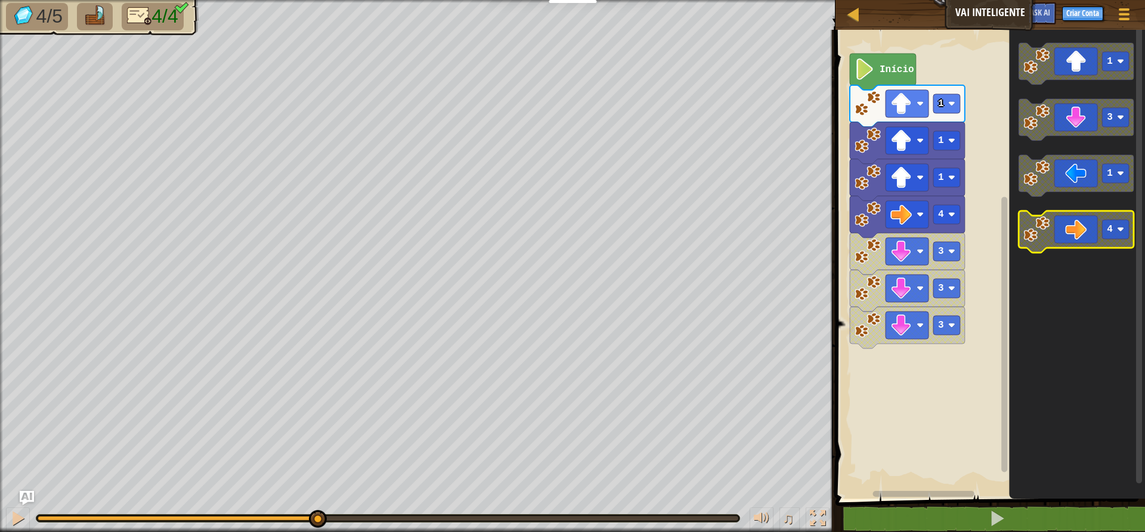
click at [1085, 239] on icon "Espaço de trabalho do Blockly" at bounding box center [1075, 232] width 115 height 42
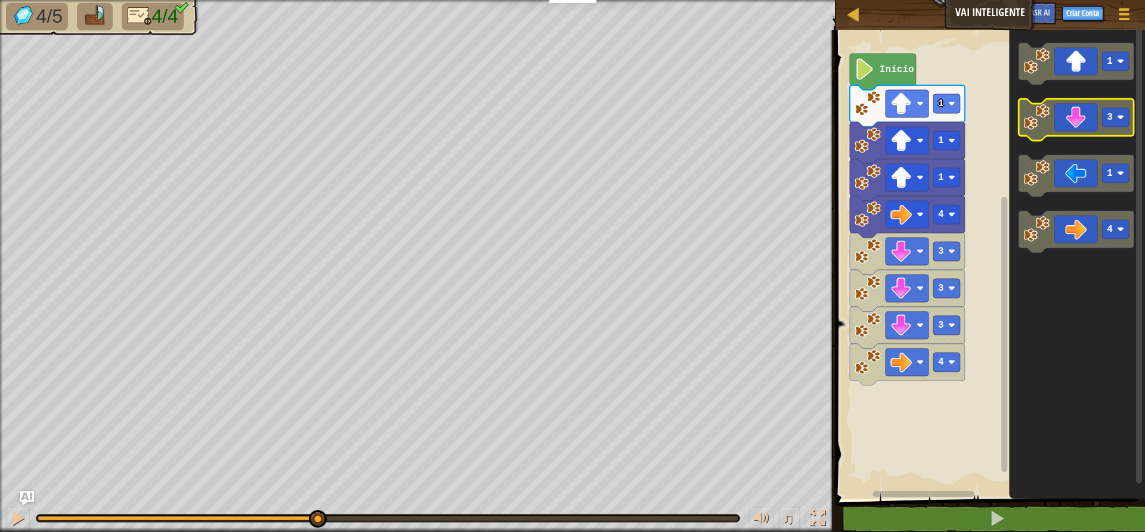
click at [1074, 123] on icon "Espaço de trabalho do Blockly" at bounding box center [1075, 120] width 115 height 42
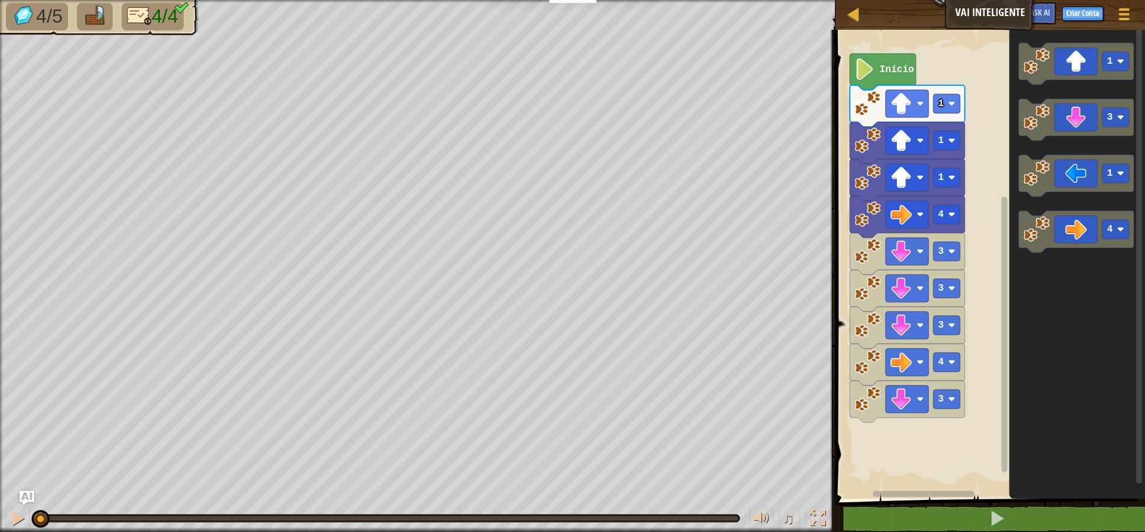
drag, startPoint x: 309, startPoint y: 514, endPoint x: 0, endPoint y: 508, distance: 308.9
click at [0, 508] on div "♫" at bounding box center [417, 516] width 835 height 36
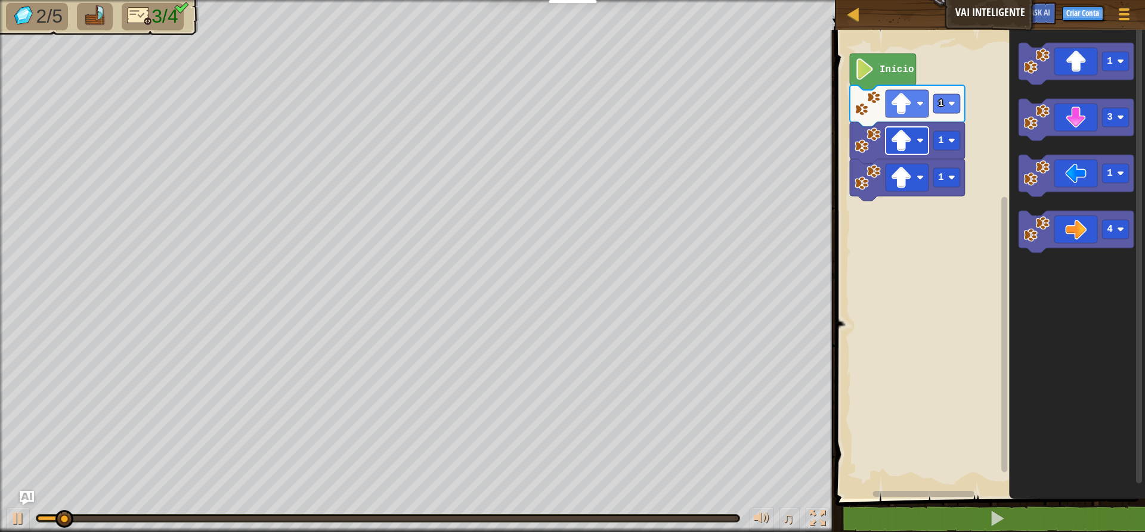
click at [921, 153] on div "Mapa Vai Inteligente Menu do Jogo Criar Conta Ask AI 1 הההההההההההההההההההההההה…" at bounding box center [572, 266] width 1145 height 532
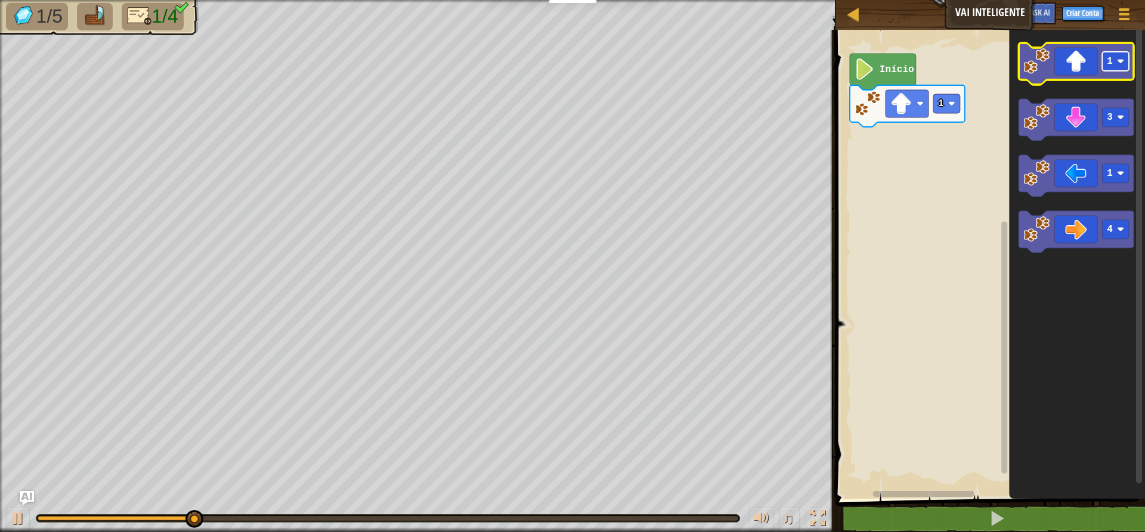
click at [1108, 69] on rect "Espaço de trabalho do Blockly" at bounding box center [1115, 61] width 27 height 19
click at [1053, 69] on icon "Espaço de trabalho do Blockly" at bounding box center [1075, 64] width 115 height 42
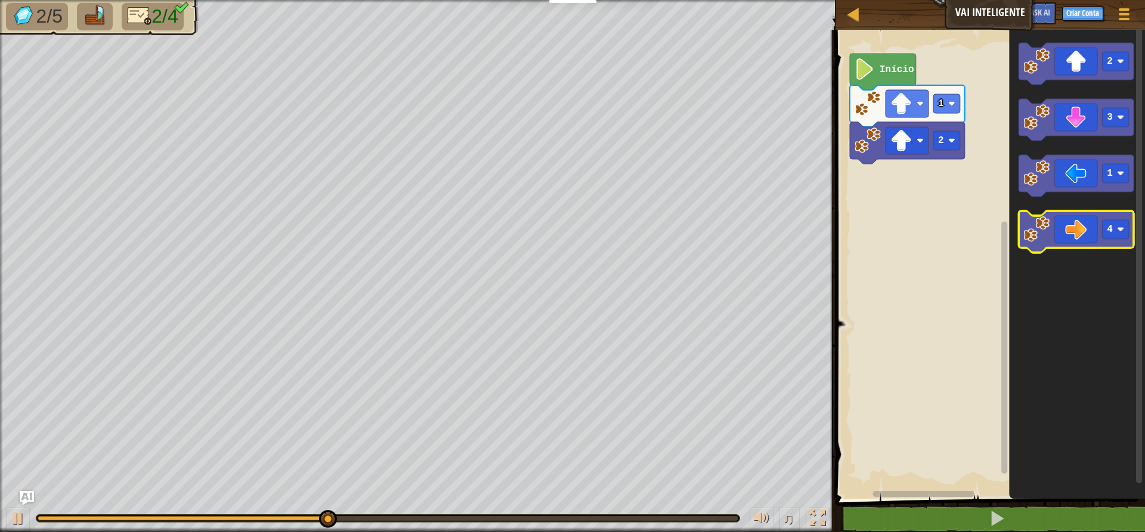
click at [1093, 236] on icon "Espaço de trabalho do Blockly" at bounding box center [1075, 232] width 115 height 42
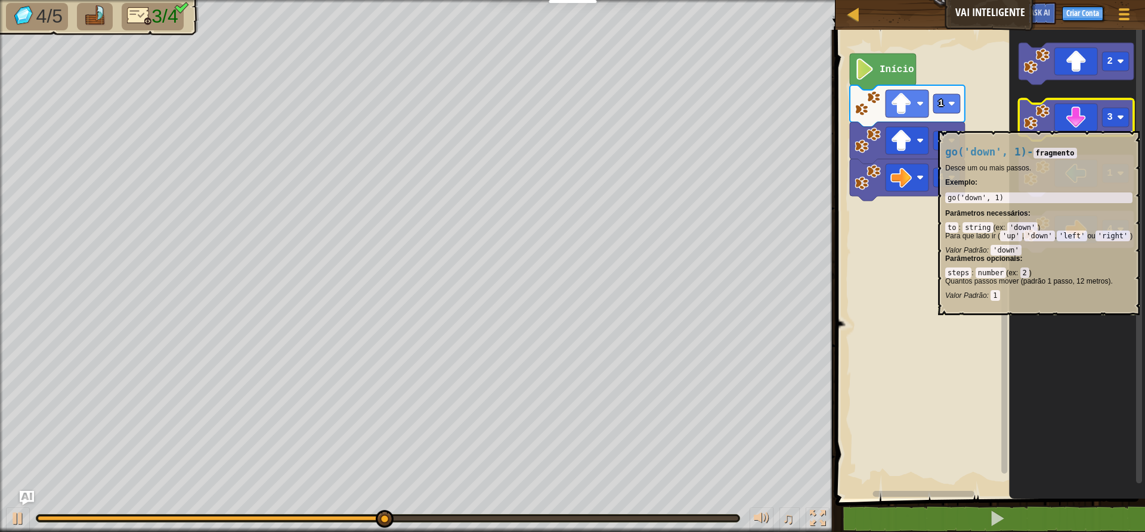
click at [1079, 125] on icon "Espaço de trabalho do Blockly" at bounding box center [1075, 120] width 115 height 42
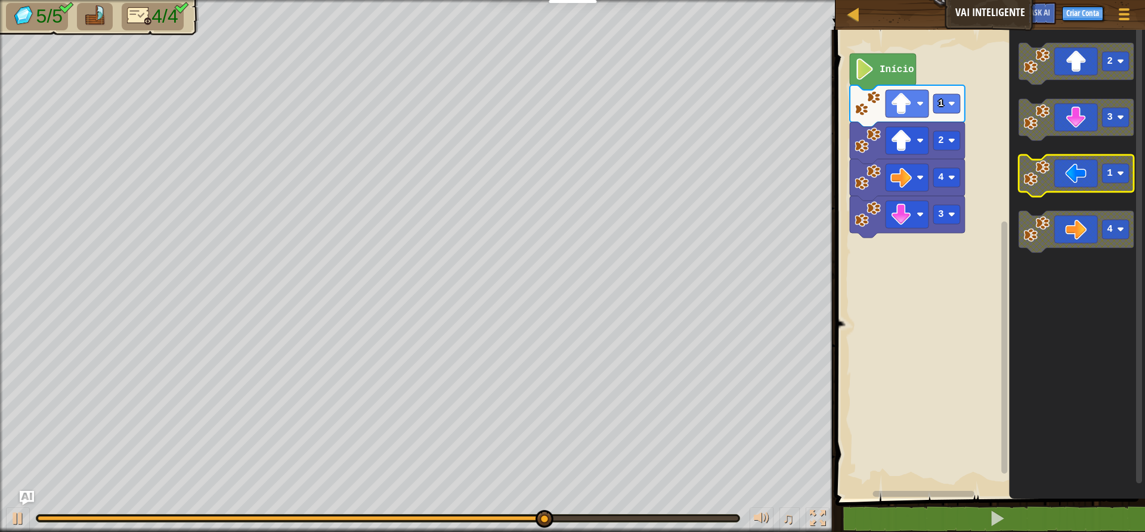
click at [1080, 175] on icon "Espaço de trabalho do Blockly" at bounding box center [1075, 176] width 115 height 42
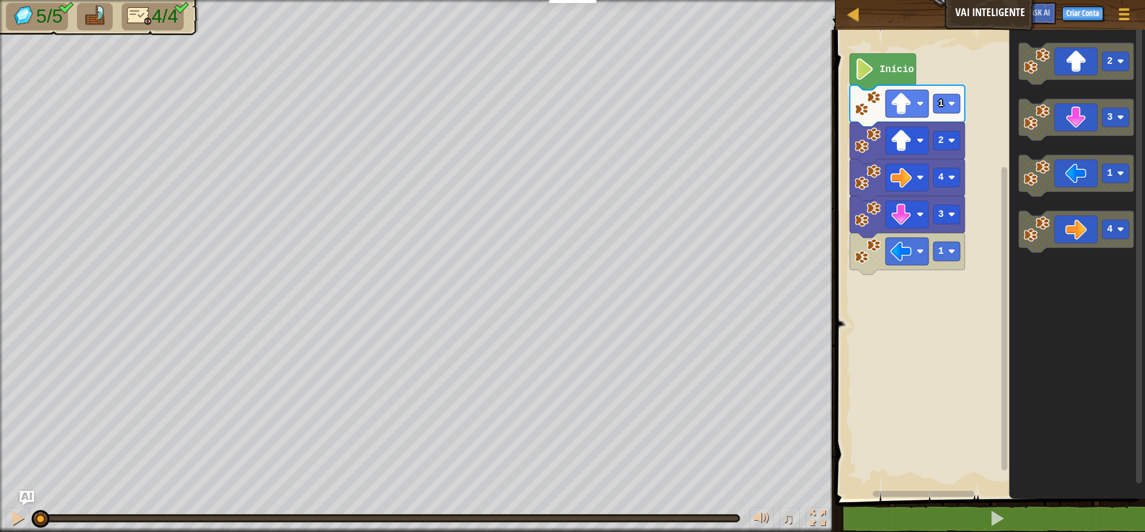
drag, startPoint x: 570, startPoint y: 514, endPoint x: 0, endPoint y: 498, distance: 570.2
click at [0, 498] on div "♫" at bounding box center [417, 516] width 835 height 36
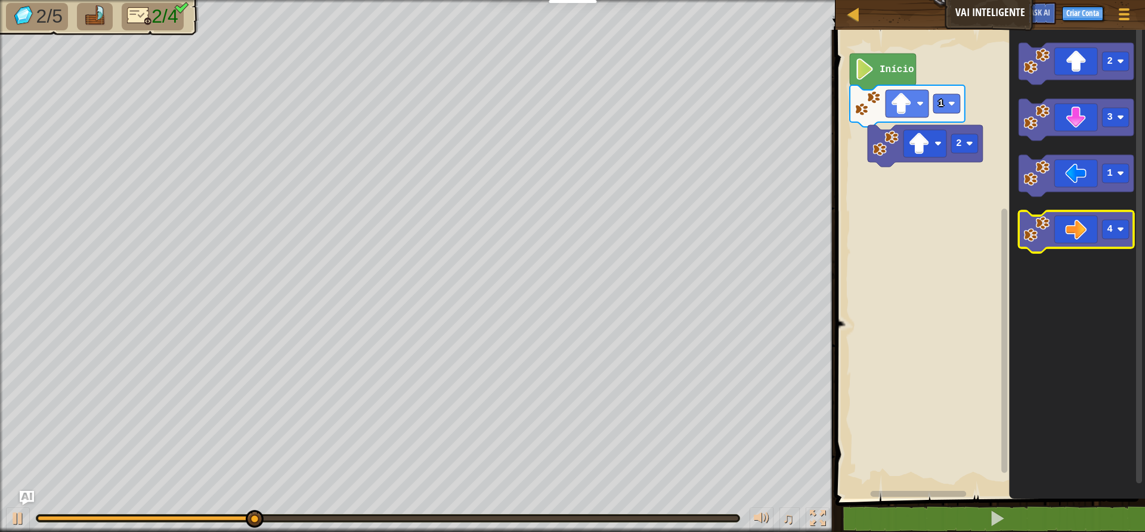
click at [1088, 231] on icon "Espaço de trabalho do Blockly" at bounding box center [1075, 232] width 115 height 42
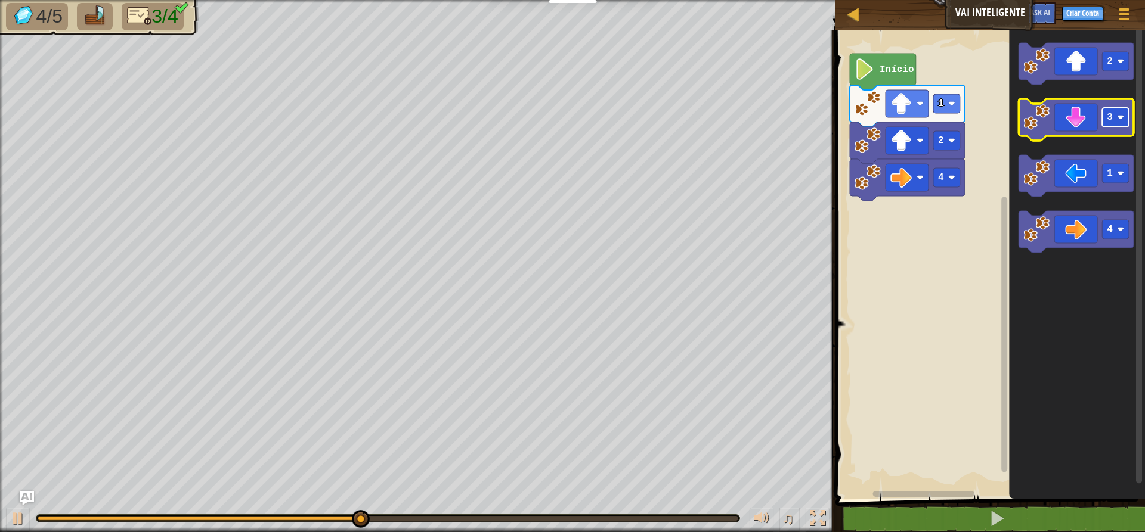
click at [1115, 123] on rect "Espaço de trabalho do Blockly" at bounding box center [1115, 117] width 27 height 19
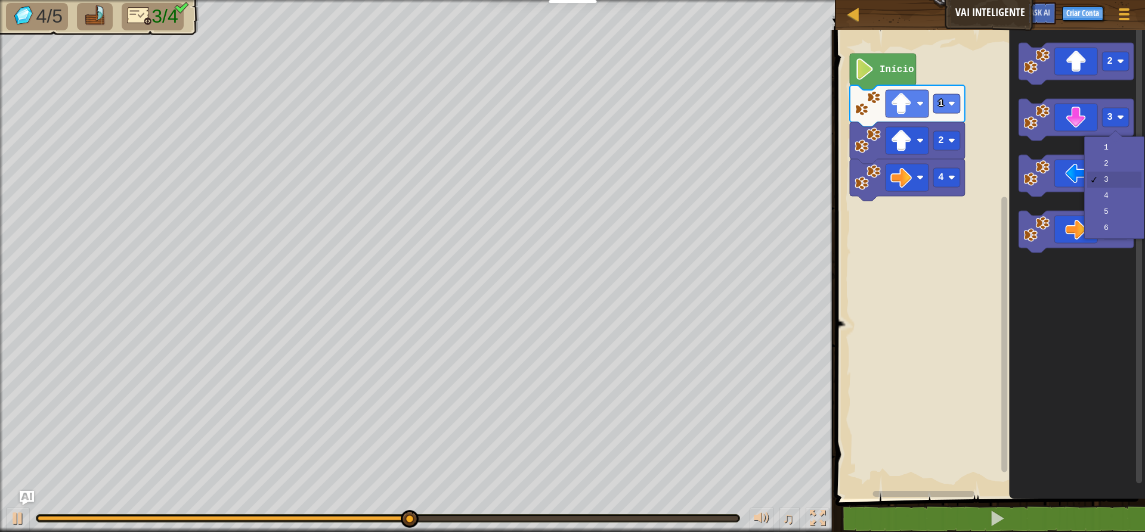
drag, startPoint x: 1095, startPoint y: 185, endPoint x: 1092, endPoint y: 179, distance: 7.2
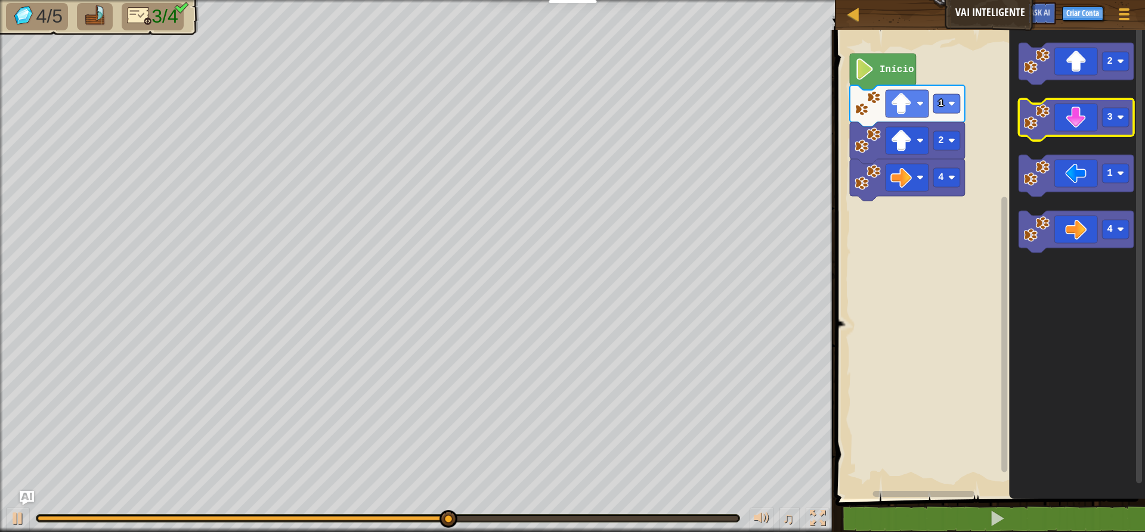
click at [1076, 125] on icon "Espaço de trabalho do Blockly" at bounding box center [1075, 120] width 115 height 42
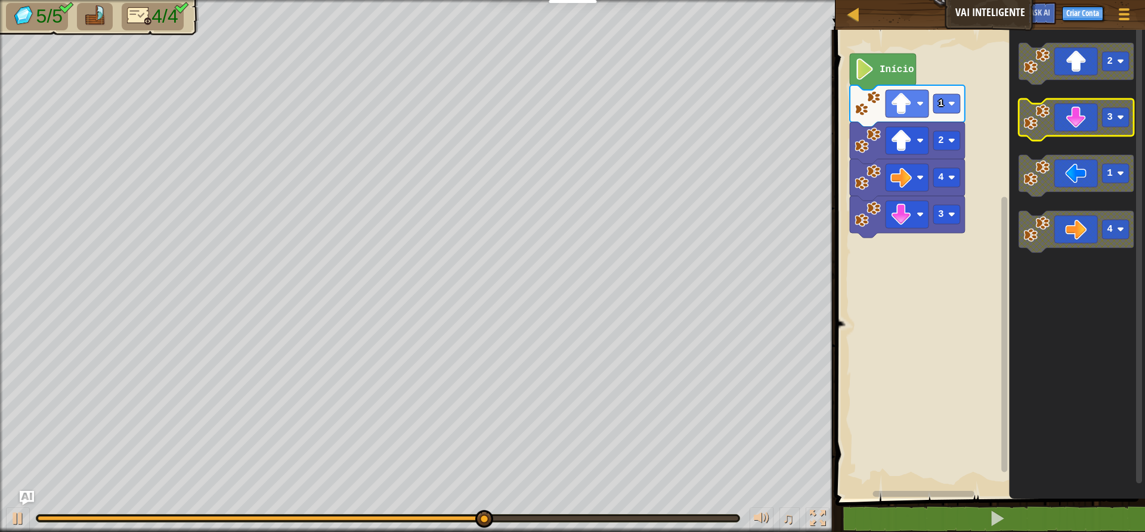
click at [1119, 114] on image "Espaço de trabalho do Blockly" at bounding box center [1120, 117] width 7 height 7
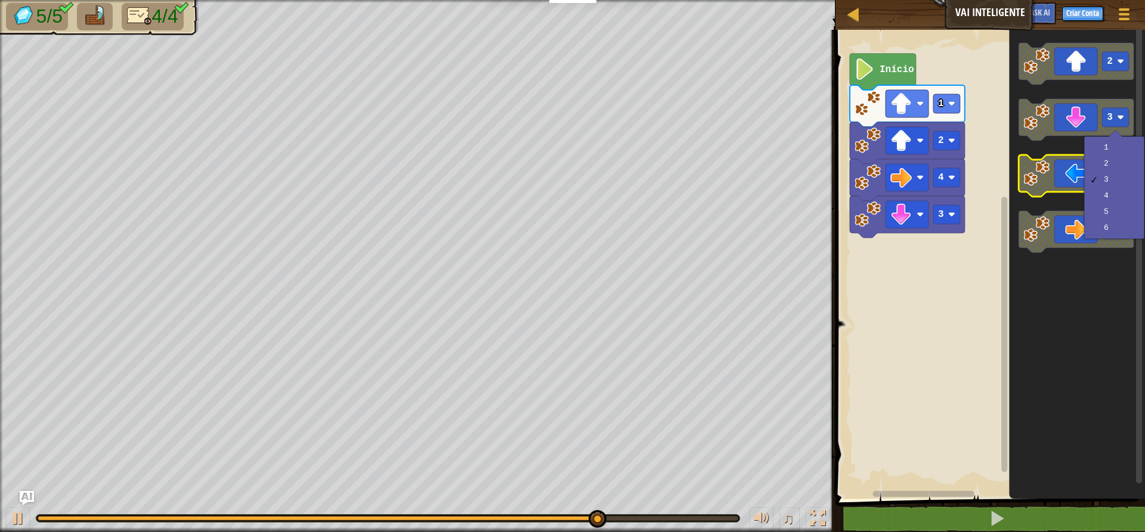
click at [1065, 172] on icon "Espaço de trabalho do Blockly" at bounding box center [1075, 176] width 115 height 42
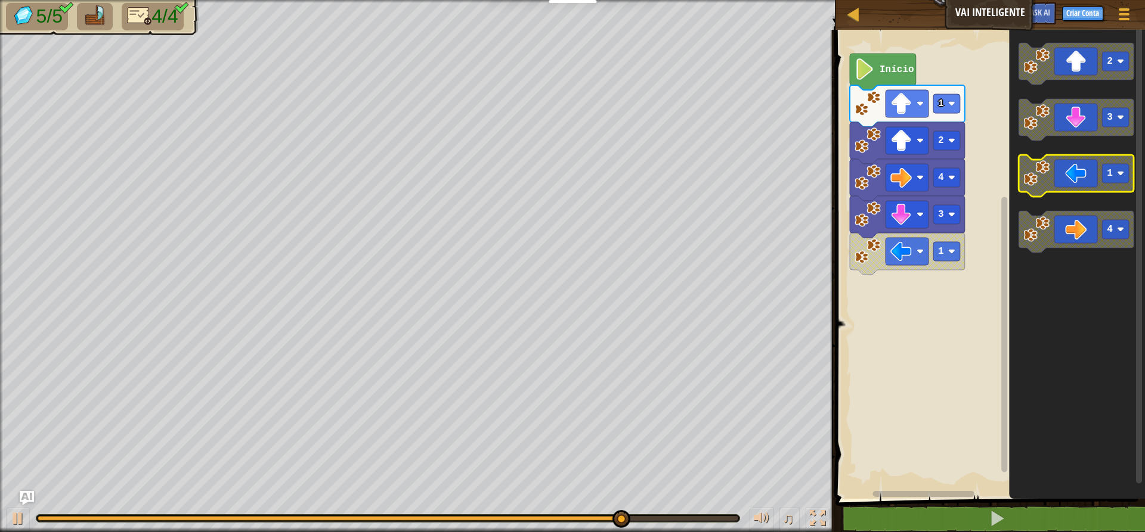
click at [1065, 172] on icon "Espaço de trabalho do Blockly" at bounding box center [1075, 176] width 115 height 42
click at [1065, 173] on icon "Espaço de trabalho do Blockly" at bounding box center [1075, 176] width 115 height 42
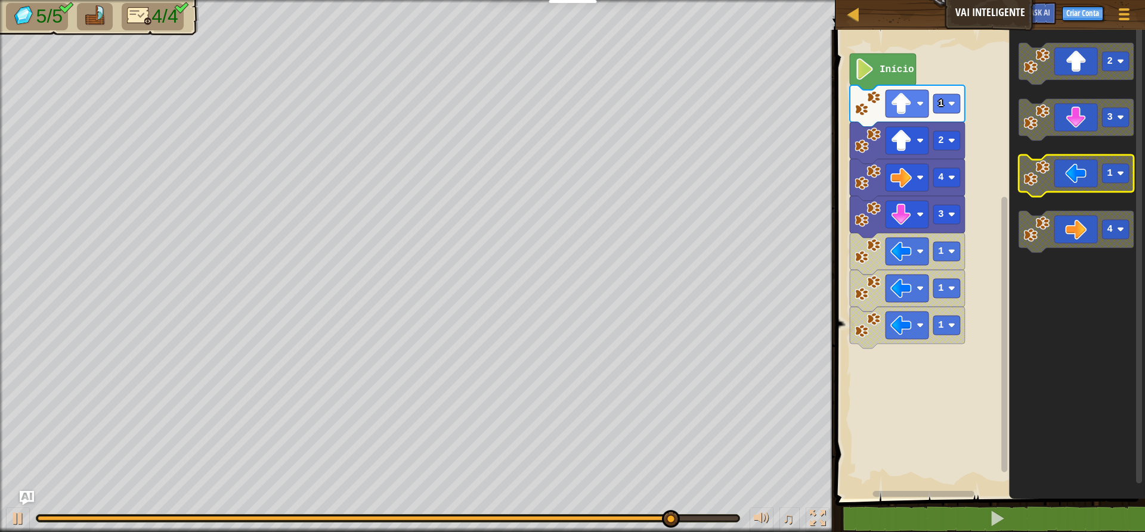
click at [1065, 173] on icon "Espaço de trabalho do Blockly" at bounding box center [1075, 176] width 115 height 42
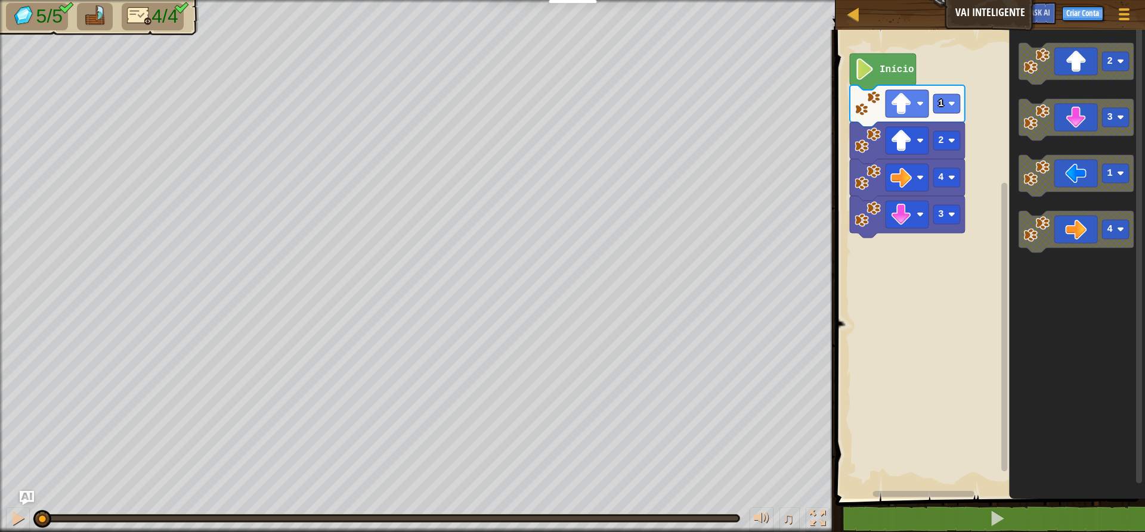
click at [14, 470] on div "5/5 4/4 ♫ Pantera" at bounding box center [572, 266] width 1145 height 532
click at [1088, 173] on icon "Espaço de trabalho do Blockly" at bounding box center [1075, 176] width 115 height 42
click at [876, 68] on icon "Espaço de trabalho do Blockly" at bounding box center [883, 72] width 66 height 36
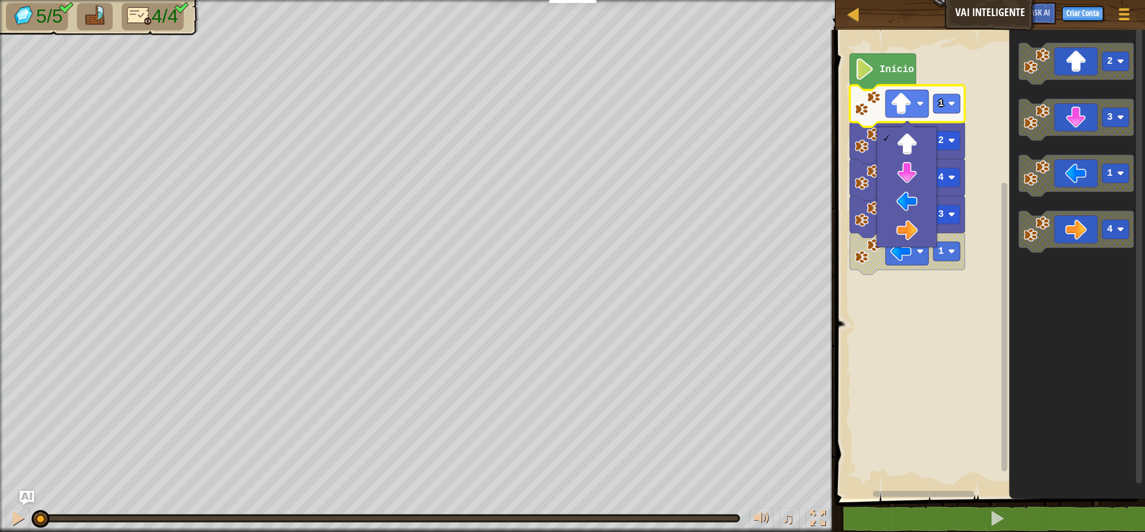
click at [899, 294] on rect "Espaço de trabalho do Blockly" at bounding box center [988, 261] width 313 height 475
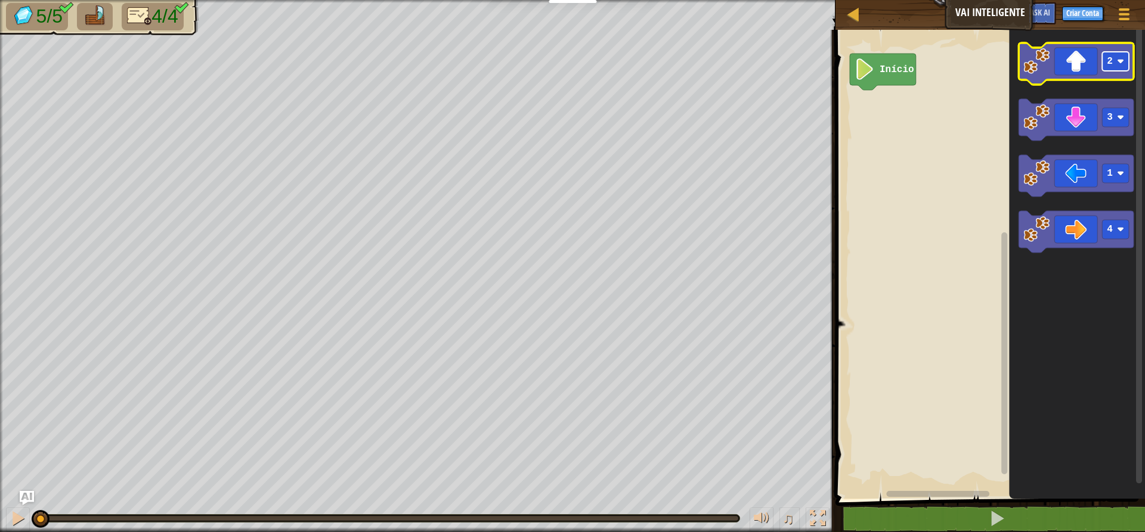
click at [1114, 65] on rect "Espaço de trabalho do Blockly" at bounding box center [1115, 61] width 27 height 19
click at [1111, 69] on rect "Espaço de trabalho do Blockly" at bounding box center [1115, 61] width 27 height 19
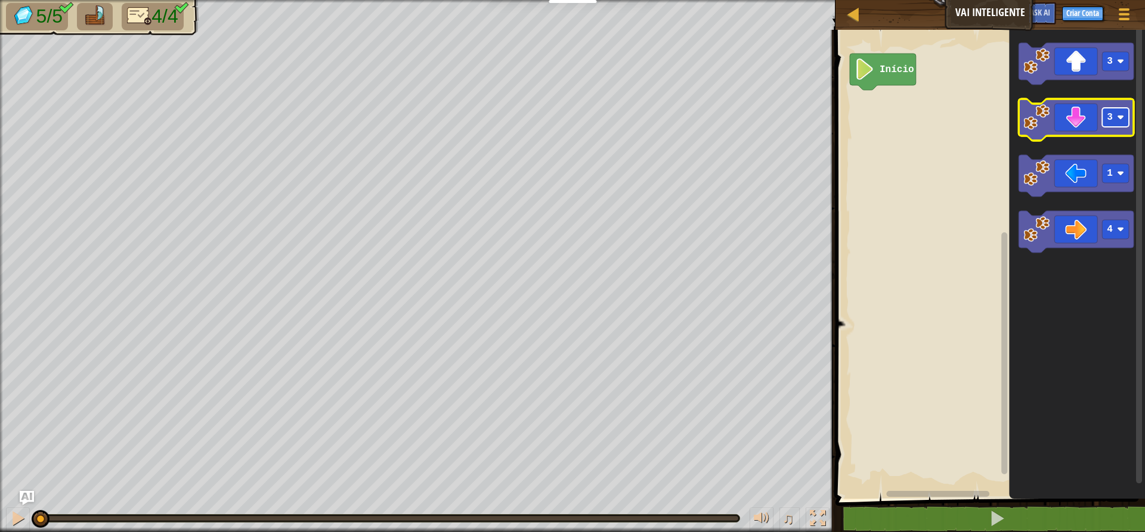
click at [1115, 122] on rect "Espaço de trabalho do Blockly" at bounding box center [1115, 117] width 27 height 19
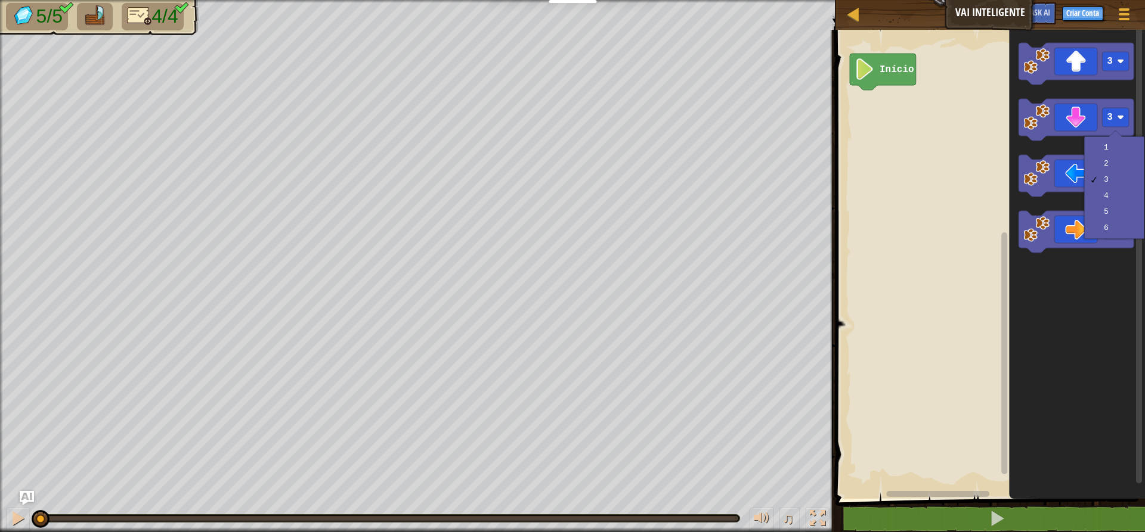
click at [1058, 318] on icon "Espaço de trabalho do Blockly" at bounding box center [1077, 261] width 136 height 475
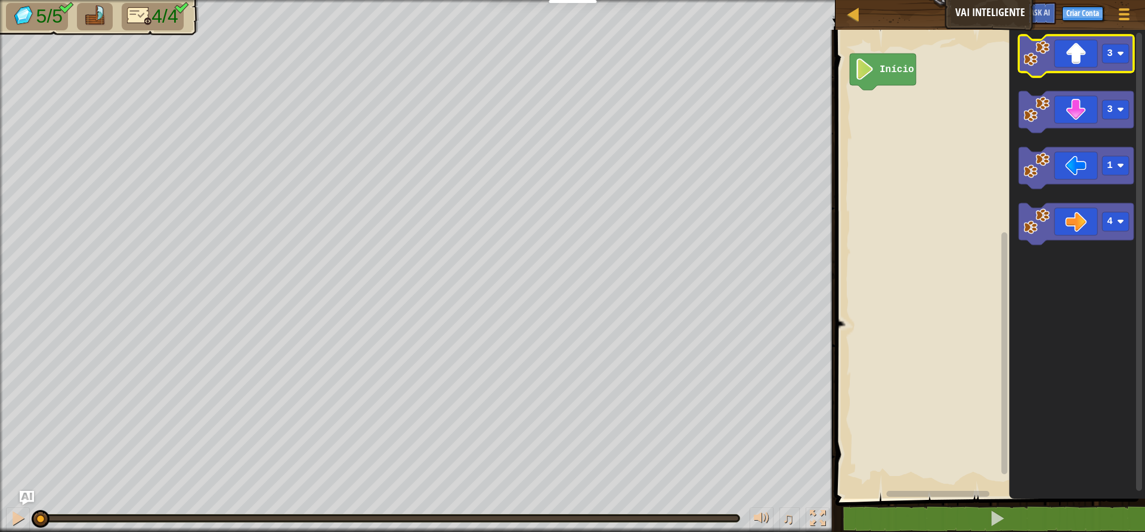
click at [1083, 55] on icon "Espaço de trabalho do Blockly" at bounding box center [1075, 56] width 115 height 42
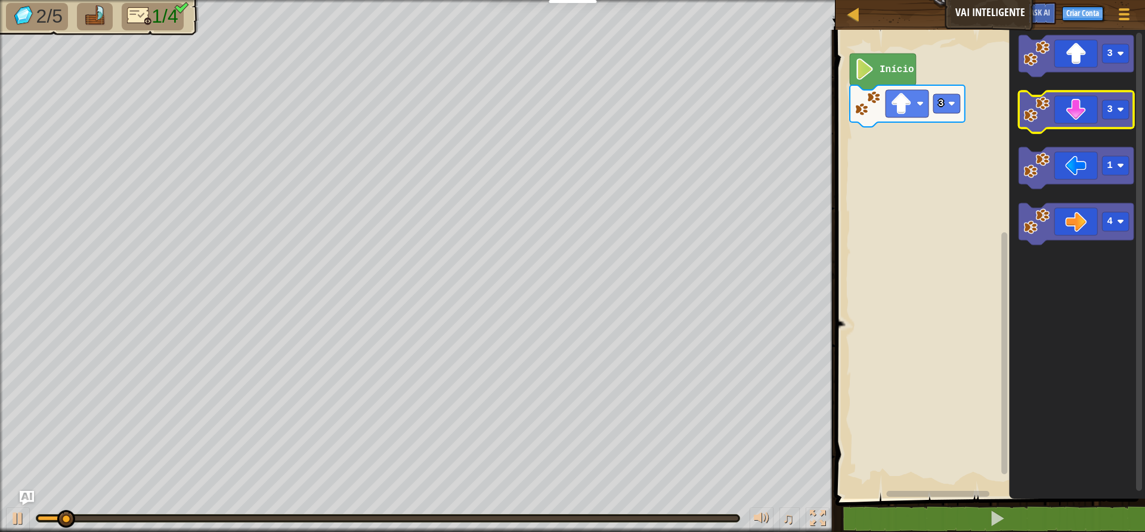
click at [1077, 117] on icon "Espaço de trabalho do Blockly" at bounding box center [1075, 112] width 115 height 42
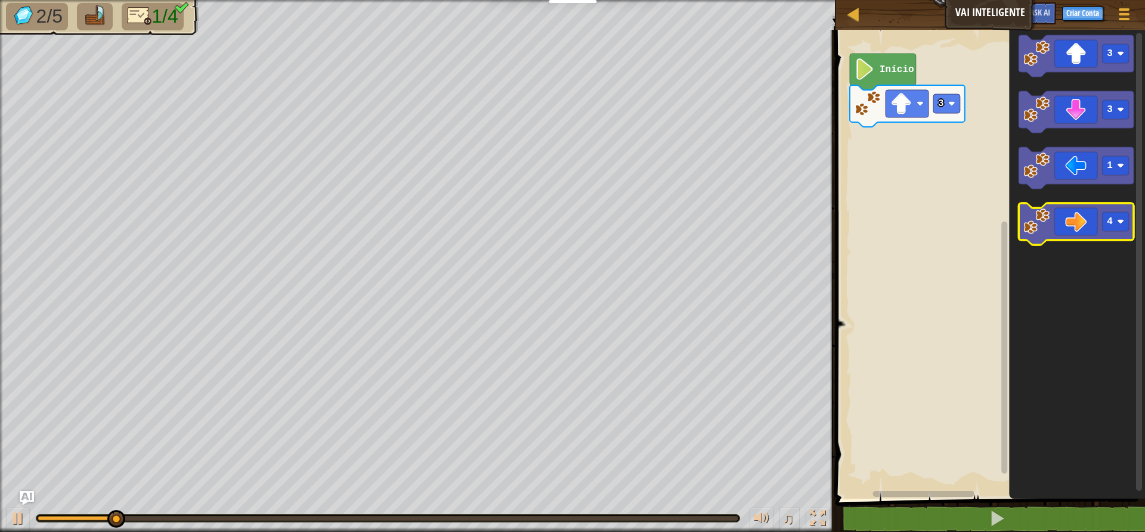
click at [1070, 229] on icon "Espaço de trabalho do Blockly" at bounding box center [1075, 224] width 115 height 42
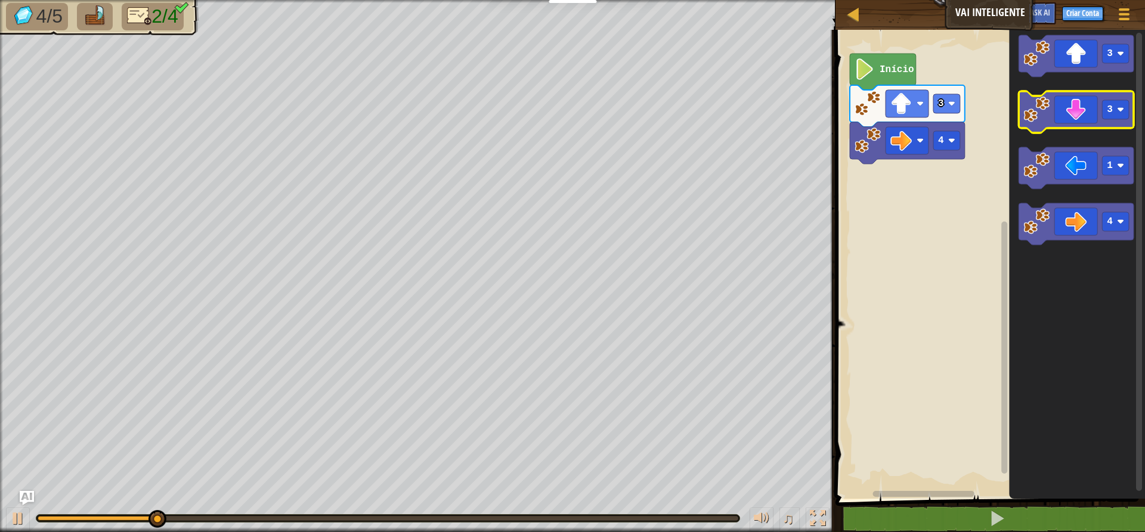
click at [1071, 114] on icon "Espaço de trabalho do Blockly" at bounding box center [1075, 112] width 115 height 42
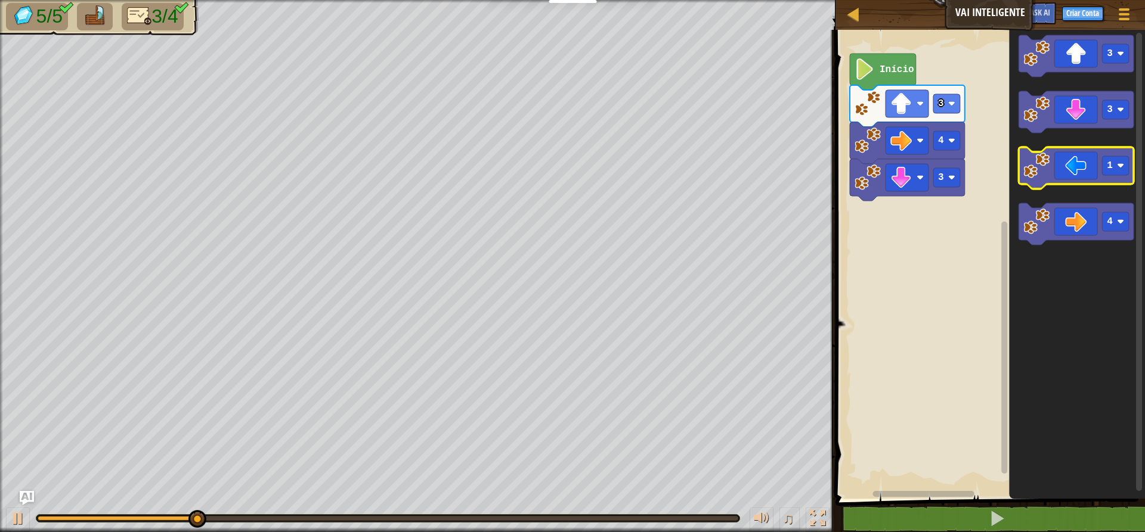
click at [1076, 173] on icon "Espaço de trabalho do Blockly" at bounding box center [1075, 168] width 115 height 42
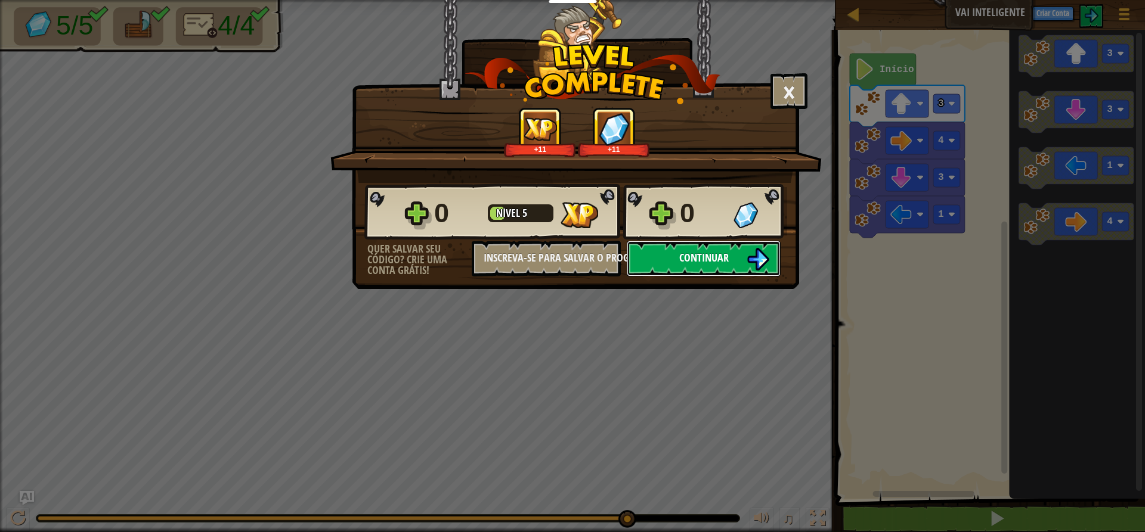
click at [673, 250] on button "Continuar" at bounding box center [704, 259] width 154 height 36
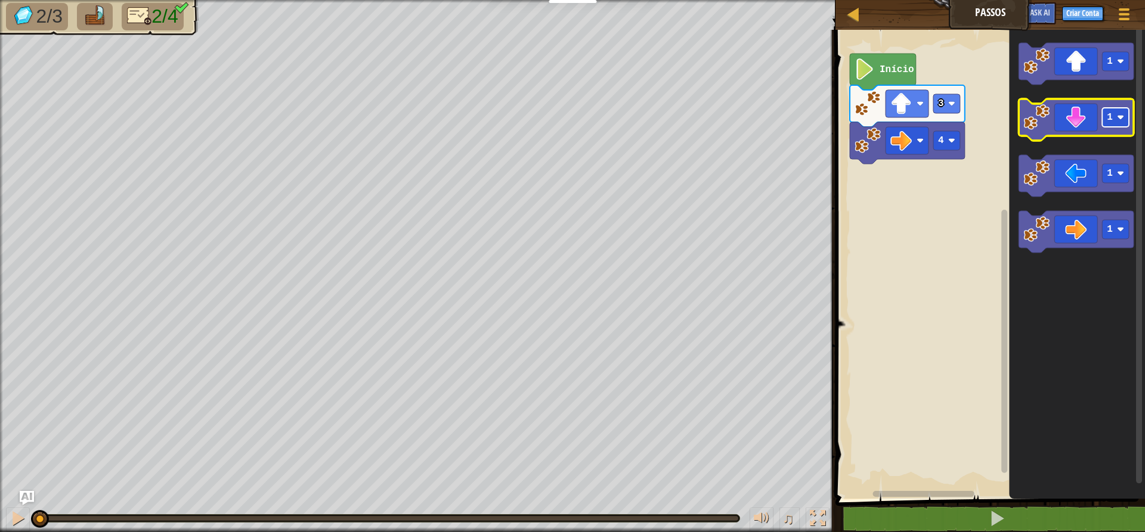
click at [1123, 124] on rect "Espaço de trabalho do Blockly" at bounding box center [1115, 117] width 27 height 19
click at [1085, 117] on icon "Espaço de trabalho do Blockly" at bounding box center [1075, 120] width 115 height 42
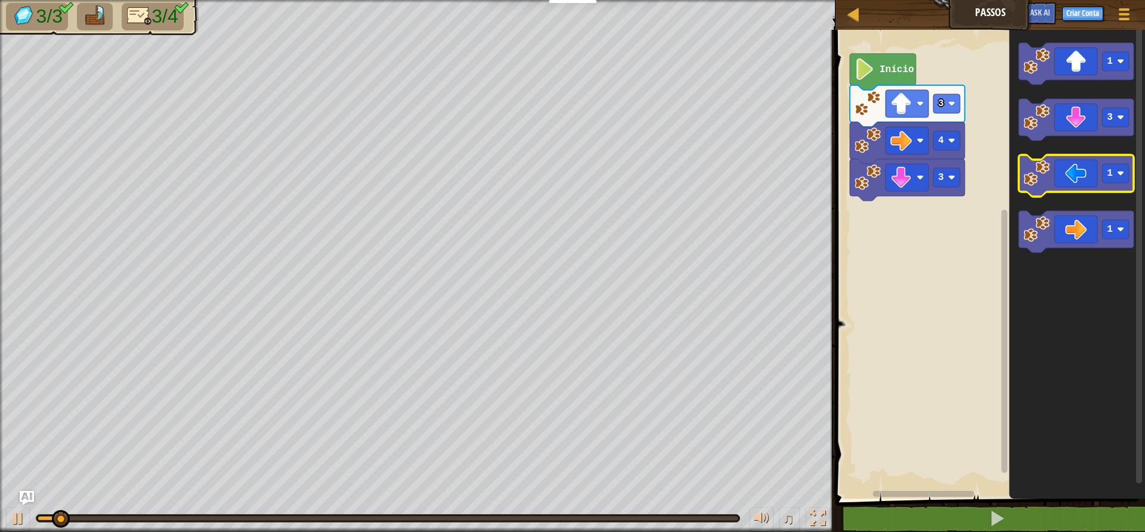
click at [1073, 176] on icon "Espaço de trabalho do Blockly" at bounding box center [1075, 176] width 115 height 42
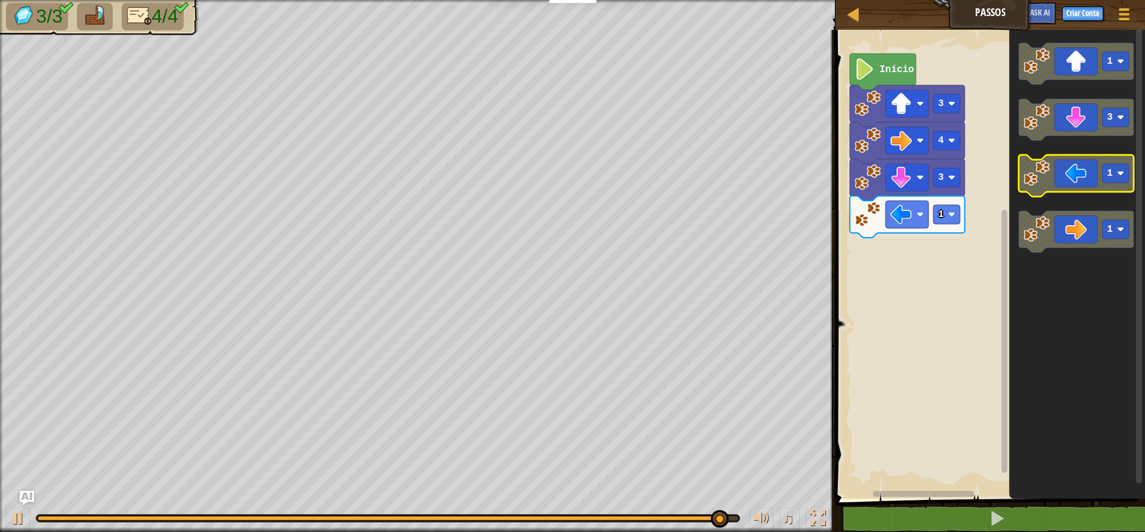
click at [1083, 181] on icon "Espaço de trabalho do Blockly" at bounding box center [1075, 176] width 115 height 42
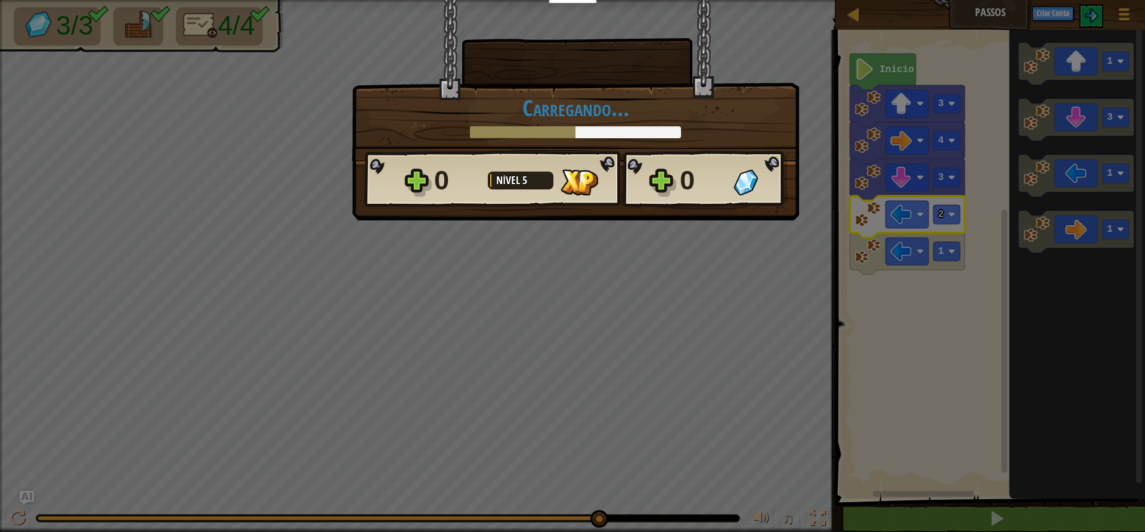
click at [652, 233] on div "× Este nível foi divertido? [GEOGRAPHIC_DATA]... Reticulating Splines... [GEOGR…" at bounding box center [572, 266] width 1145 height 532
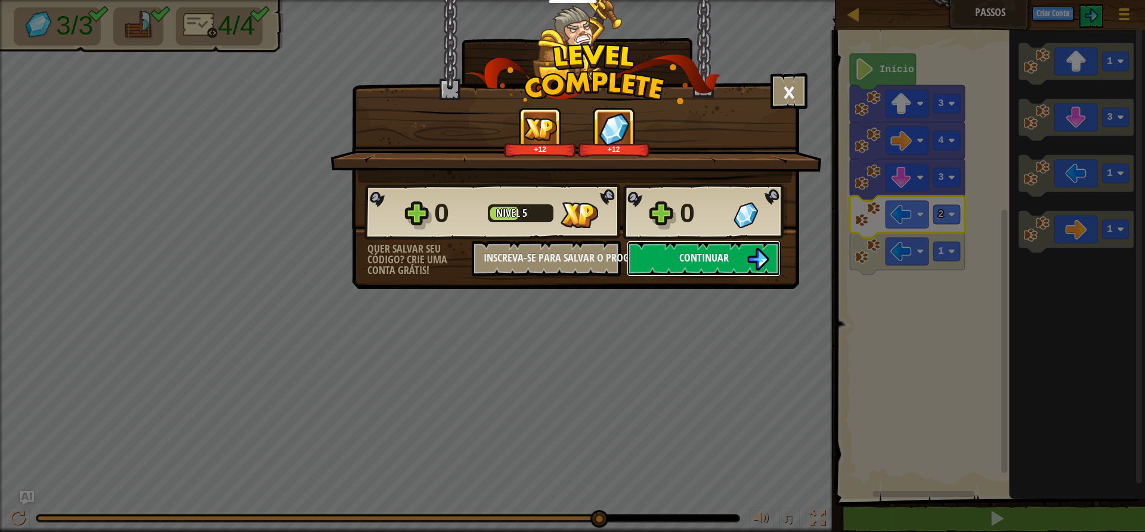
click at [703, 257] on span "Continuar" at bounding box center [703, 257] width 49 height 15
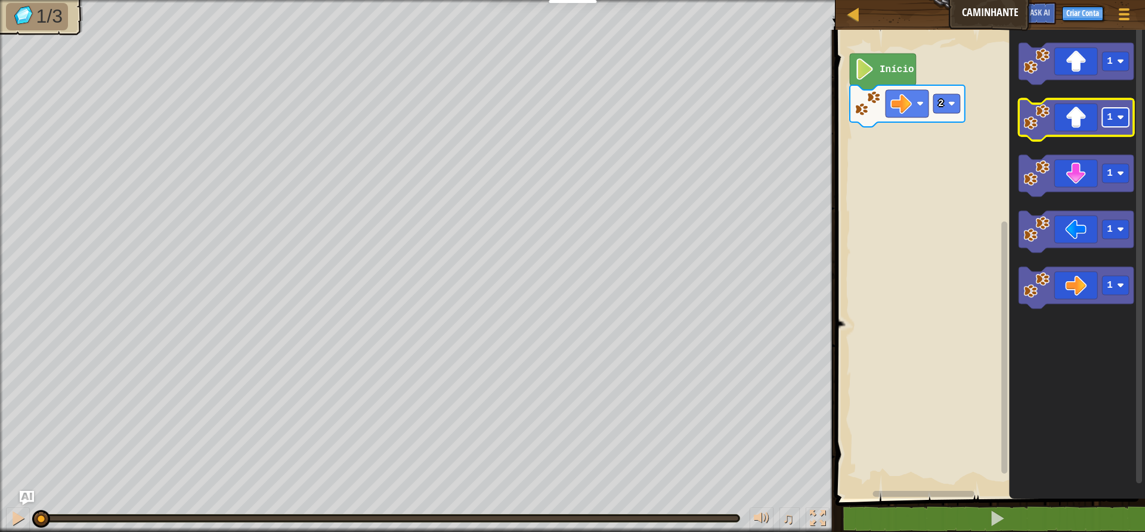
click at [1113, 126] on rect "Espaço de trabalho do Blockly" at bounding box center [1115, 117] width 27 height 19
click at [1084, 120] on icon "Espaço de trabalho do Blockly" at bounding box center [1075, 120] width 115 height 42
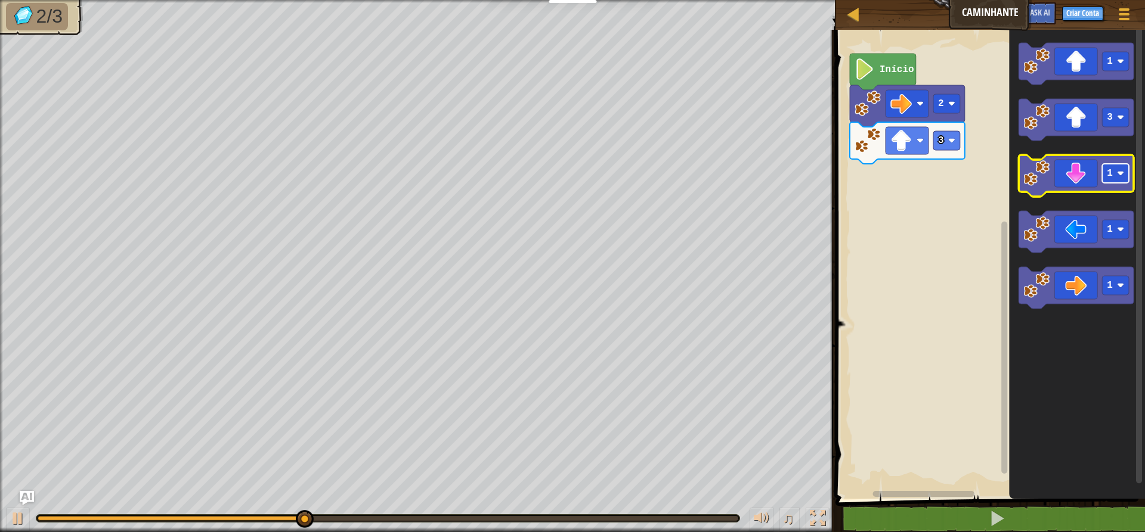
click at [1109, 177] on text "1" at bounding box center [1109, 173] width 6 height 11
click at [1078, 180] on icon "Espaço de trabalho do Blockly" at bounding box center [1075, 176] width 115 height 42
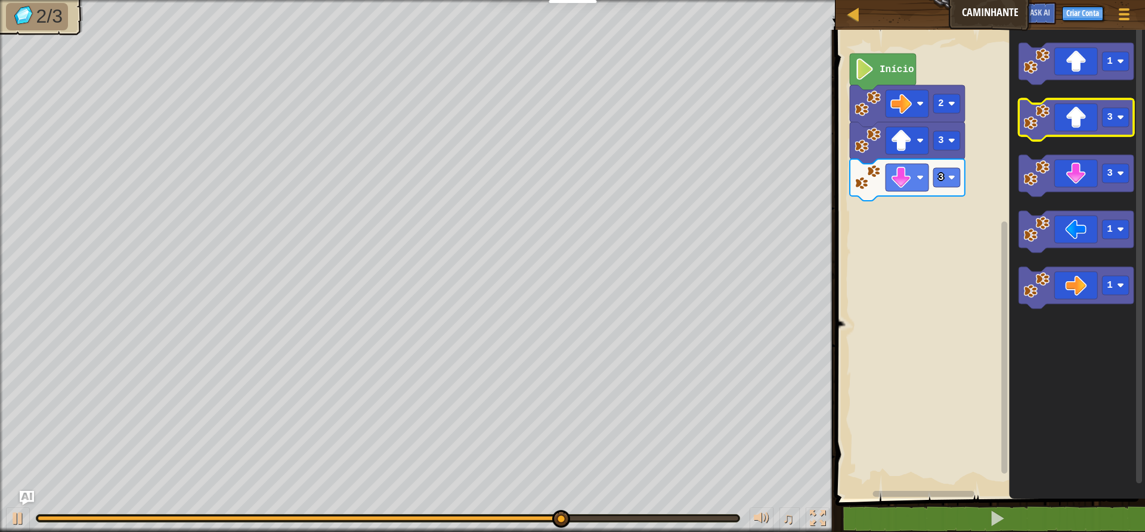
click at [1077, 119] on icon "Espaço de trabalho do Blockly" at bounding box center [1075, 120] width 115 height 42
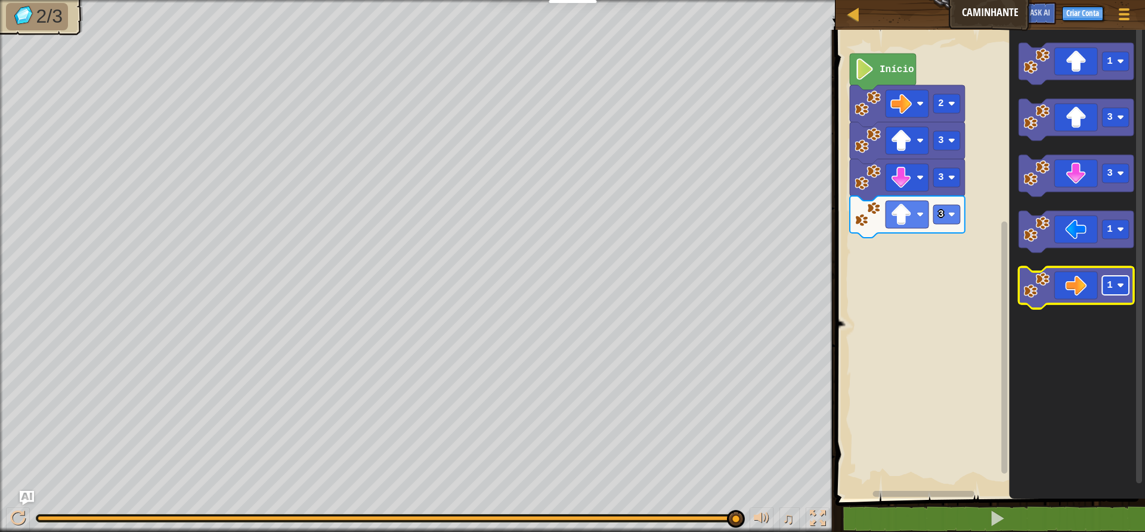
click at [1125, 295] on rect "Espaço de trabalho do Blockly" at bounding box center [1115, 285] width 27 height 19
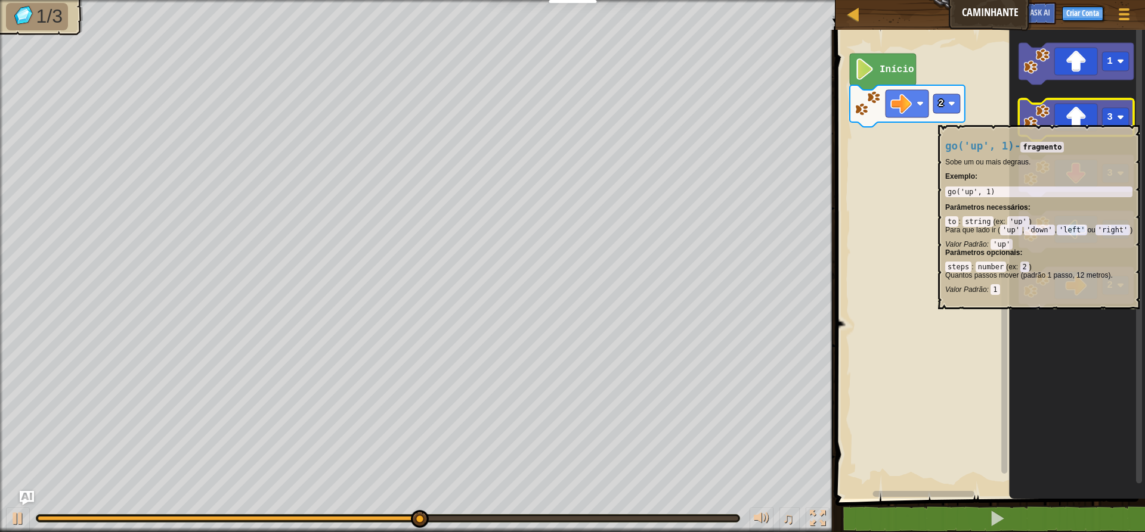
click at [1077, 119] on icon "Espaço de trabalho do Blockly" at bounding box center [1075, 120] width 115 height 42
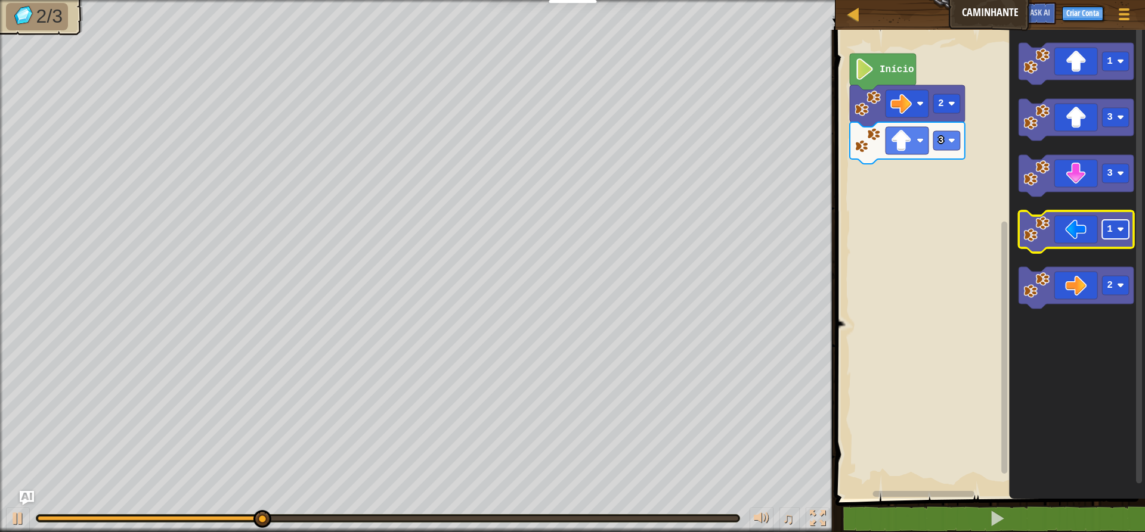
click at [1109, 231] on text "1" at bounding box center [1109, 229] width 6 height 11
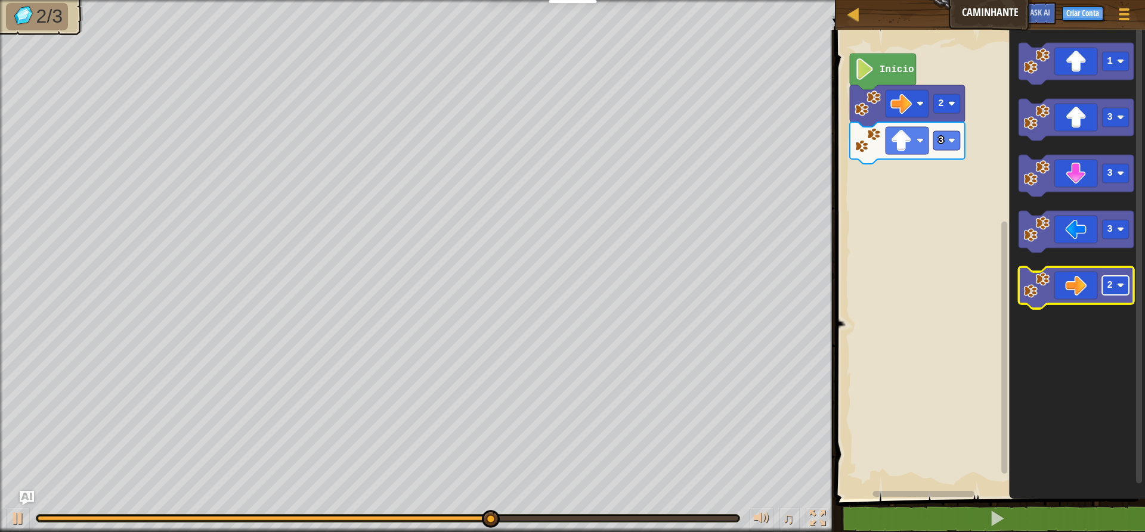
click at [1114, 293] on rect "Espaço de trabalho do Blockly" at bounding box center [1115, 285] width 27 height 19
click at [1073, 277] on icon "Espaço de trabalho do Blockly" at bounding box center [1075, 288] width 115 height 42
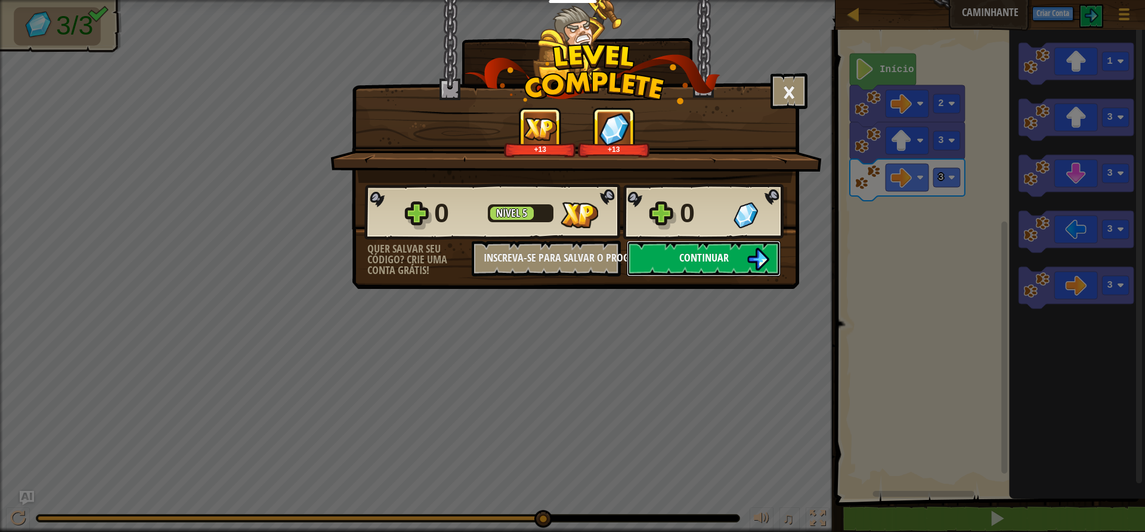
click at [688, 258] on span "Continuar" at bounding box center [703, 257] width 49 height 15
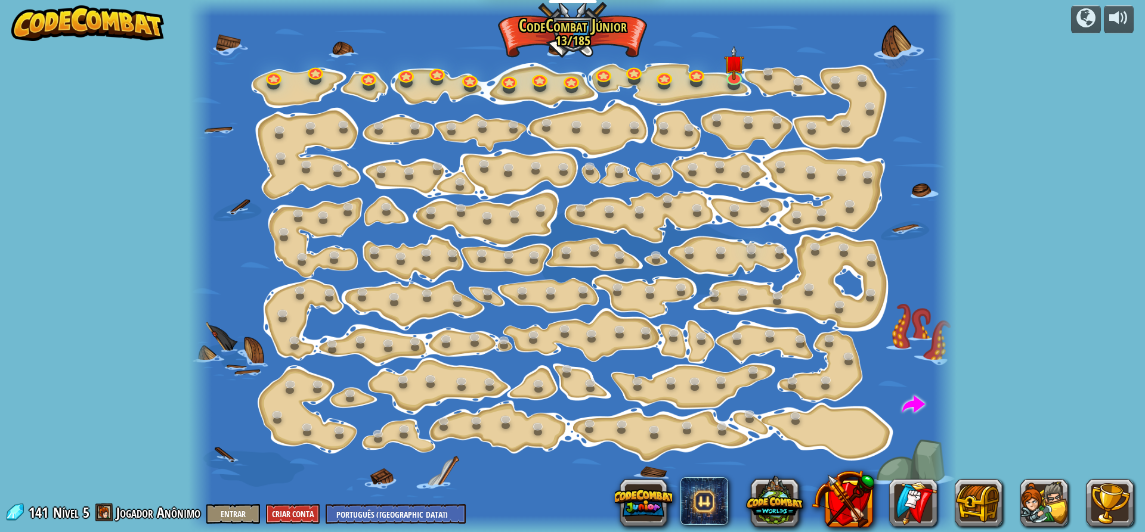
select select "pt-BR"
